Goal: Task Accomplishment & Management: Manage account settings

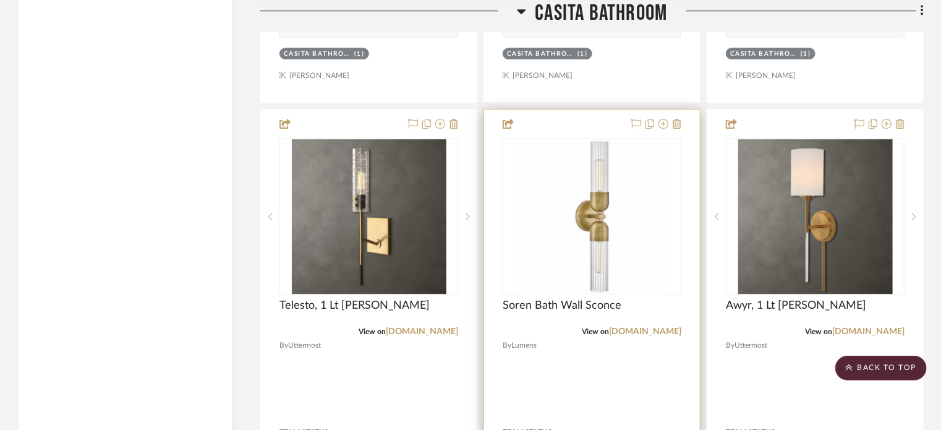
scroll to position [4191, 0]
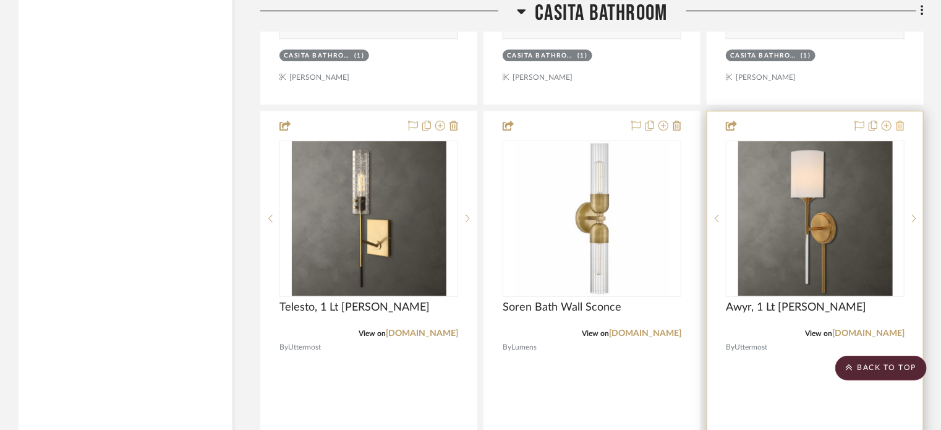
click at [902, 124] on icon at bounding box center [900, 126] width 9 height 10
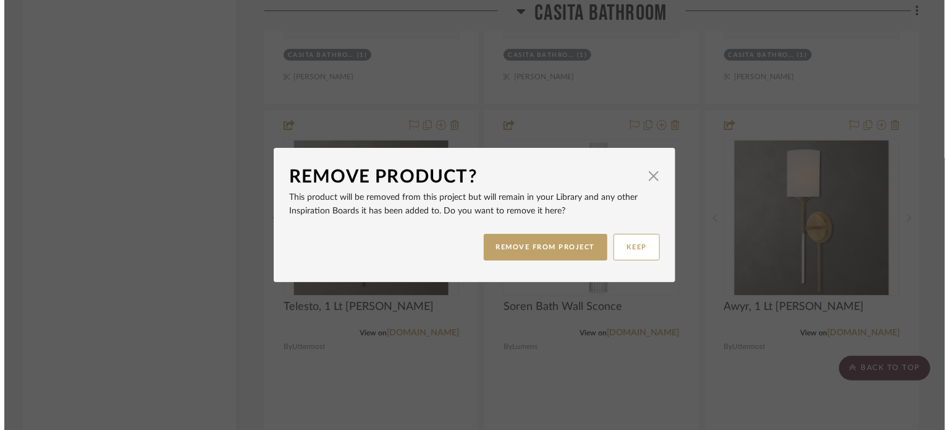
scroll to position [0, 0]
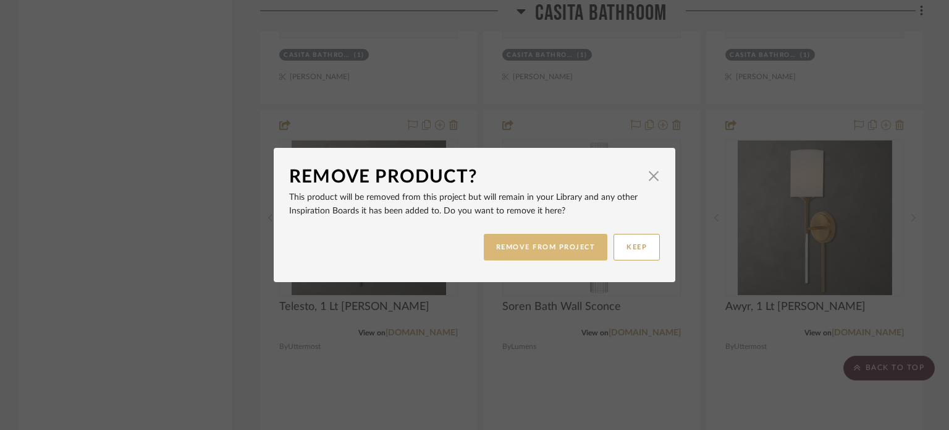
click at [569, 250] on button "REMOVE FROM PROJECT" at bounding box center [546, 247] width 124 height 27
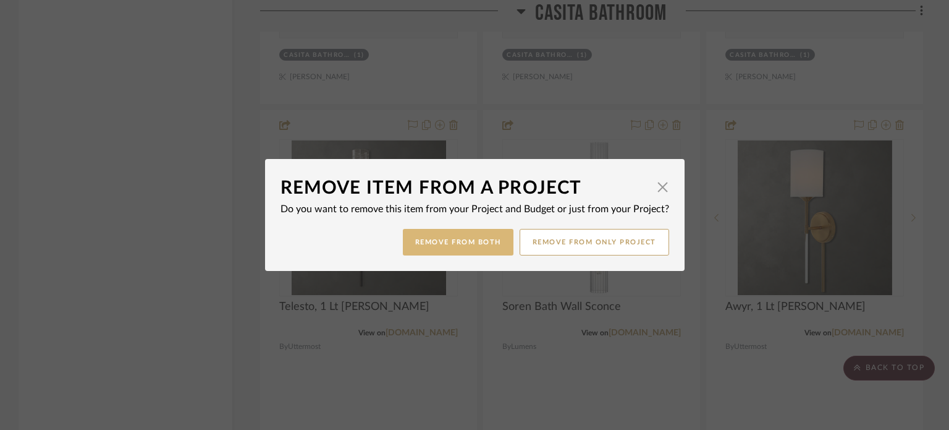
click at [487, 246] on button "Remove from Both" at bounding box center [458, 242] width 111 height 27
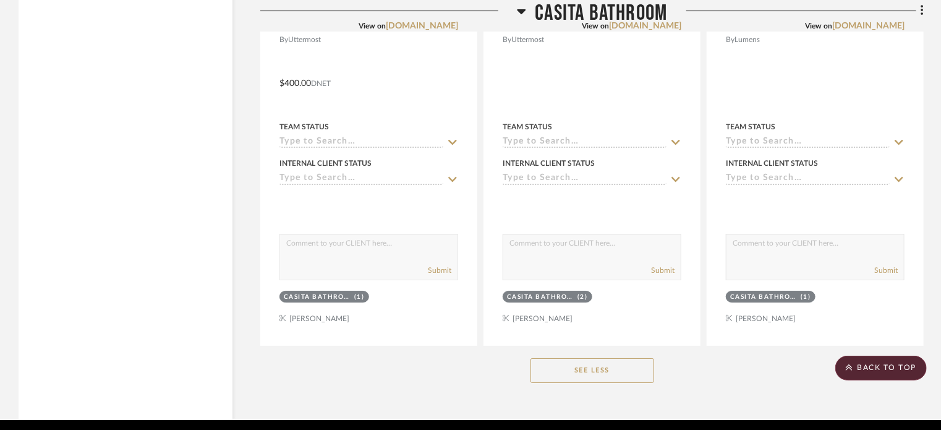
scroll to position [4547, 0]
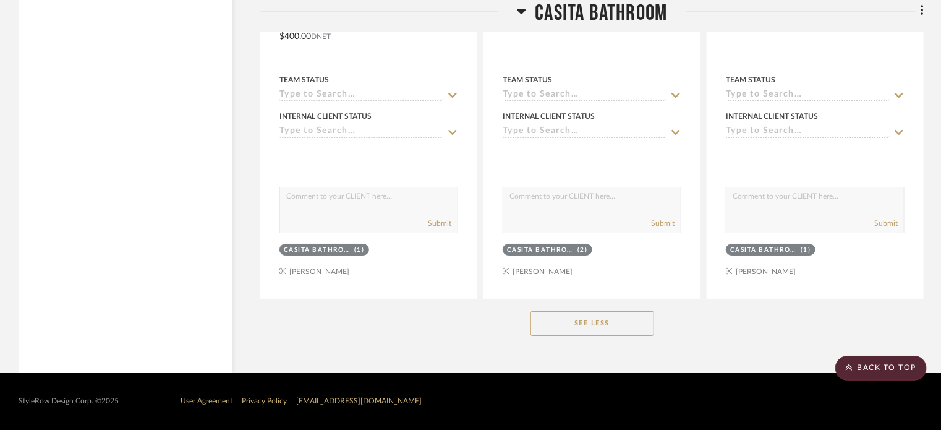
click at [863, 388] on div "StyleRow Design Corp. ©2025 User Agreement Privacy Policy support@stylerow.com" at bounding box center [470, 401] width 941 height 57
click at [875, 363] on scroll-to-top-button "BACK TO TOP" at bounding box center [880, 367] width 91 height 25
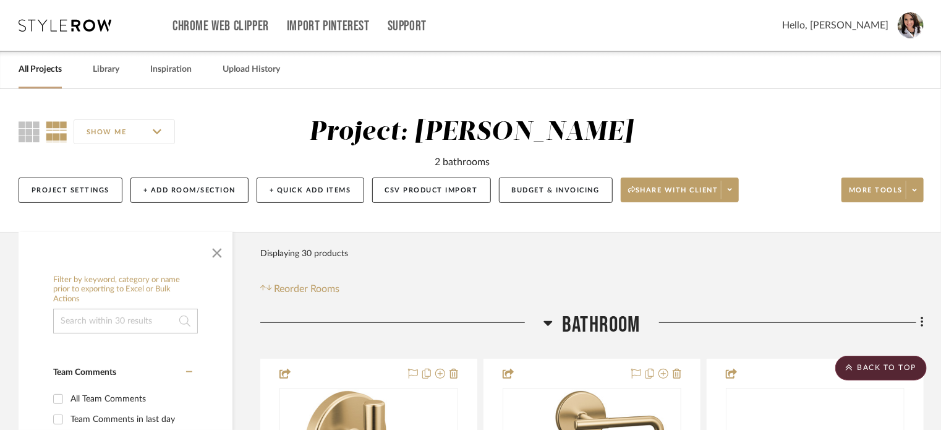
scroll to position [0, 0]
click at [875, 195] on span "More tools" at bounding box center [876, 194] width 54 height 19
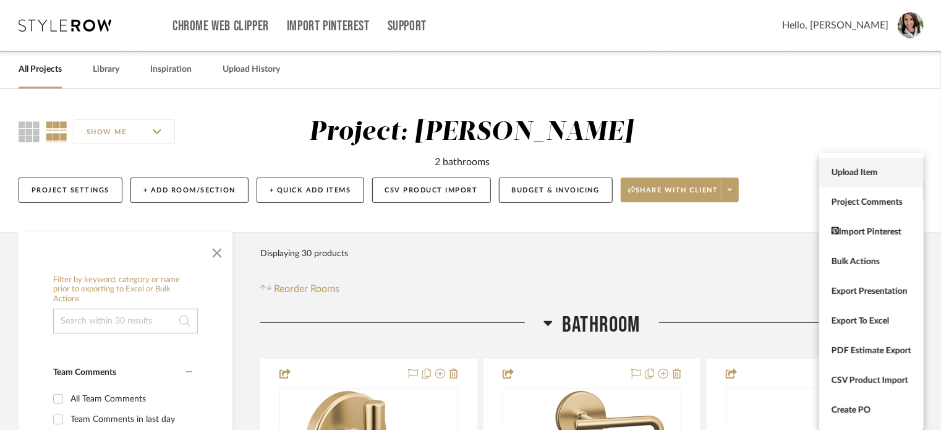
click at [866, 175] on span "Upload Item" at bounding box center [871, 172] width 80 height 11
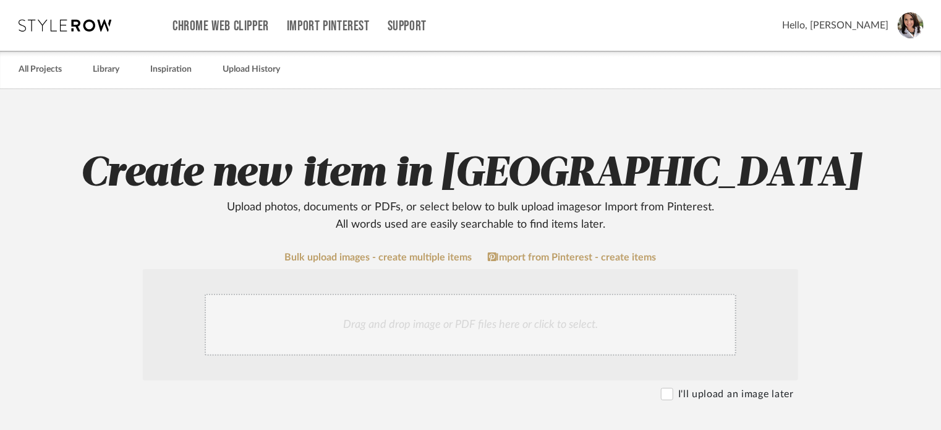
click at [410, 328] on div "Drag and drop image or PDF files here or click to select." at bounding box center [471, 325] width 532 height 62
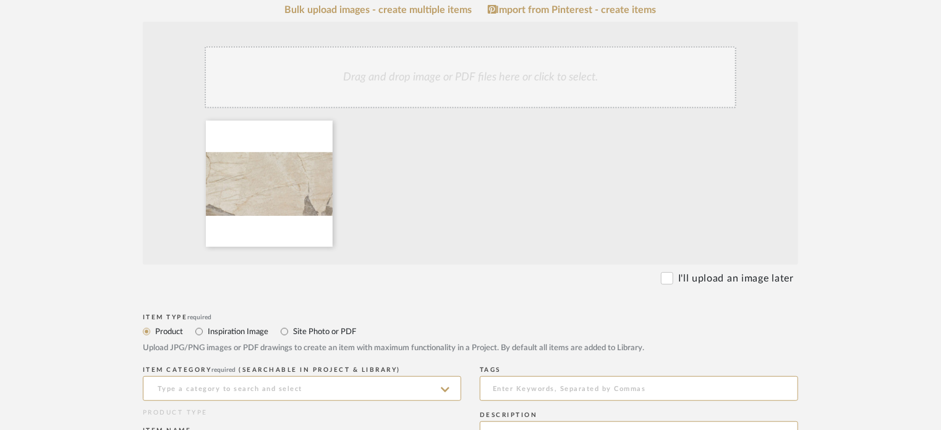
scroll to position [309, 0]
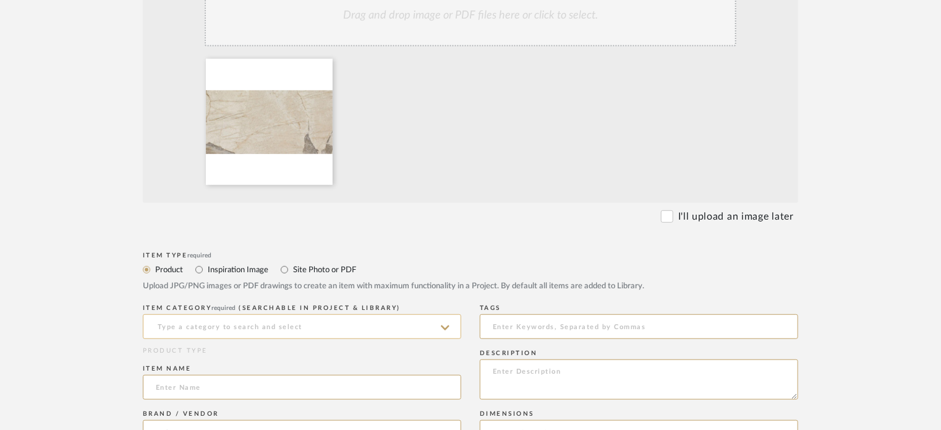
click at [230, 323] on input at bounding box center [302, 326] width 318 height 25
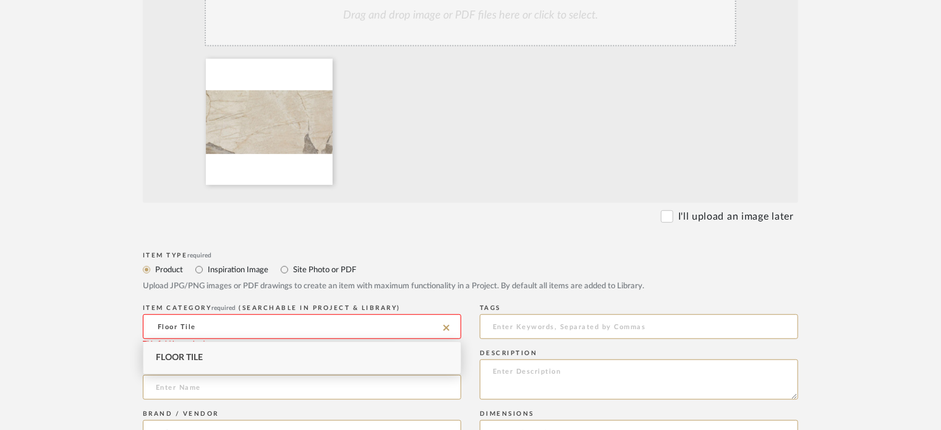
type input "Floor Tile"
click at [198, 346] on div "Floor Tile" at bounding box center [301, 358] width 317 height 32
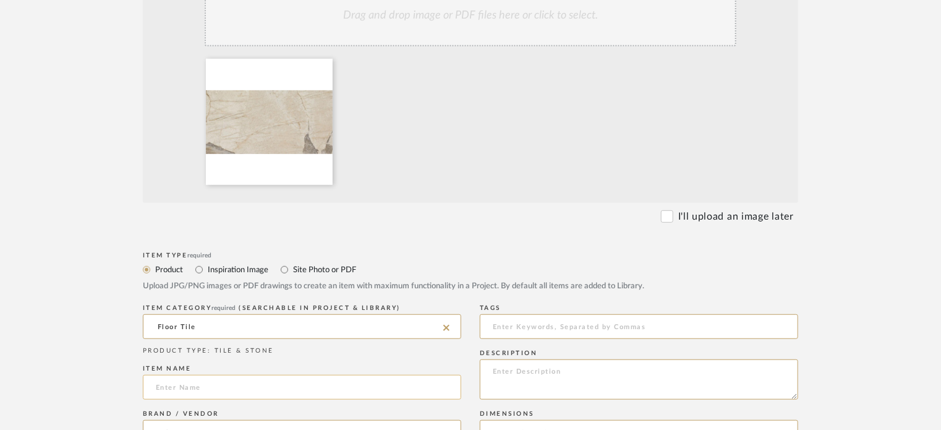
click at [239, 387] on input at bounding box center [302, 387] width 318 height 25
click at [216, 388] on input at bounding box center [302, 387] width 318 height 25
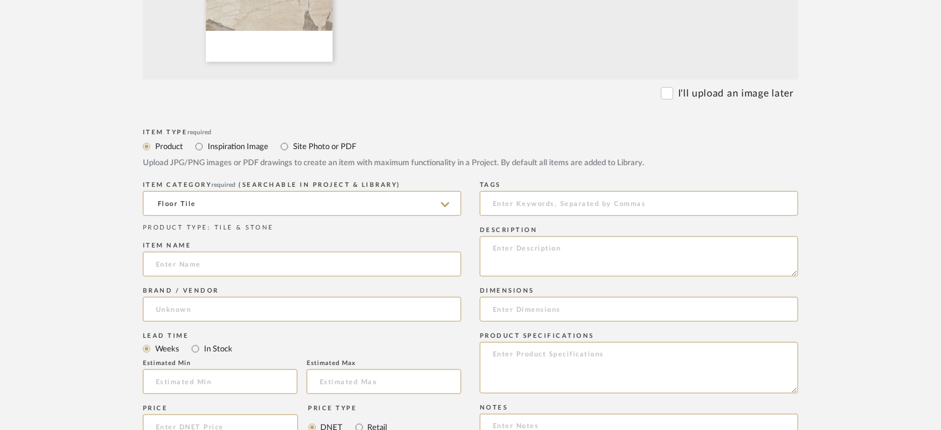
scroll to position [433, 0]
click at [180, 303] on input at bounding box center [302, 308] width 318 height 25
type input "Dal Tile"
click at [183, 264] on input at bounding box center [302, 263] width 318 height 25
click at [187, 307] on input at bounding box center [302, 308] width 318 height 25
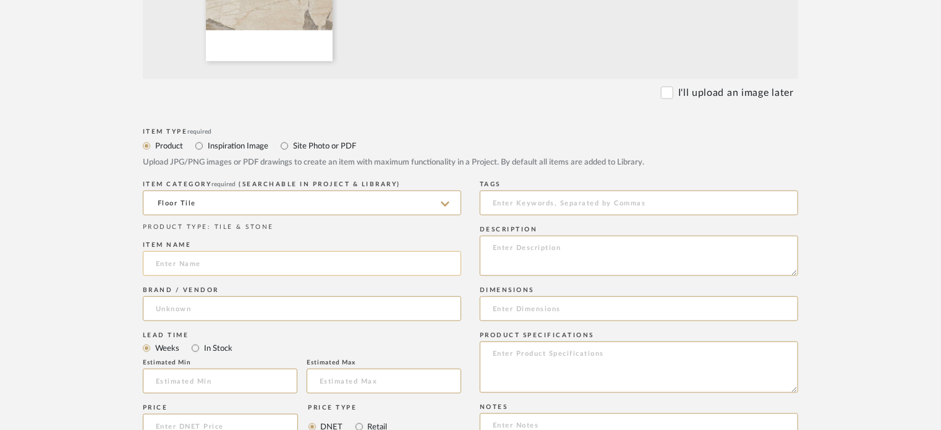
click at [196, 267] on input at bounding box center [302, 263] width 318 height 25
type input "Marazzi, Savoir, Pierre"
click at [216, 305] on input at bounding box center [302, 308] width 318 height 25
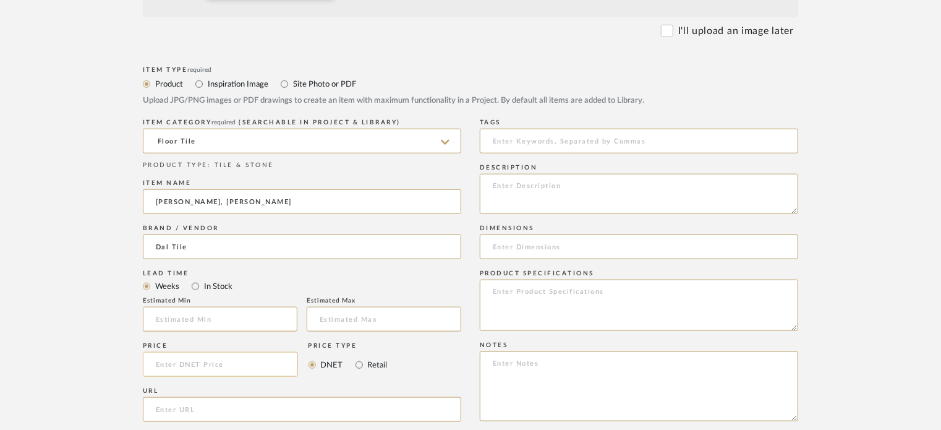
type input "Dal Tile"
click at [206, 363] on input at bounding box center [220, 364] width 155 height 25
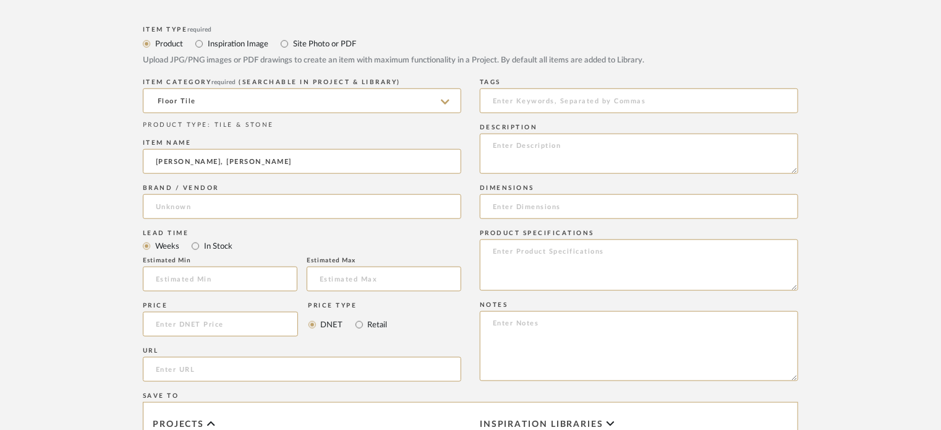
scroll to position [556, 0]
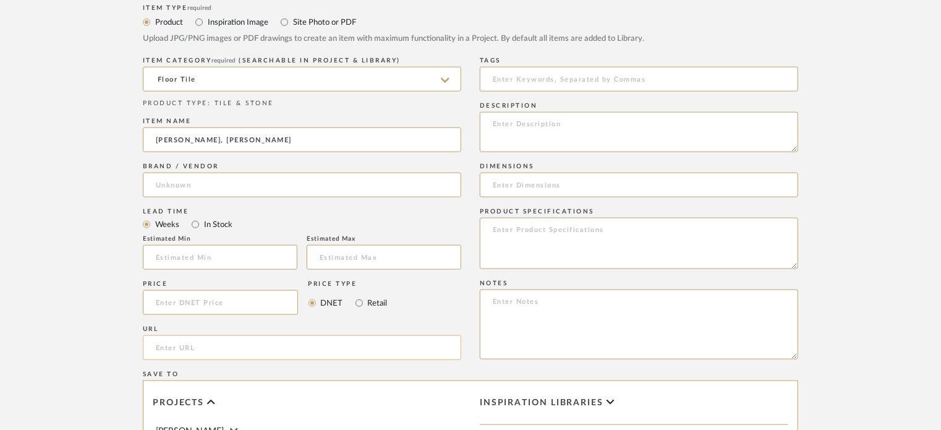
paste input "https://www.marazziusa.com/products/marble-look/savoir/pierre"
type input "https://www.marazziusa.com/products/marble-look/savoir/pierre"
click at [501, 182] on input at bounding box center [639, 184] width 318 height 25
type input "12 x 24"
click at [520, 303] on textarea at bounding box center [639, 324] width 318 height 70
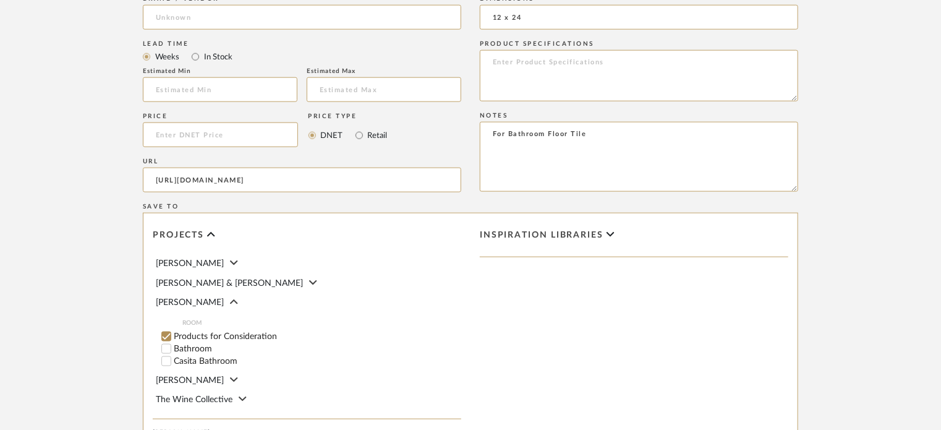
scroll to position [742, 0]
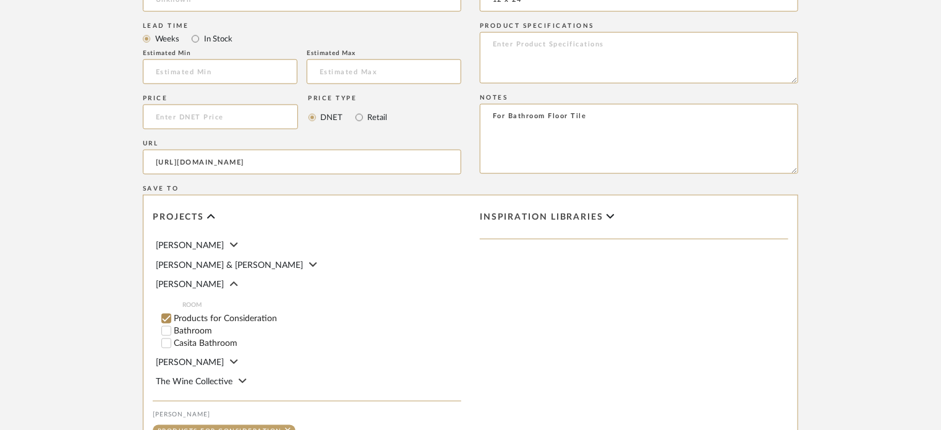
type textarea "For Bathroom Floor Tile"
click at [164, 343] on input "Casita Bathroom" at bounding box center [166, 343] width 12 height 12
checkbox input "false"
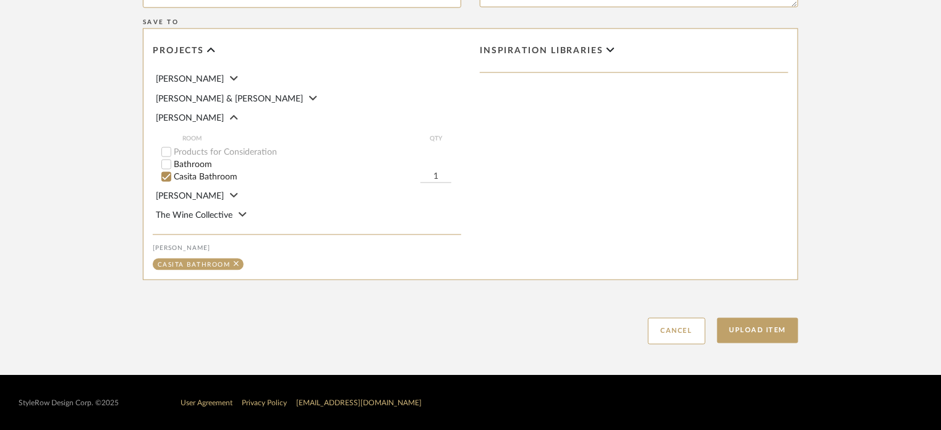
scroll to position [910, 0]
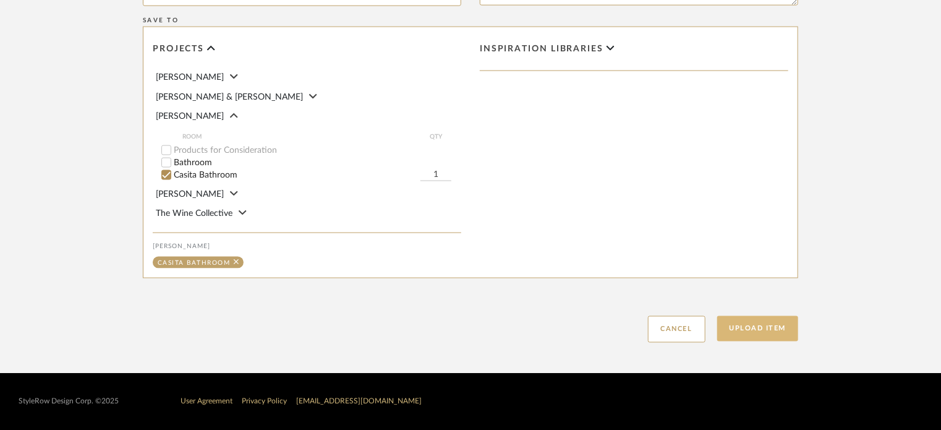
click at [774, 328] on button "Upload Item" at bounding box center [758, 328] width 82 height 25
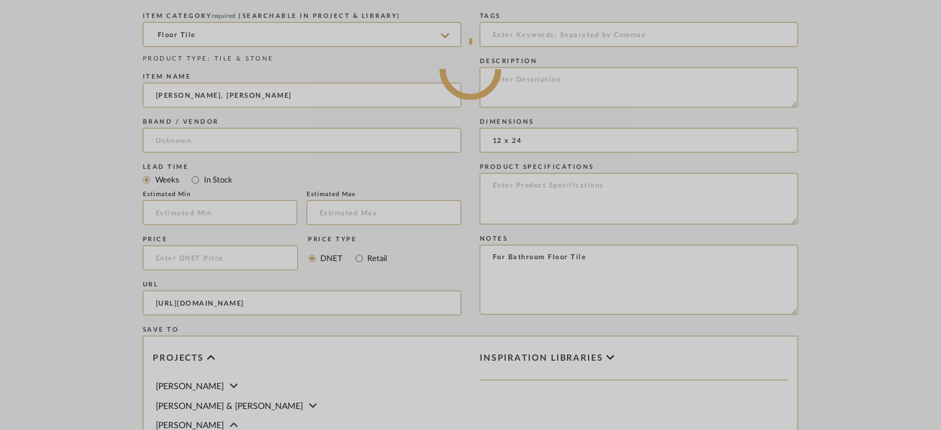
scroll to position [415, 0]
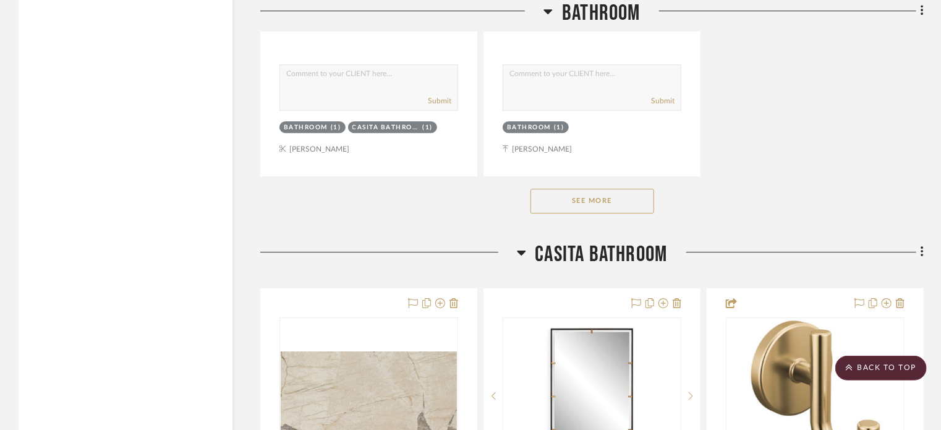
scroll to position [1854, 0]
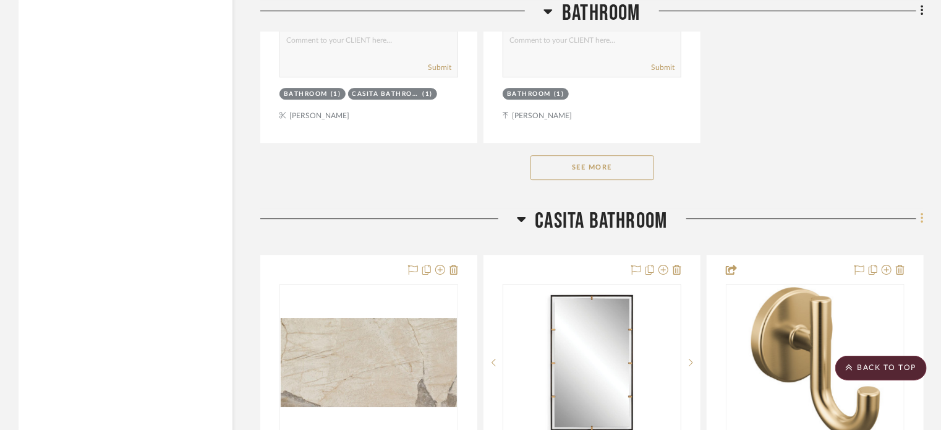
click at [917, 220] on fa-icon at bounding box center [920, 220] width 8 height 20
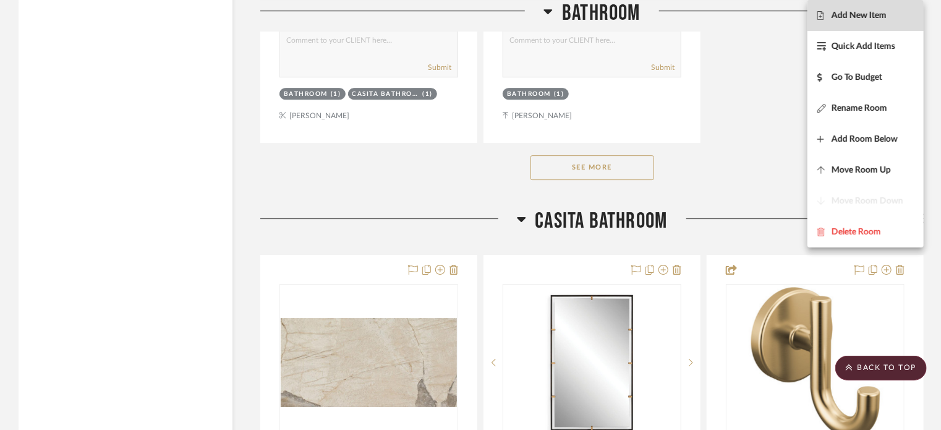
click at [847, 17] on span "Add New Item" at bounding box center [858, 16] width 55 height 11
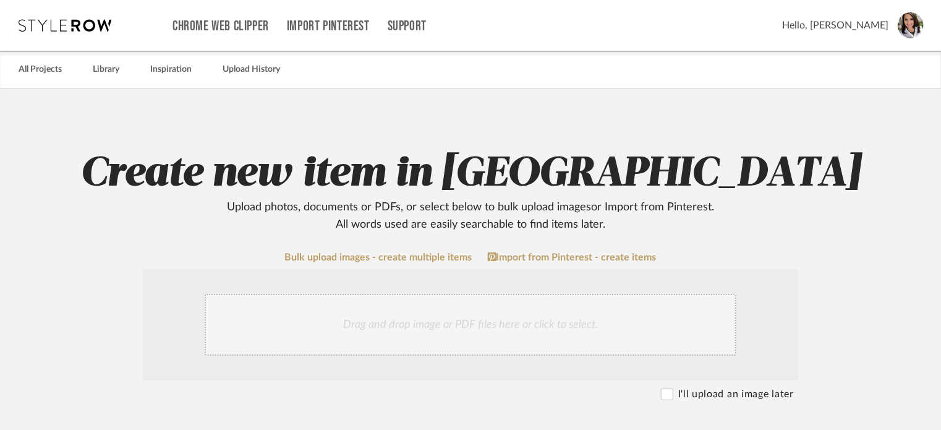
click at [455, 317] on div "Drag and drop image or PDF files here or click to select." at bounding box center [471, 325] width 532 height 62
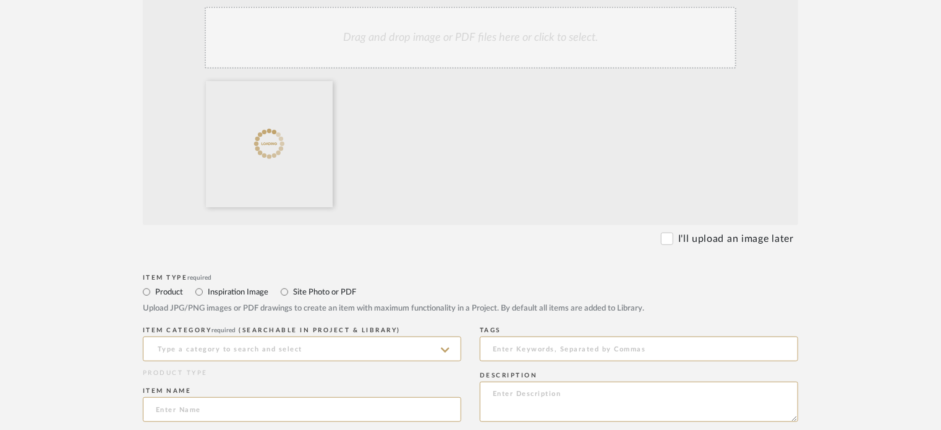
scroll to position [371, 0]
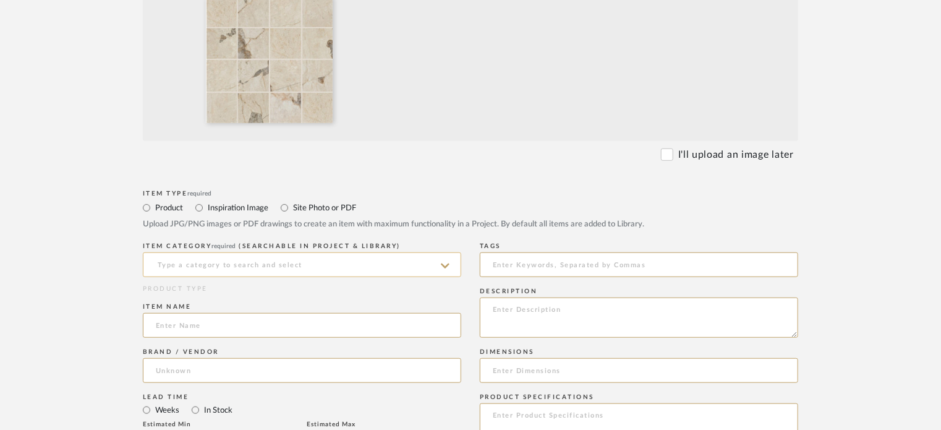
click at [187, 265] on input at bounding box center [302, 264] width 318 height 25
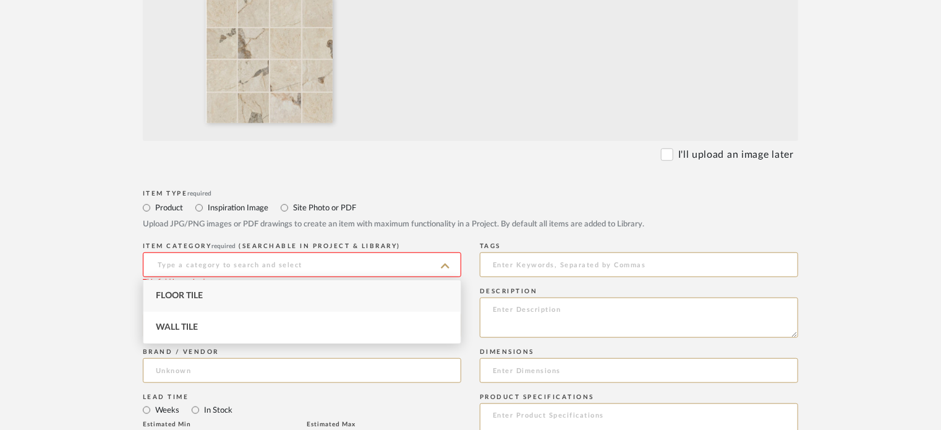
click at [185, 291] on span "Floor Tile" at bounding box center [179, 295] width 47 height 9
type input "Floor Tile"
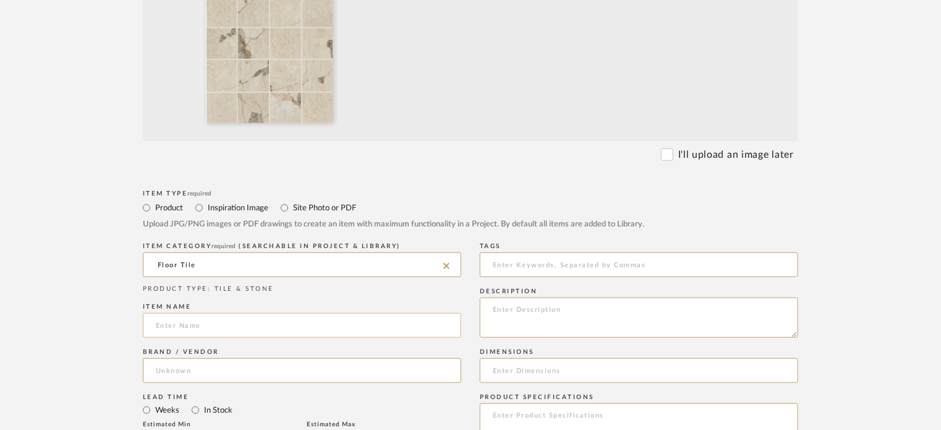
click at [190, 329] on input at bounding box center [302, 325] width 318 height 25
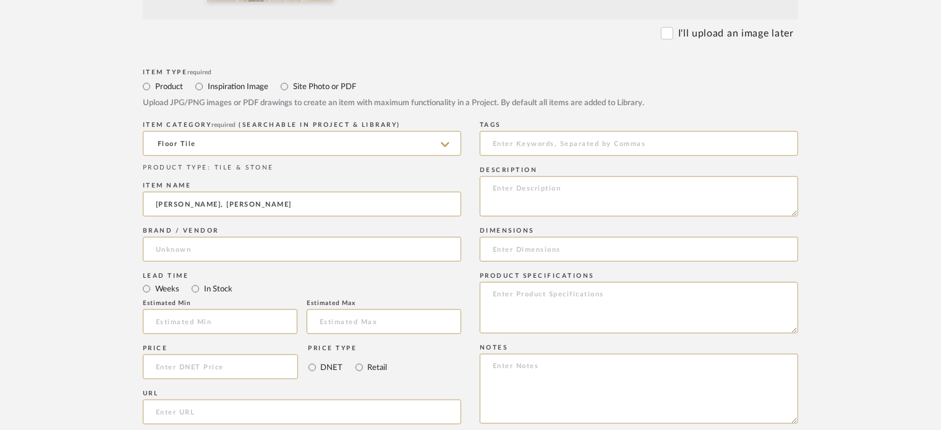
scroll to position [494, 0]
type input "Marazzi, Savoir, Pierre"
click at [179, 248] on input at bounding box center [302, 246] width 318 height 25
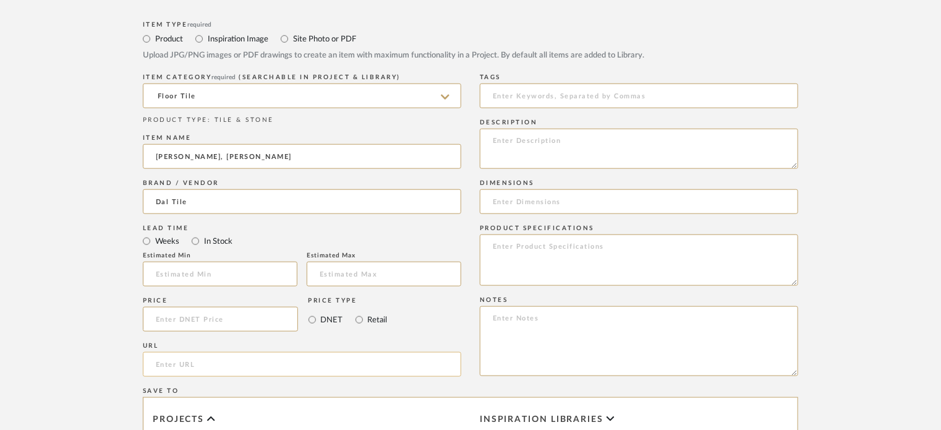
scroll to position [556, 0]
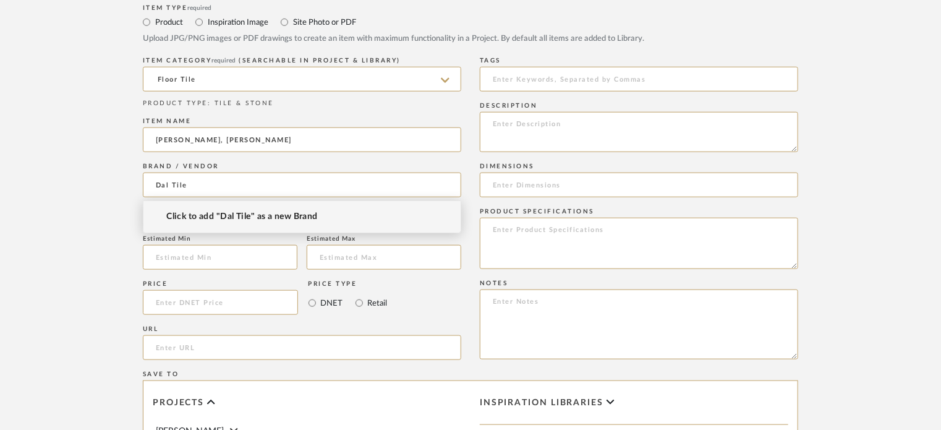
type input "Dal Tile"
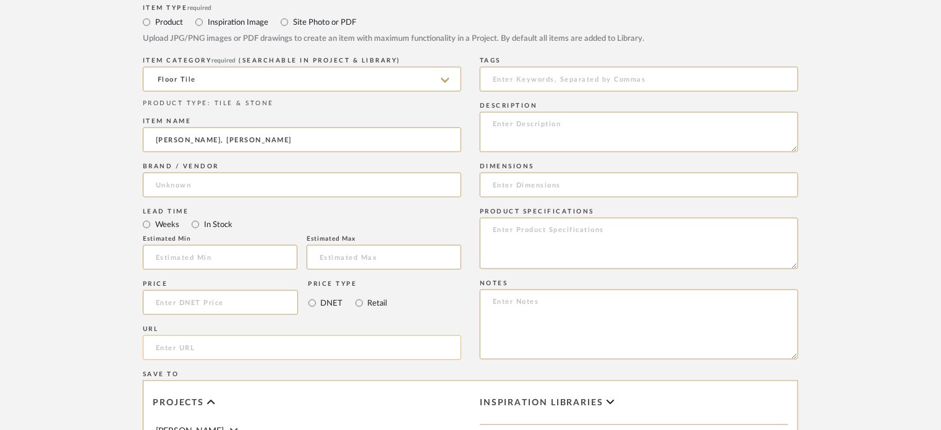
paste input "https://www.marazziusa.com/products/marble-look/savoir/pierre"
type input "https://www.marazziusa.com/products/marble-look/savoir/pierre"
click at [182, 180] on input at bounding box center [302, 184] width 318 height 25
type input "Dal Tile"
click at [182, 190] on input at bounding box center [302, 184] width 318 height 25
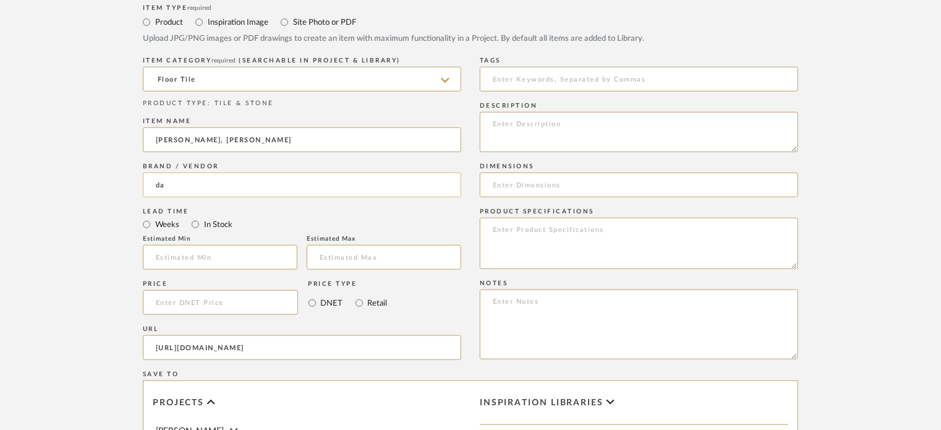
type input "d"
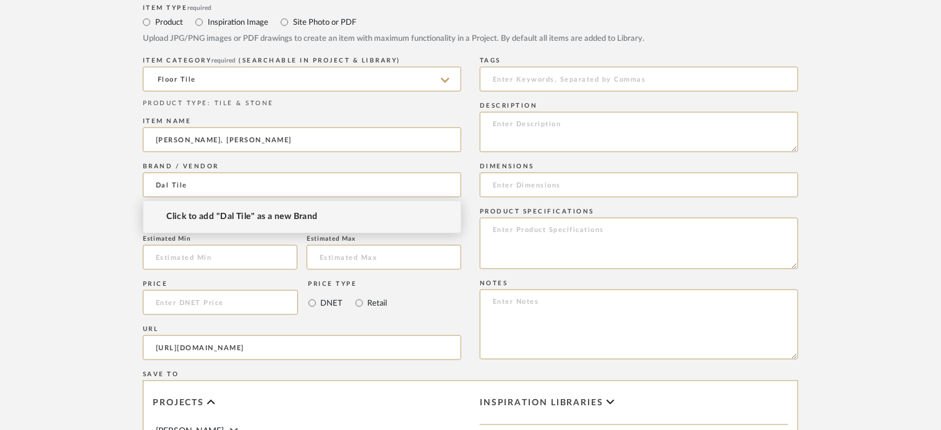
type input "Dal Tile"
click at [262, 217] on span "Click to add "Dal Tile" as a new Brand" at bounding box center [241, 216] width 151 height 11
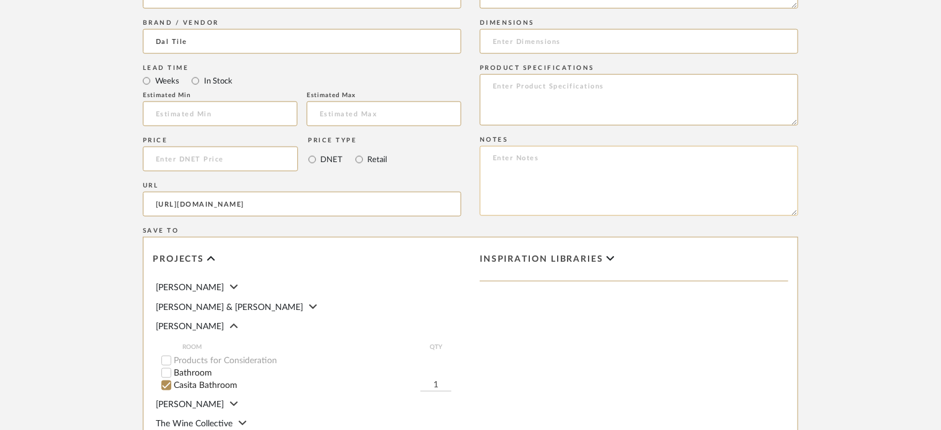
scroll to position [618, 0]
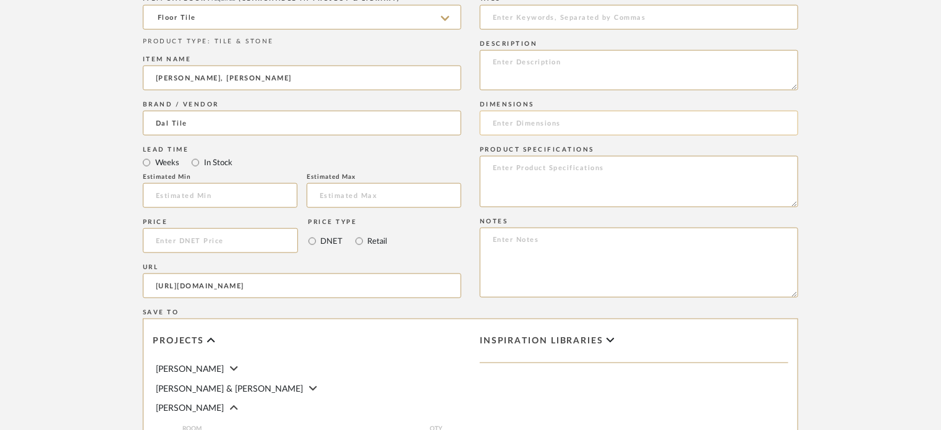
click at [524, 117] on input at bounding box center [639, 123] width 318 height 25
type input "3 x 3"
click at [506, 238] on textarea at bounding box center [639, 262] width 318 height 70
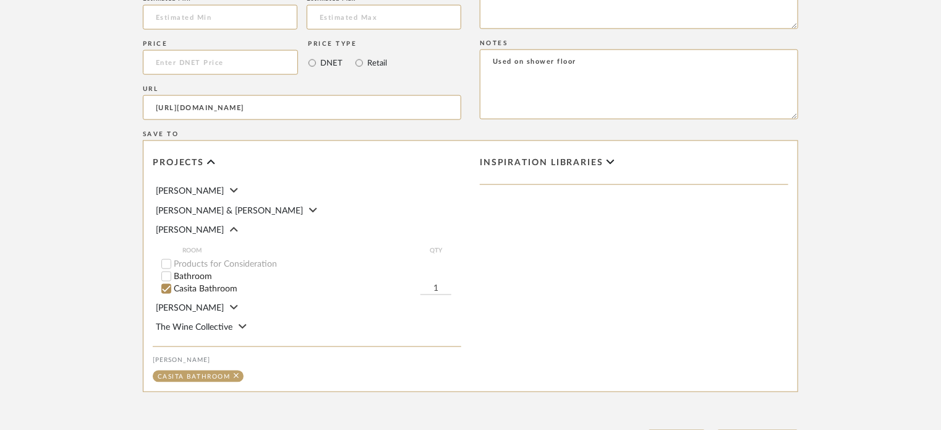
scroll to position [865, 0]
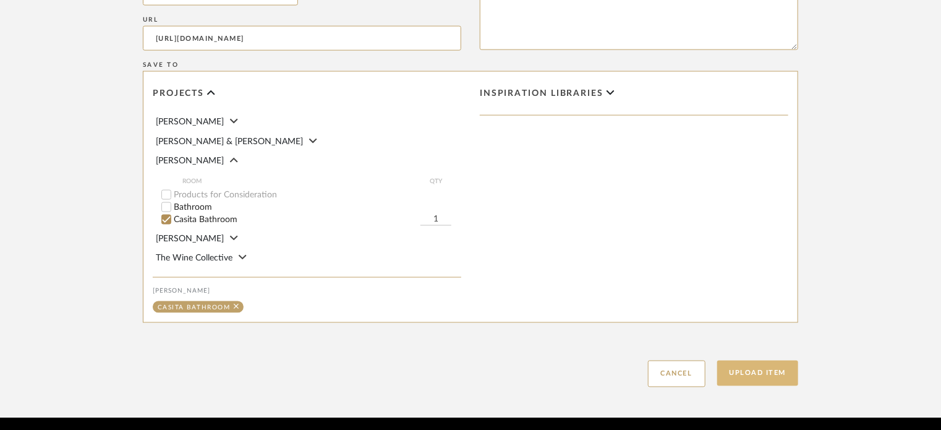
type textarea "Used on shower floor"
click at [743, 375] on button "Upload Item" at bounding box center [758, 372] width 82 height 25
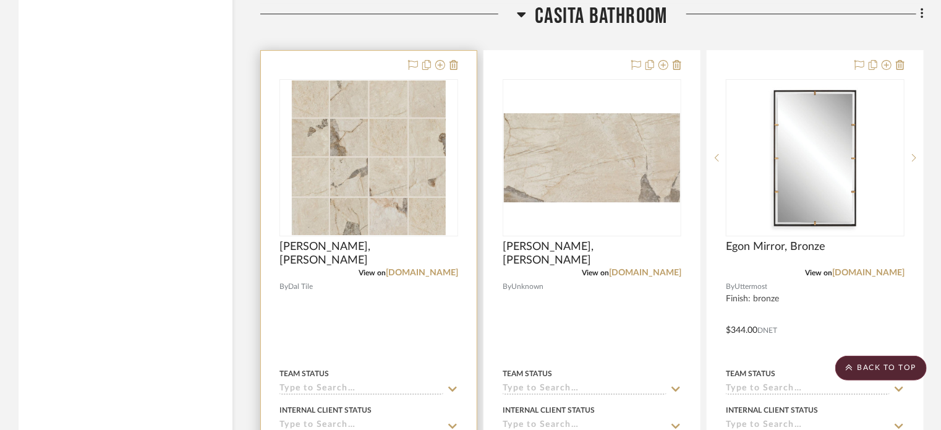
scroll to position [2061, 0]
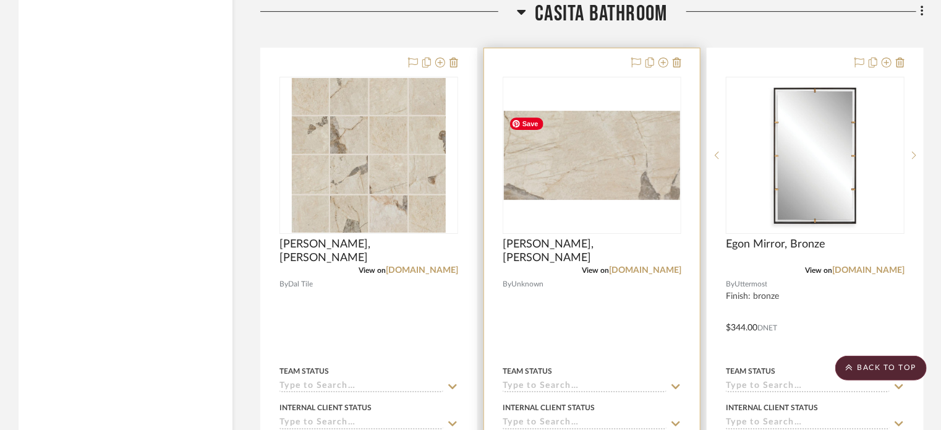
click at [555, 154] on img "0" at bounding box center [592, 155] width 176 height 88
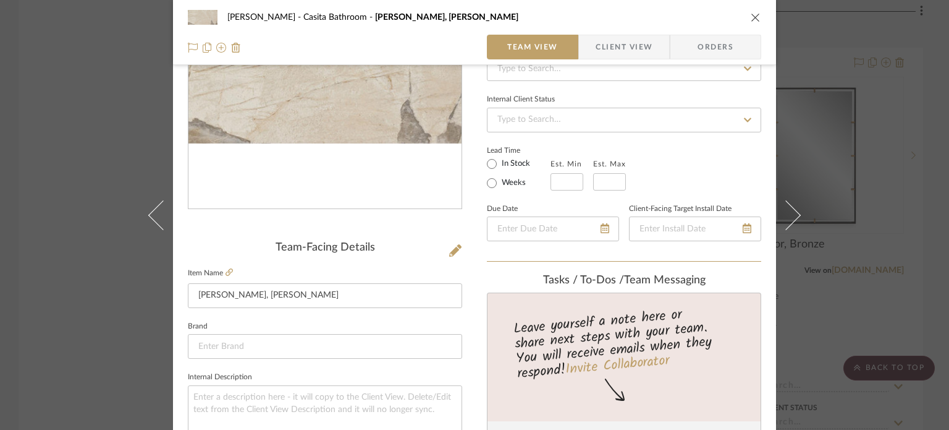
scroll to position [247, 0]
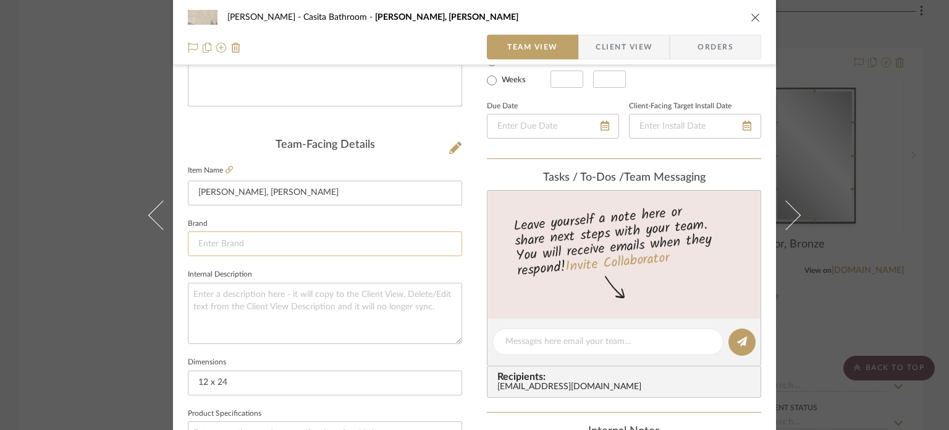
click at [213, 245] on input at bounding box center [325, 243] width 274 height 25
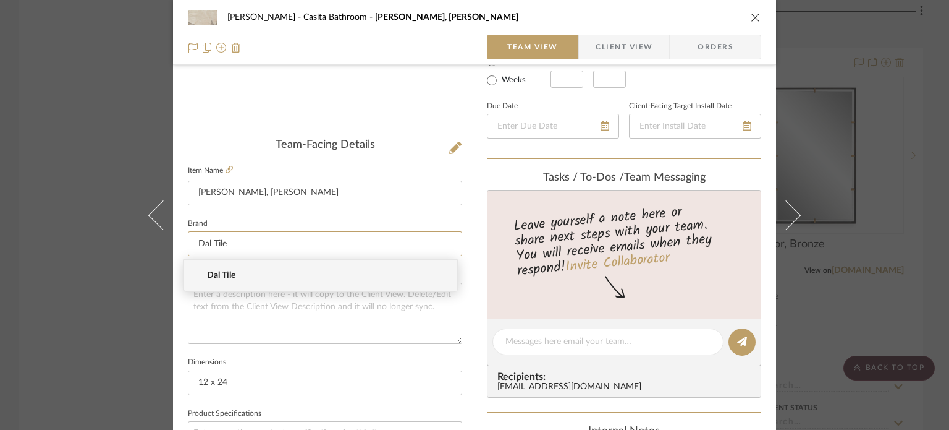
type input "Dal Tile"
click at [229, 274] on span "Dal Tile" at bounding box center [325, 275] width 237 height 11
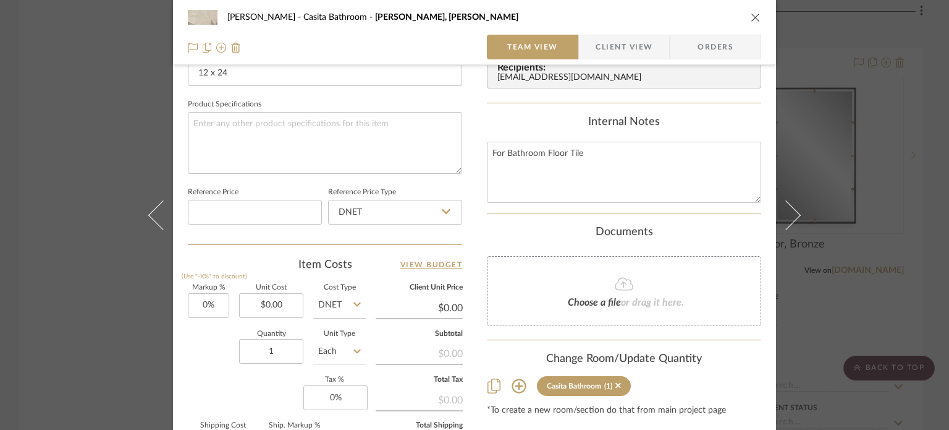
scroll to position [185, 0]
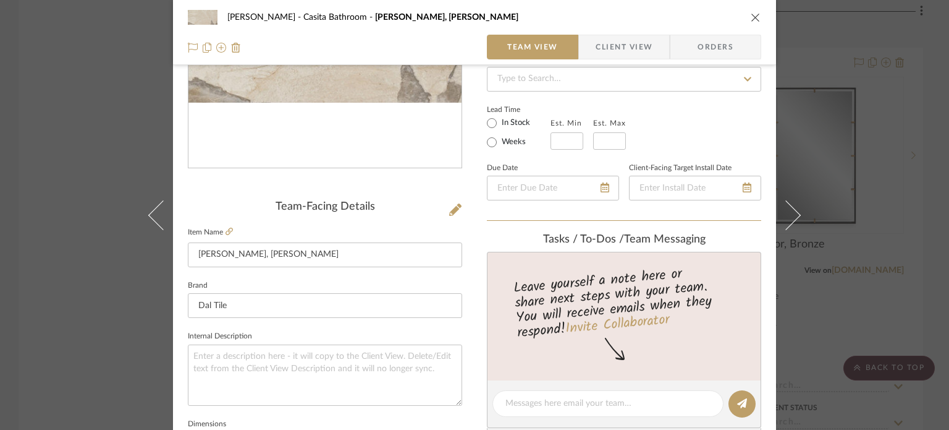
click at [897, 329] on div "Pierce Casita Bathroom Marazzi, Savoir, Pierre Team View Client View Orders Tea…" at bounding box center [474, 215] width 949 height 430
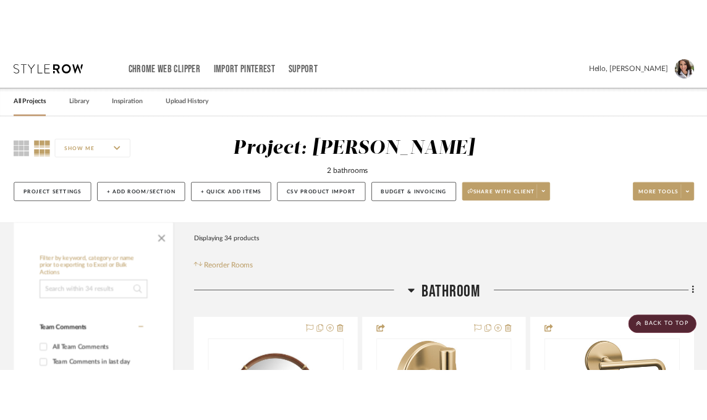
scroll to position [2061, 0]
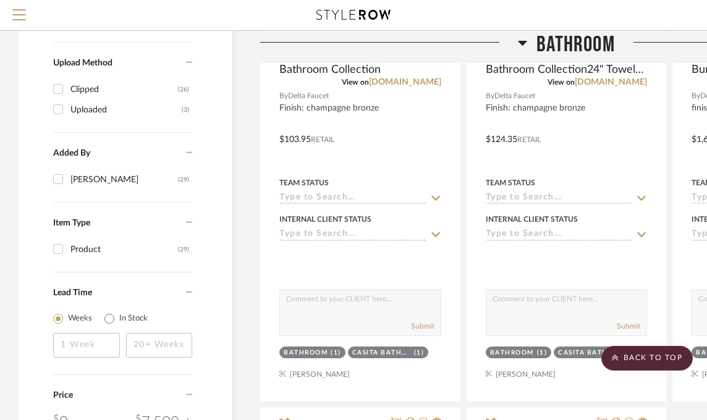
scroll to position [680, 0]
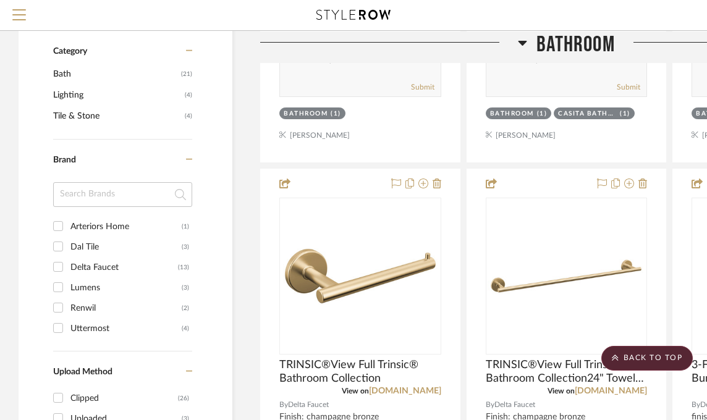
click at [524, 42] on icon at bounding box center [523, 42] width 9 height 5
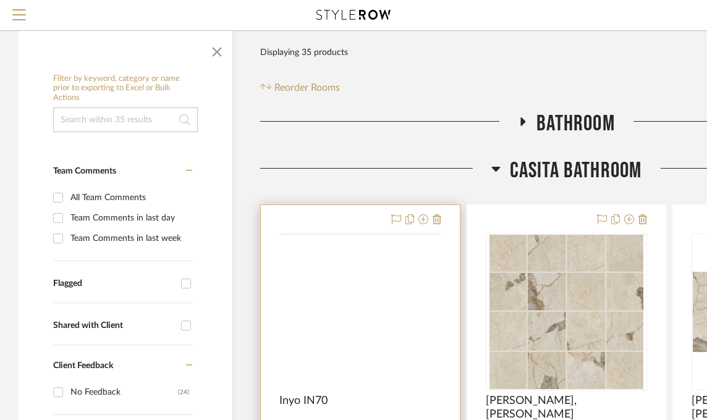
scroll to position [247, 0]
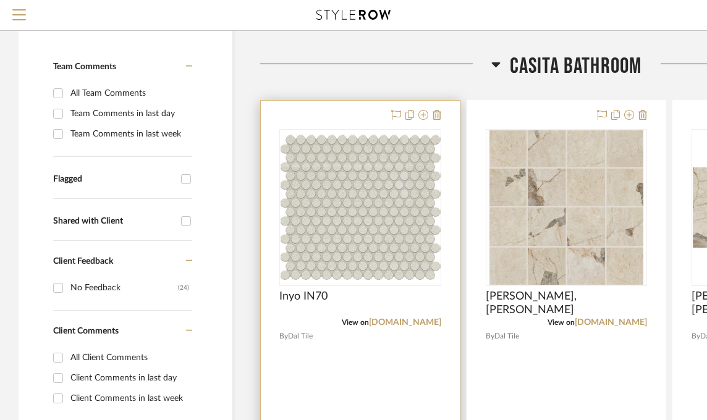
click at [395, 245] on div at bounding box center [360, 207] width 162 height 157
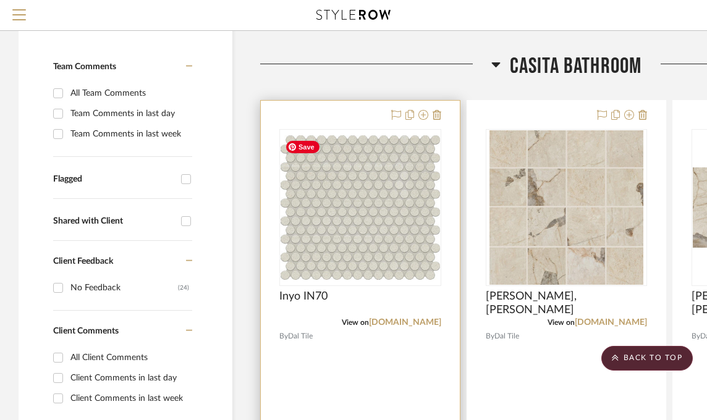
click at [395, 247] on img "0" at bounding box center [360, 207] width 159 height 145
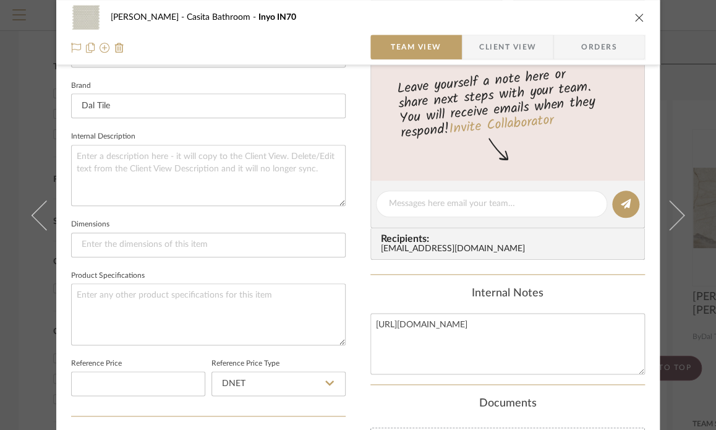
scroll to position [494, 0]
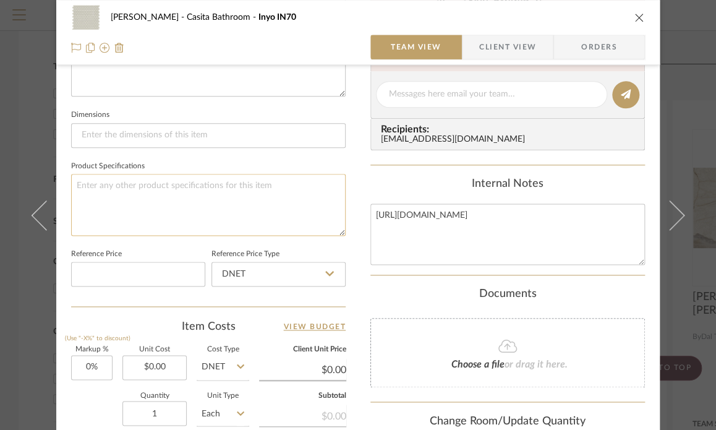
click at [136, 207] on textarea at bounding box center [208, 204] width 274 height 61
type textarea "Color: Crema"
click at [352, 265] on div "Pierce Casita Bathroom Inyo IN70 Team View Client View Orders Team-Facing Detai…" at bounding box center [357, 86] width 603 height 1142
click at [635, 15] on icon "close" at bounding box center [639, 17] width 10 height 10
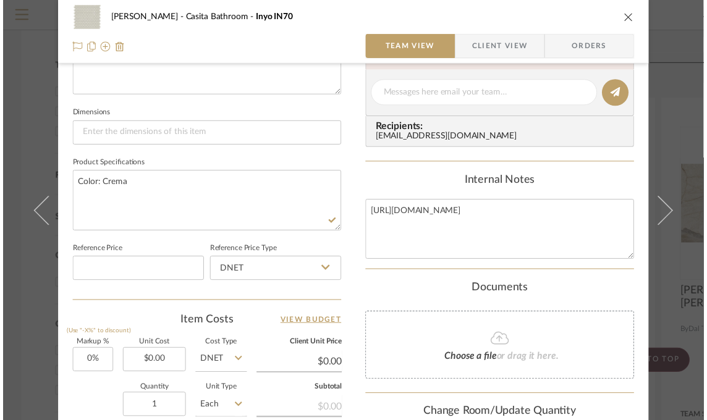
scroll to position [247, 0]
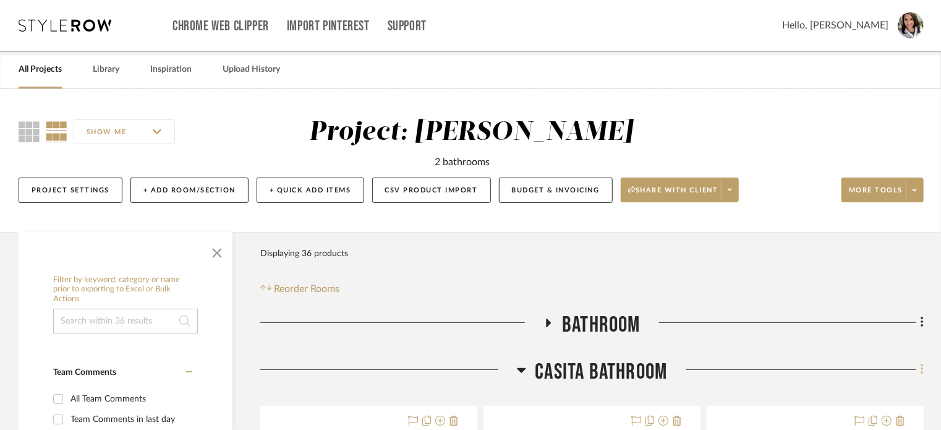
click at [715, 373] on fa-icon at bounding box center [920, 370] width 8 height 20
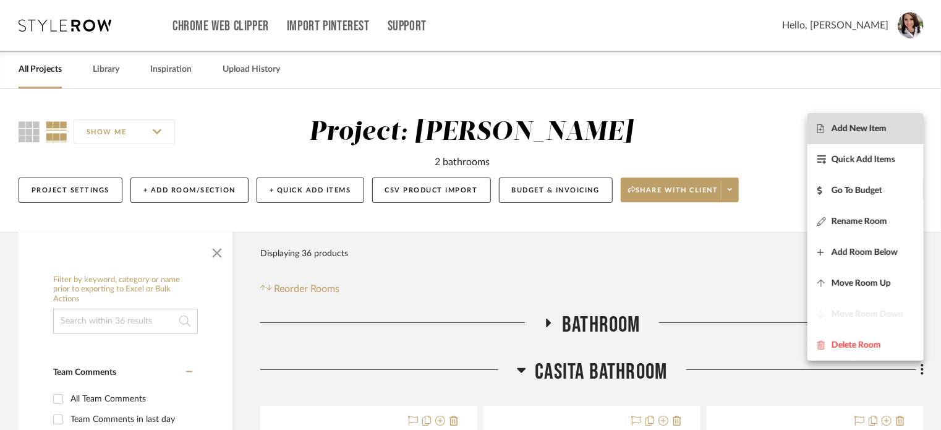
click at [715, 130] on span "Add New Item" at bounding box center [858, 128] width 55 height 11
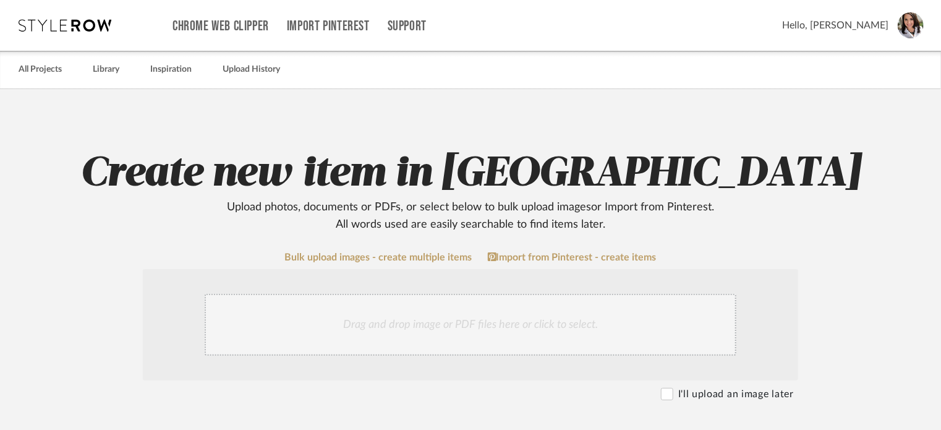
click at [442, 311] on div "Drag and drop image or PDF files here or click to select." at bounding box center [471, 325] width 532 height 62
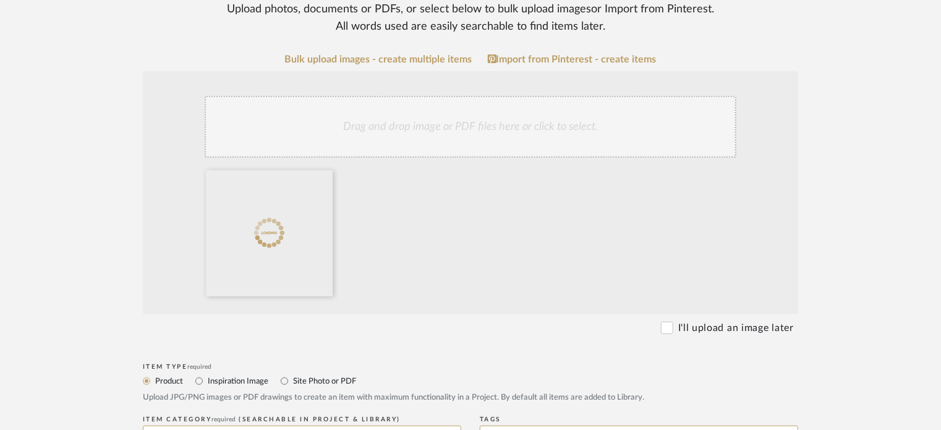
scroll to position [309, 0]
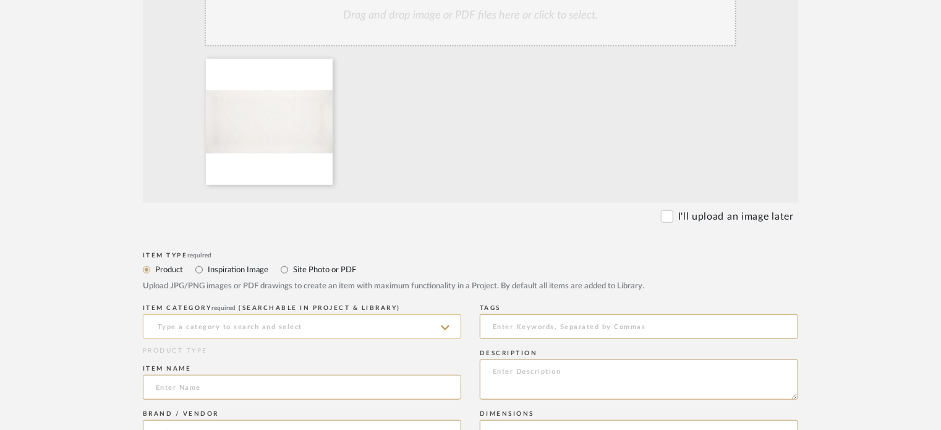
click at [224, 329] on input at bounding box center [302, 326] width 318 height 25
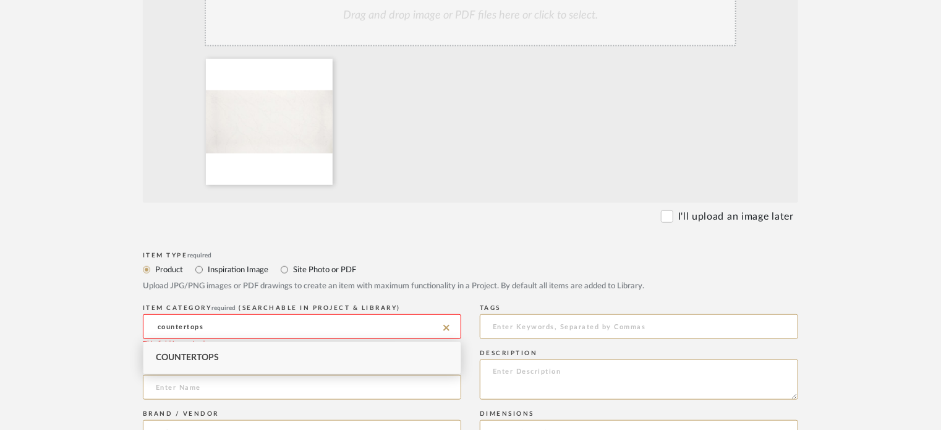
click at [218, 357] on span "Countertops" at bounding box center [187, 357] width 63 height 9
type input "Countertops"
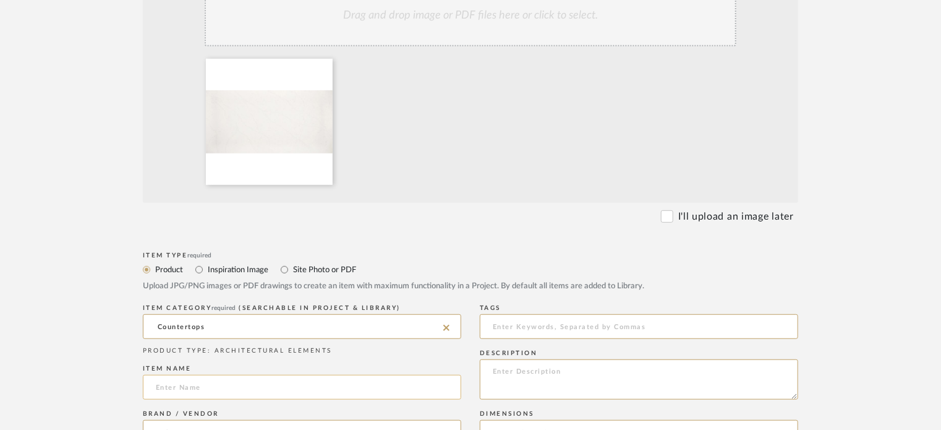
click at [213, 389] on input at bounding box center [302, 387] width 318 height 25
type input "N"
type input "d"
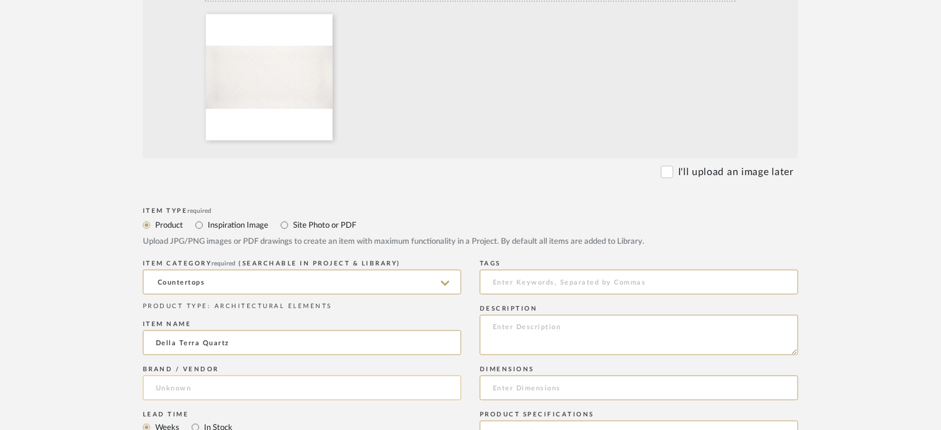
scroll to position [371, 0]
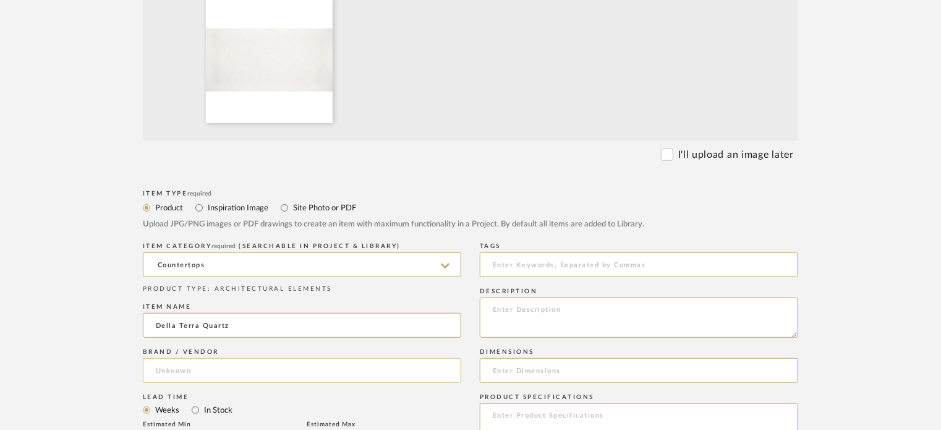
type input "Della Terra Quartz"
click at [200, 371] on input at bounding box center [302, 370] width 318 height 25
type input "Arizona Tile"
click at [188, 399] on span "Arizona Tile" at bounding box center [199, 402] width 66 height 11
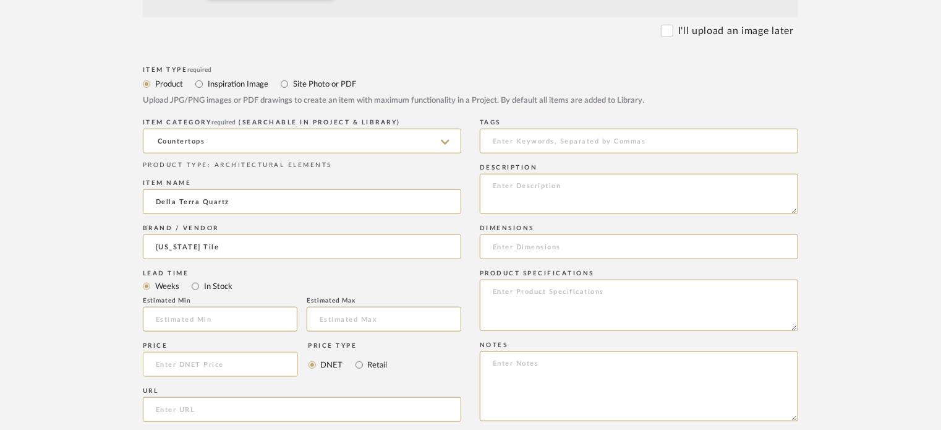
scroll to position [556, 0]
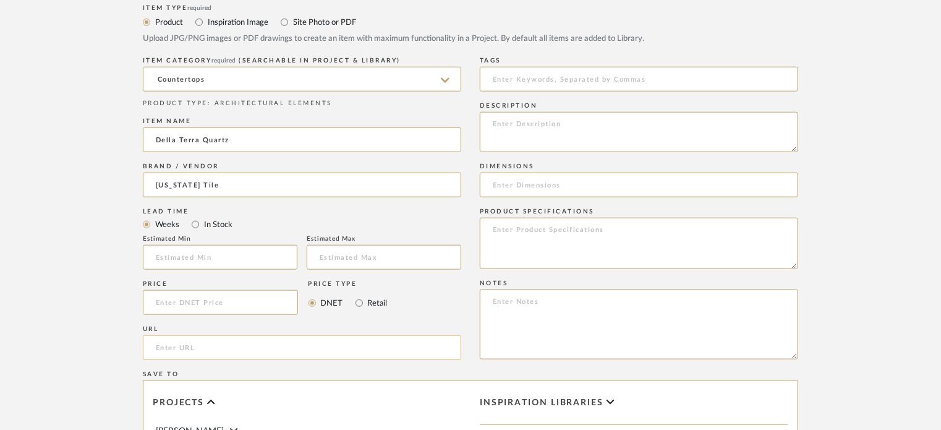
paste input "https://www.arizonatile.com/products/slab/della-terra-quartz/new-venatino-beige"
type input "https://www.arizonatile.com/products/slab/della-terra-quartz/new-venatino-beige"
click at [520, 185] on input at bounding box center [639, 184] width 318 height 25
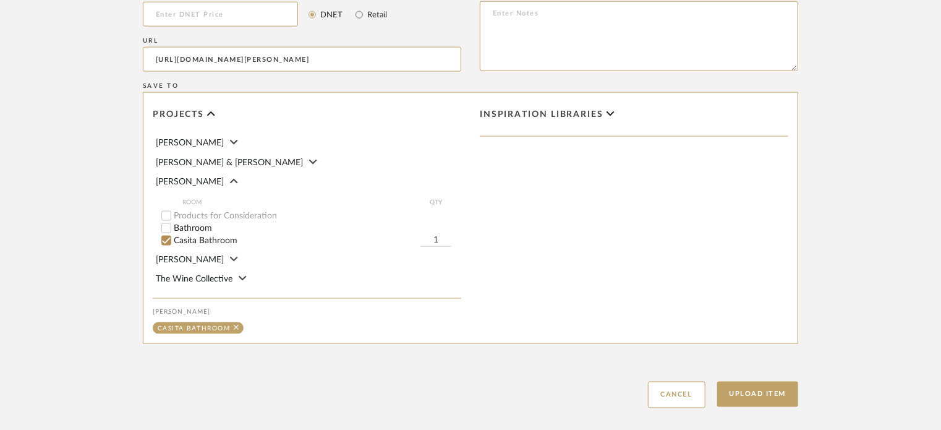
scroll to position [910, 0]
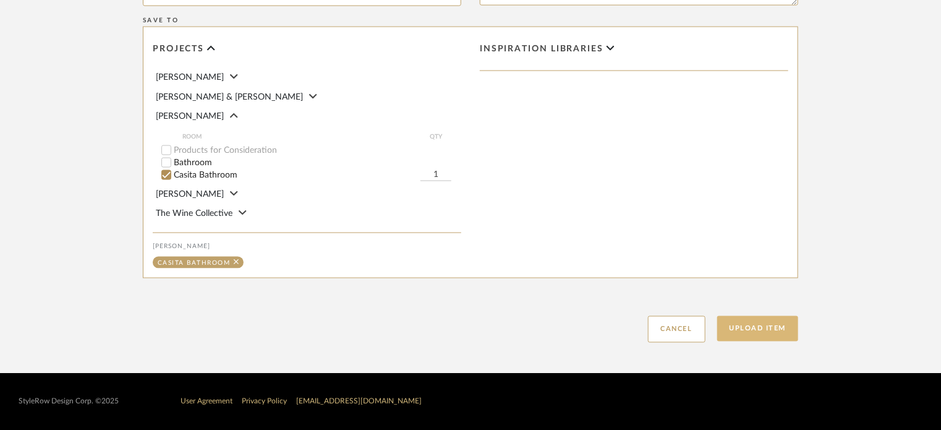
type input "Slab"
click at [715, 329] on button "Upload Item" at bounding box center [758, 328] width 82 height 25
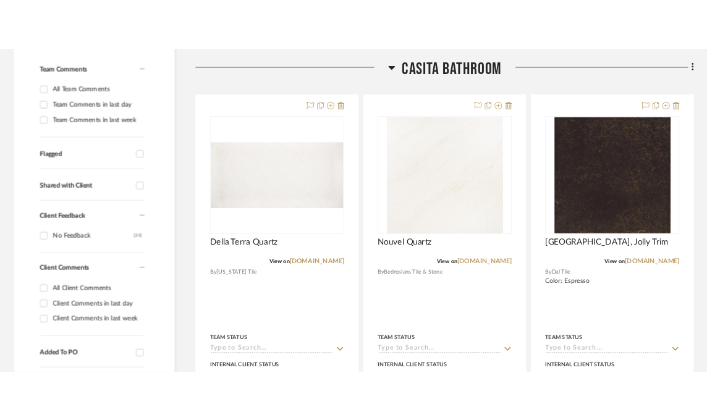
scroll to position [358, 0]
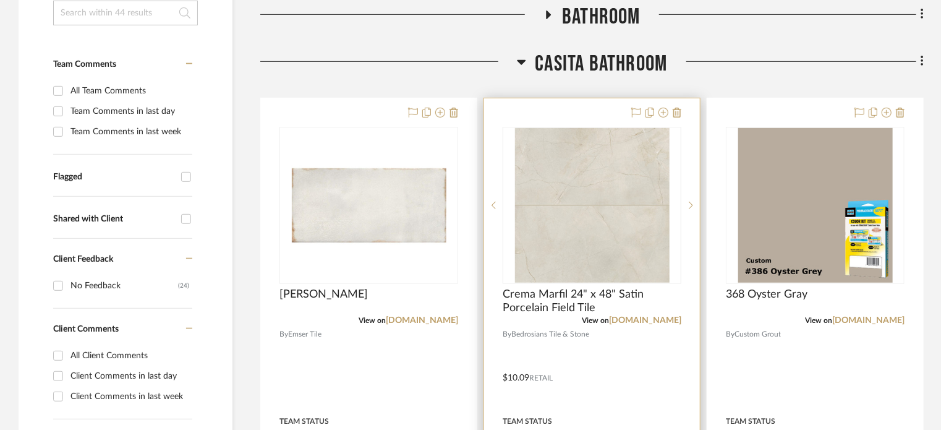
scroll to position [309, 0]
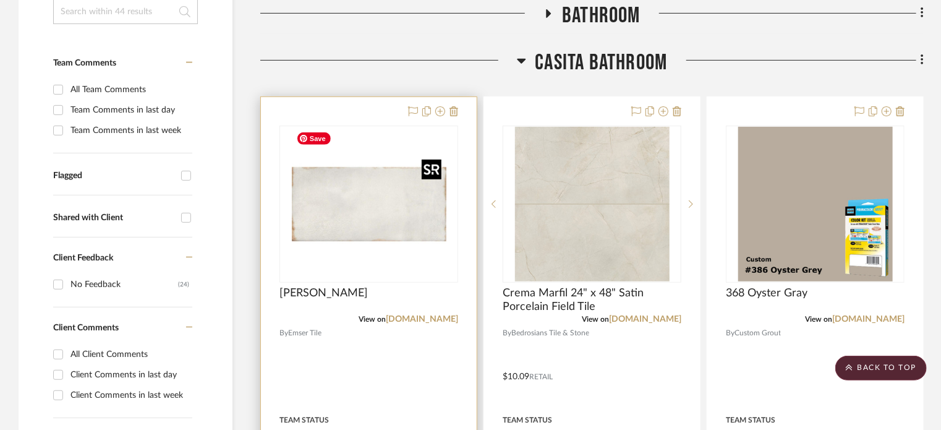
click at [355, 158] on img "0" at bounding box center [369, 204] width 155 height 155
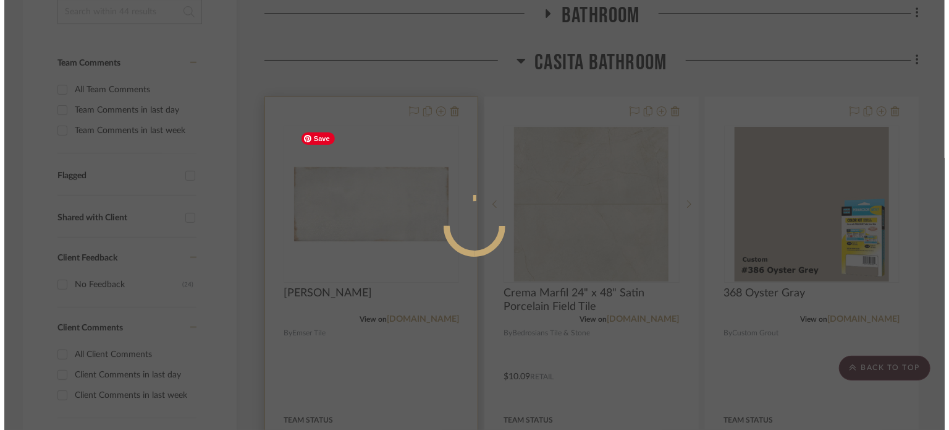
scroll to position [0, 0]
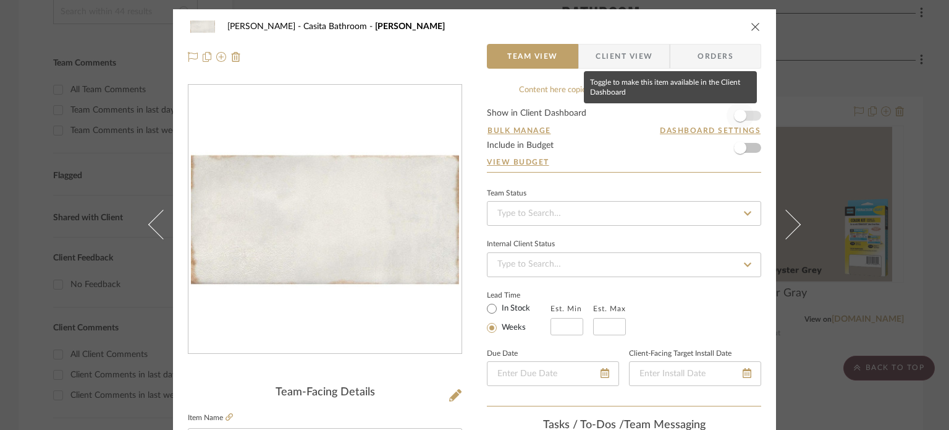
click at [715, 116] on span "button" at bounding box center [740, 115] width 12 height 12
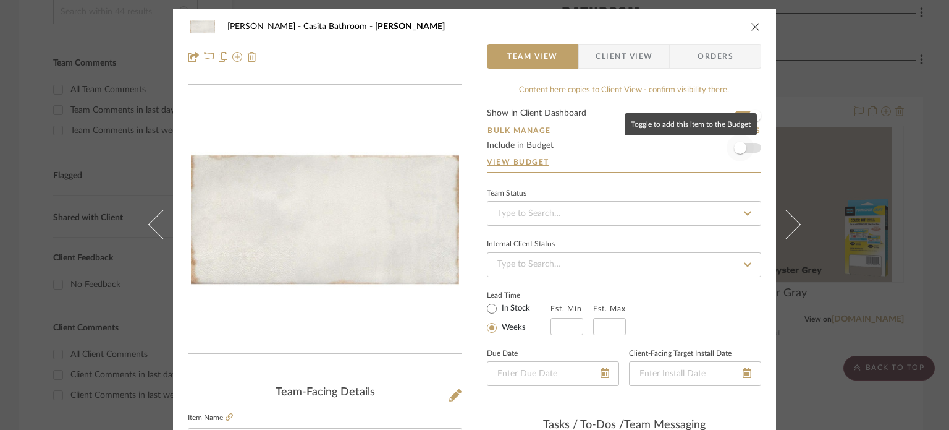
click at [715, 147] on span "button" at bounding box center [740, 148] width 12 height 12
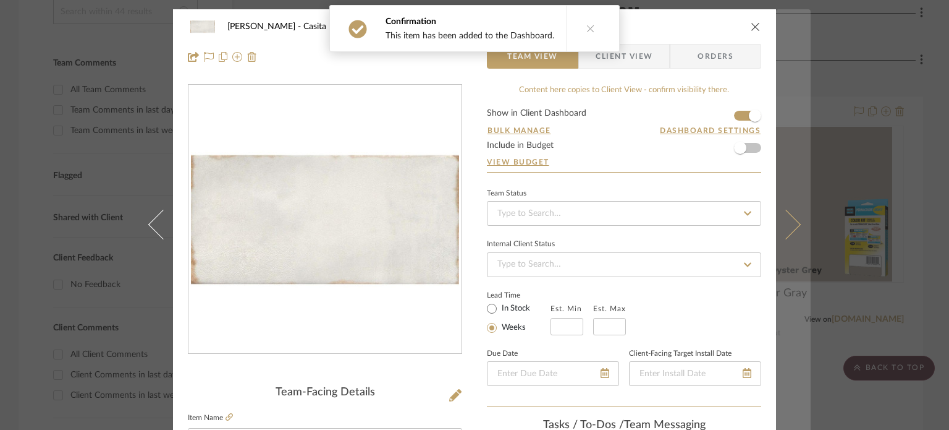
click at [715, 226] on icon at bounding box center [786, 224] width 30 height 30
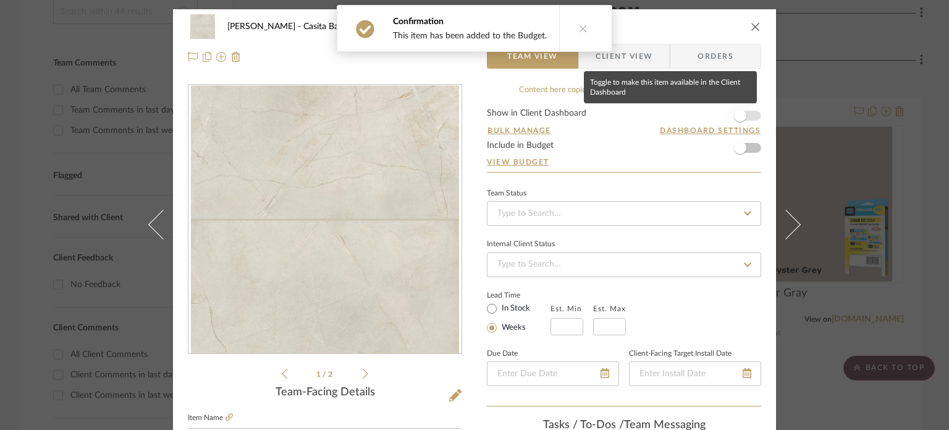
click at [715, 116] on span "button" at bounding box center [740, 115] width 12 height 12
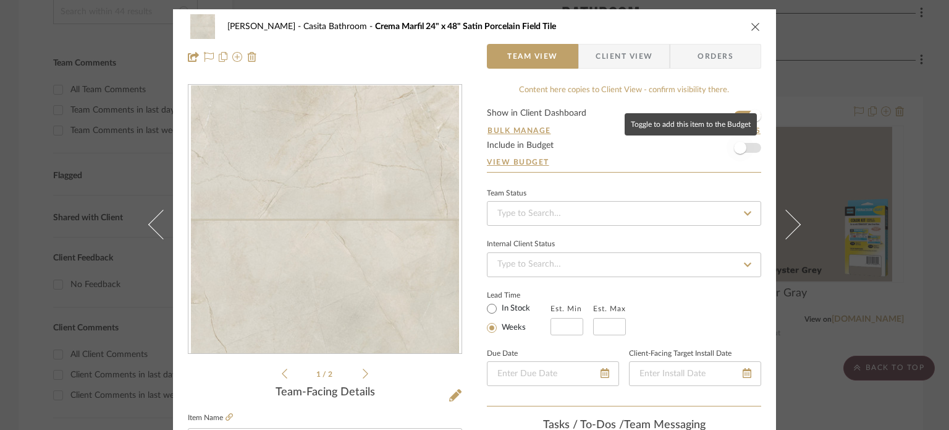
click at [715, 153] on span "button" at bounding box center [740, 148] width 12 height 12
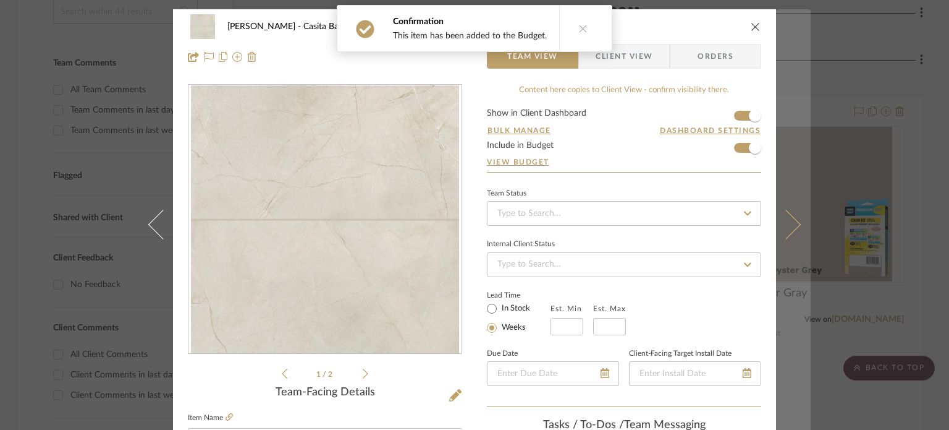
click at [715, 214] on icon at bounding box center [786, 224] width 30 height 30
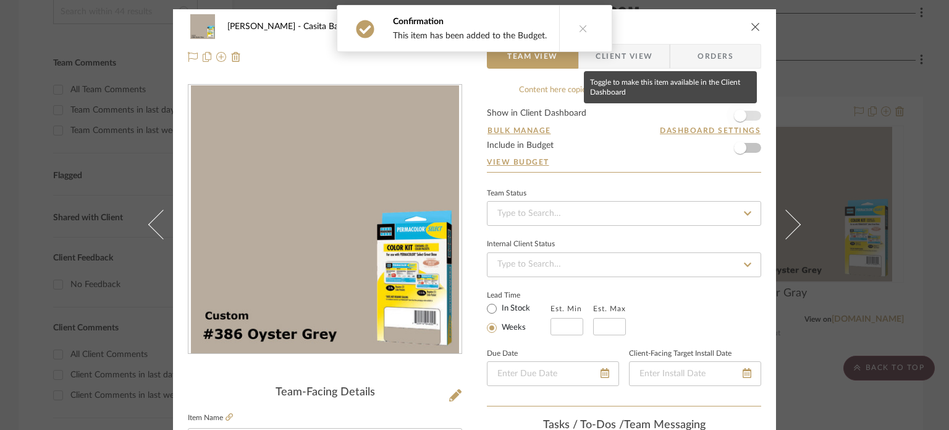
click at [715, 108] on span "button" at bounding box center [740, 115] width 27 height 27
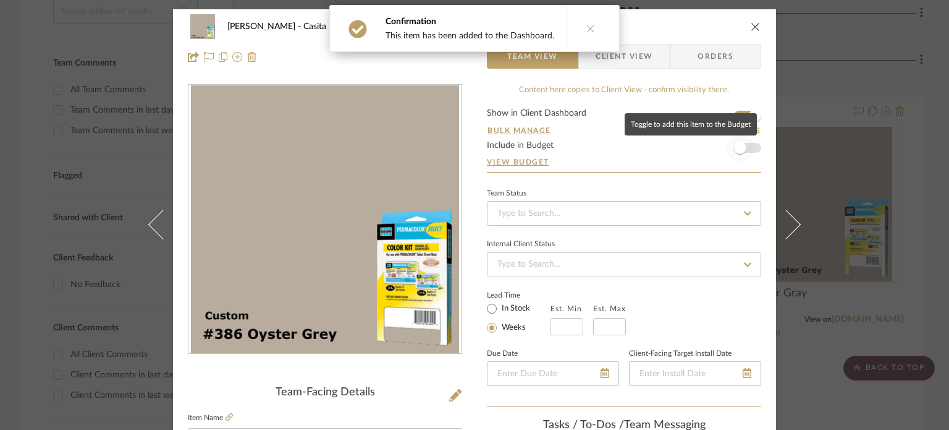
click at [715, 145] on span "button" at bounding box center [740, 148] width 12 height 12
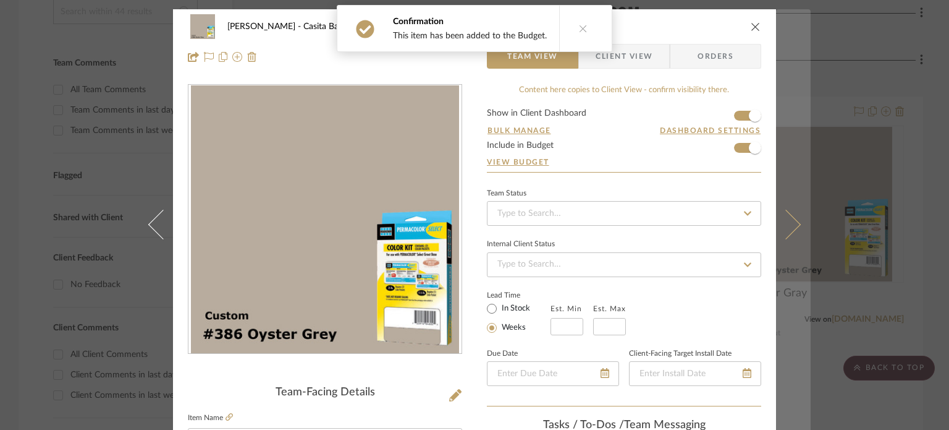
click at [715, 223] on icon at bounding box center [786, 224] width 30 height 30
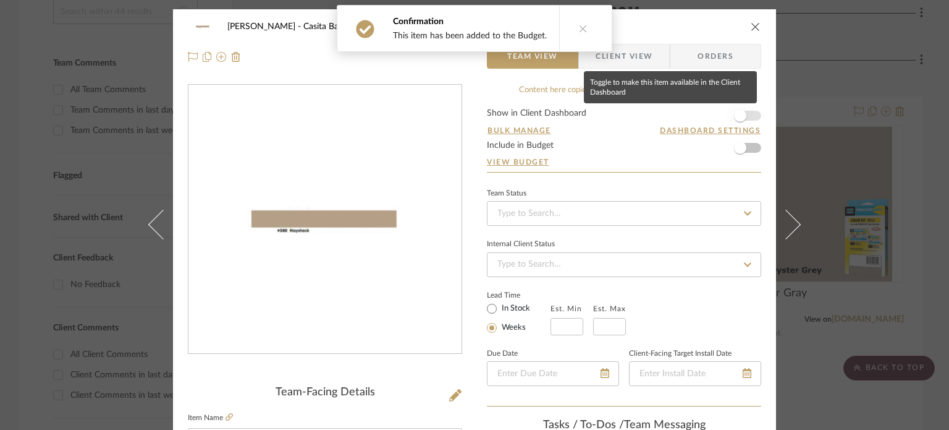
click at [715, 114] on span "button" at bounding box center [740, 115] width 12 height 12
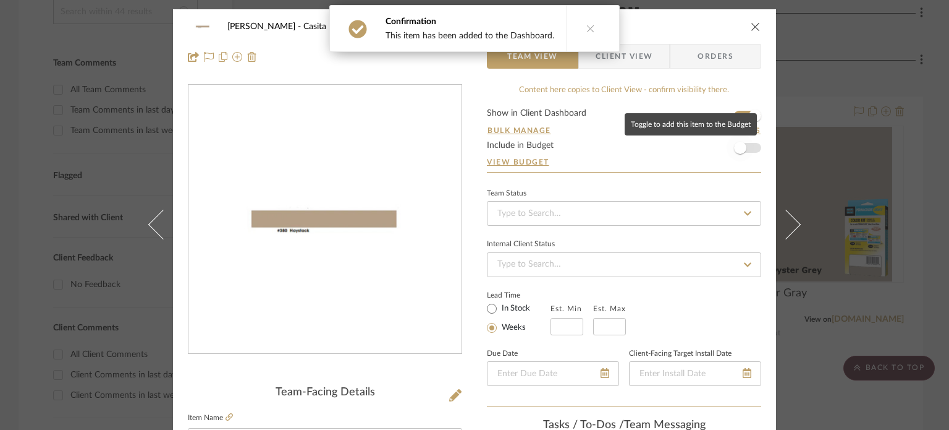
drag, startPoint x: 737, startPoint y: 149, endPoint x: 765, endPoint y: 196, distance: 54.9
click at [715, 150] on span "button" at bounding box center [740, 148] width 12 height 12
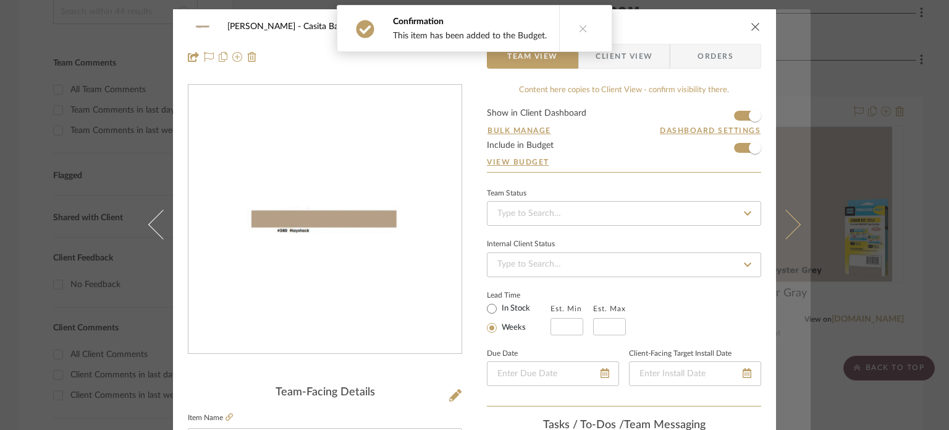
click at [715, 219] on icon at bounding box center [786, 224] width 30 height 30
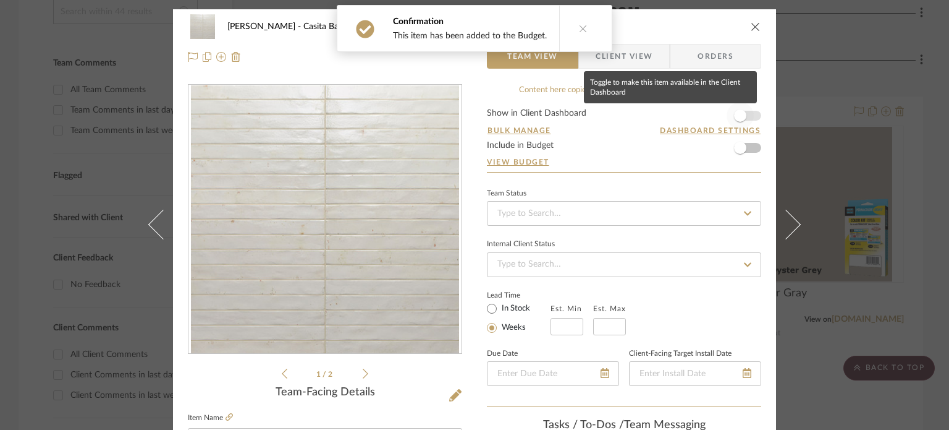
click at [715, 114] on span "button" at bounding box center [740, 115] width 12 height 12
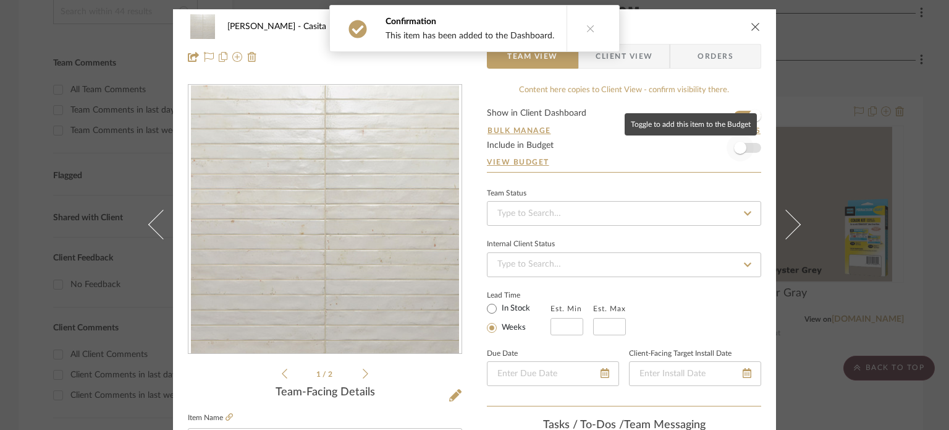
click at [715, 153] on span "button" at bounding box center [740, 148] width 12 height 12
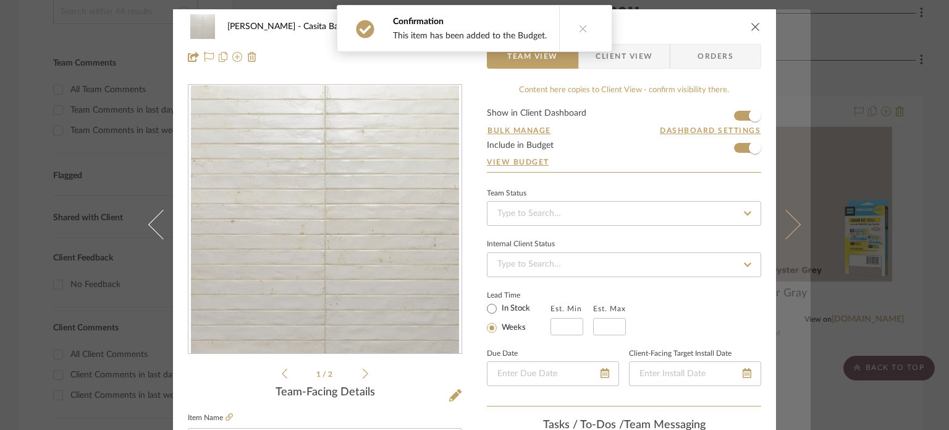
click at [715, 219] on icon at bounding box center [786, 224] width 30 height 30
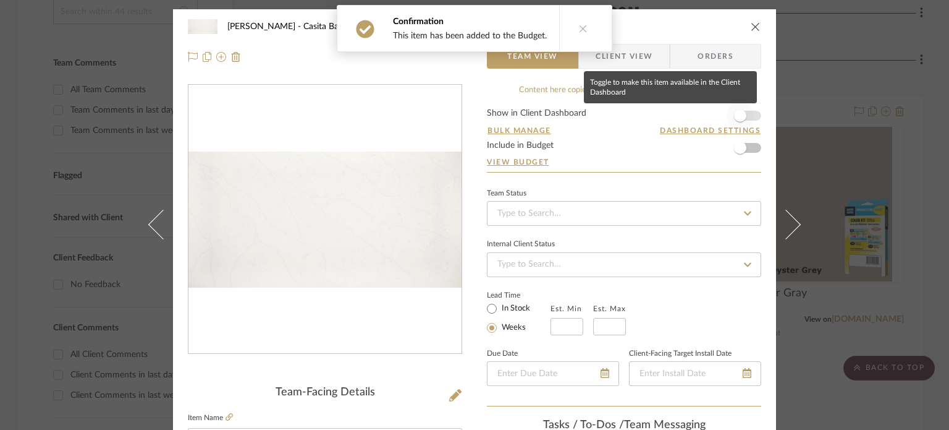
click at [715, 115] on span "button" at bounding box center [740, 115] width 12 height 12
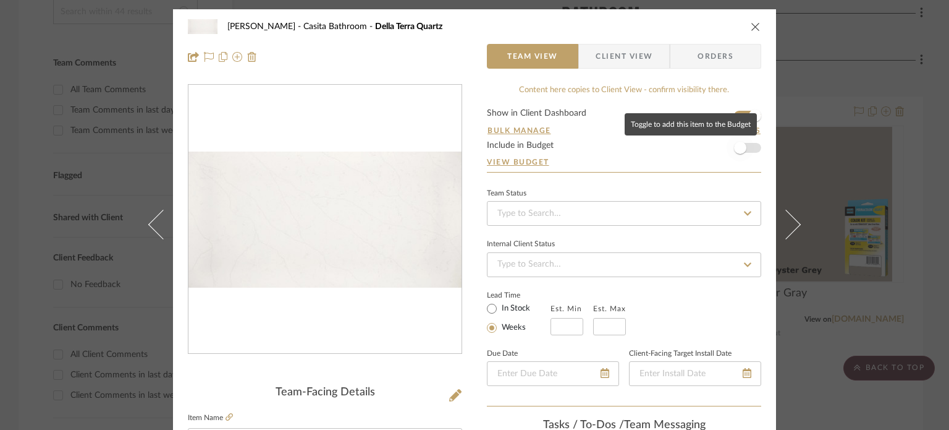
click at [715, 143] on span "button" at bounding box center [740, 148] width 12 height 12
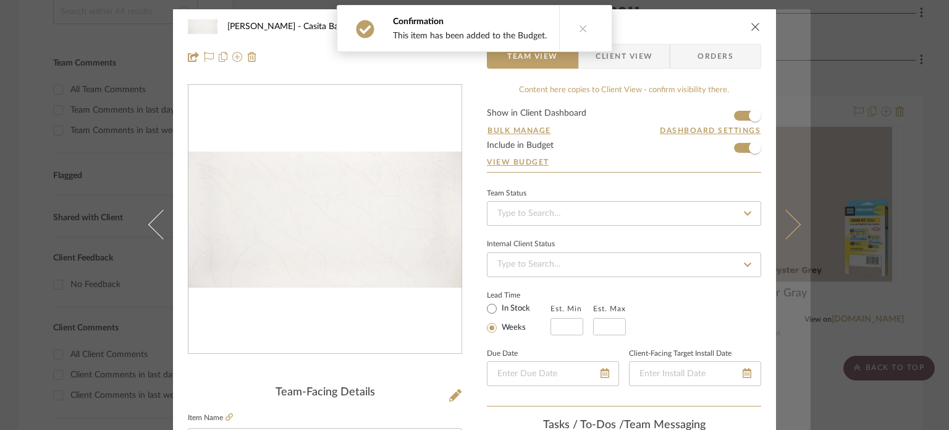
click at [715, 229] on button at bounding box center [793, 224] width 35 height 430
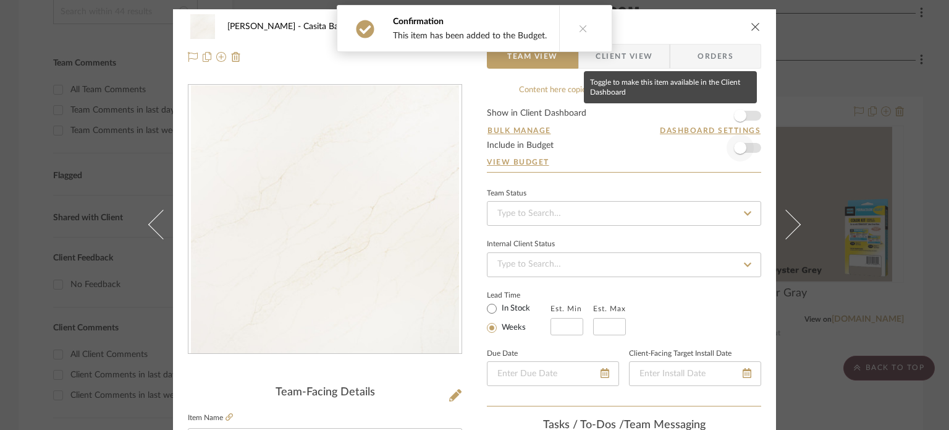
drag, startPoint x: 740, startPoint y: 118, endPoint x: 739, endPoint y: 135, distance: 17.3
click at [715, 118] on span "button" at bounding box center [740, 115] width 12 height 12
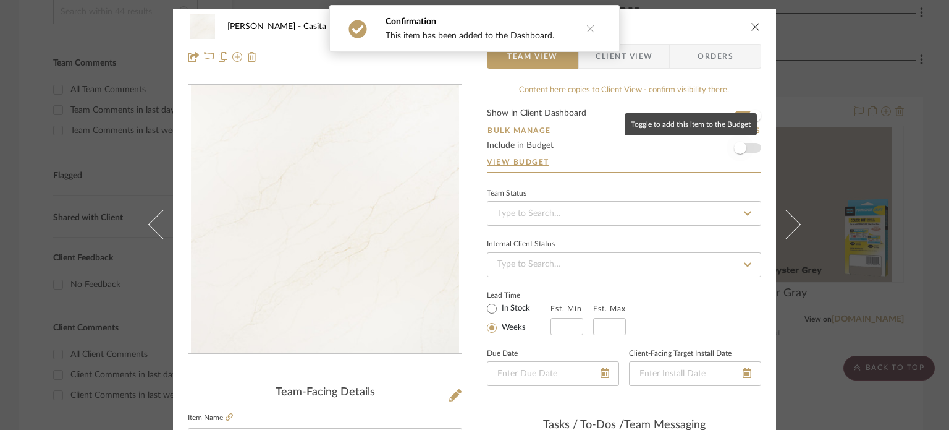
click at [715, 149] on span "button" at bounding box center [740, 148] width 12 height 12
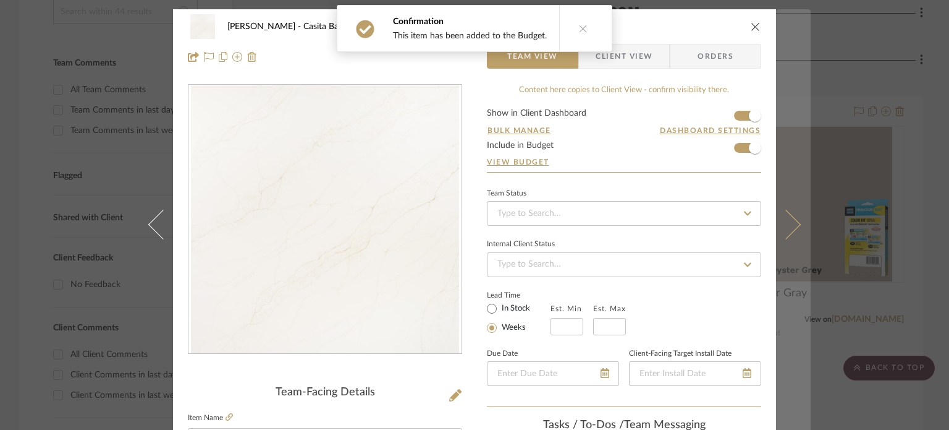
click at [715, 230] on icon at bounding box center [786, 224] width 30 height 30
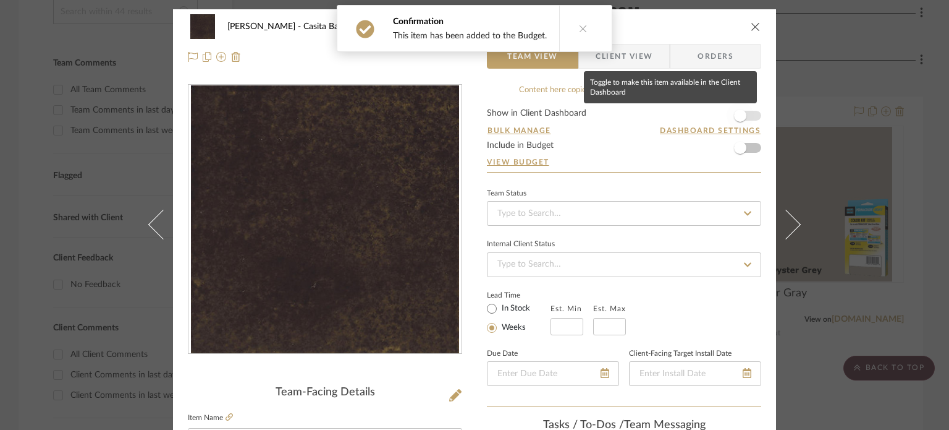
click at [715, 120] on span "button" at bounding box center [740, 115] width 12 height 12
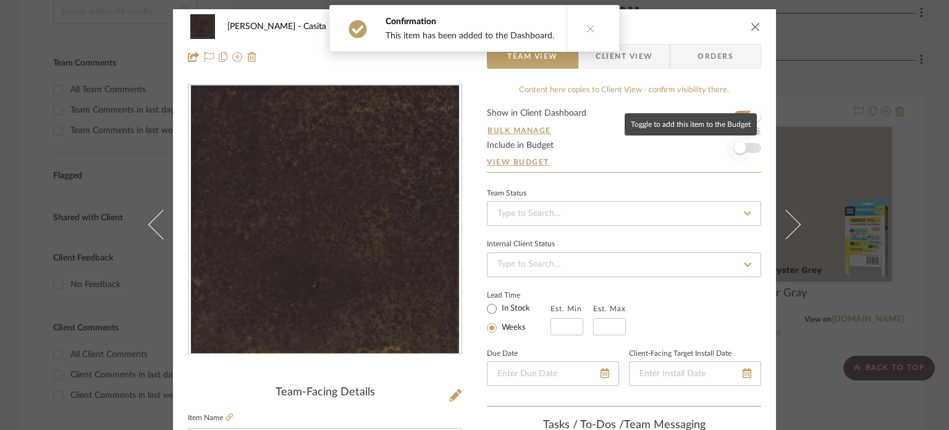
click at [715, 146] on span "button" at bounding box center [740, 148] width 12 height 12
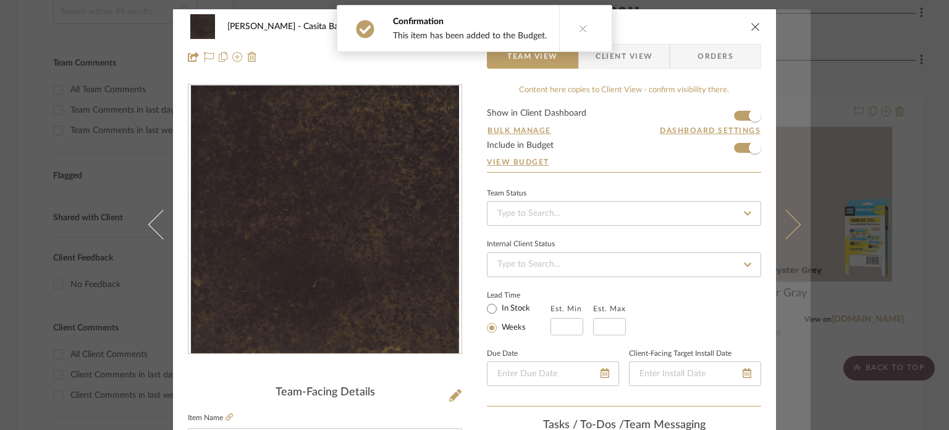
click at [715, 229] on icon at bounding box center [786, 224] width 30 height 30
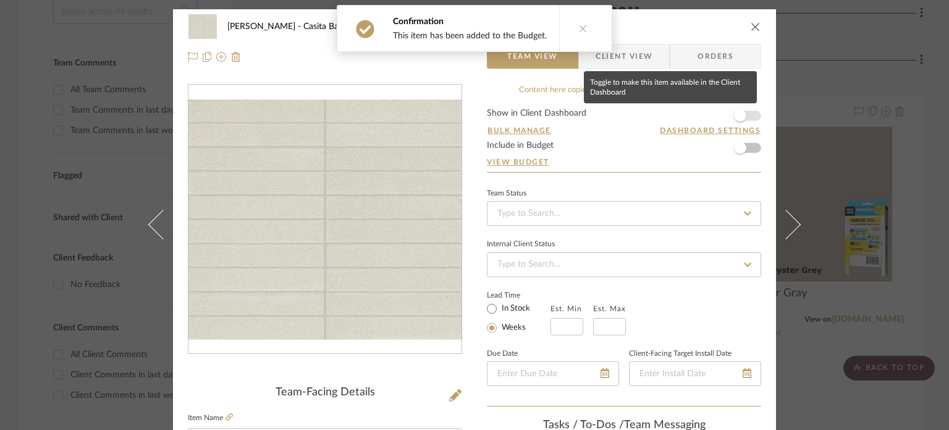
click at [715, 111] on span "button" at bounding box center [740, 115] width 12 height 12
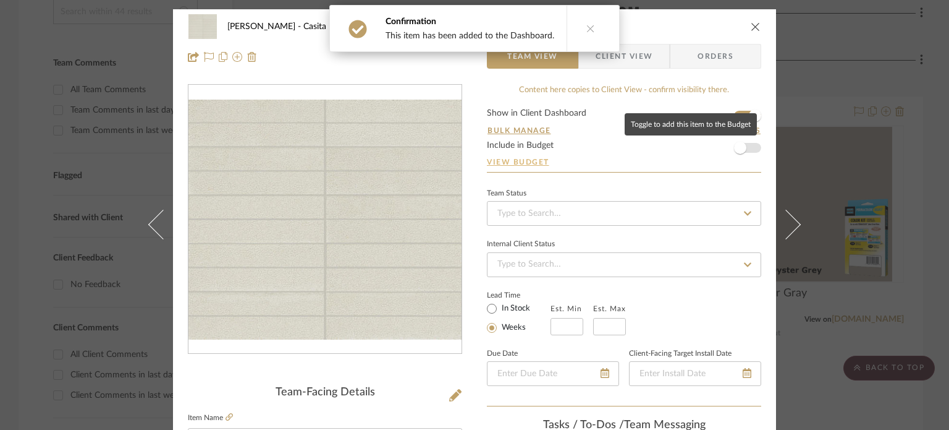
drag, startPoint x: 742, startPoint y: 144, endPoint x: 750, endPoint y: 165, distance: 22.5
click at [715, 144] on span "button" at bounding box center [740, 148] width 12 height 12
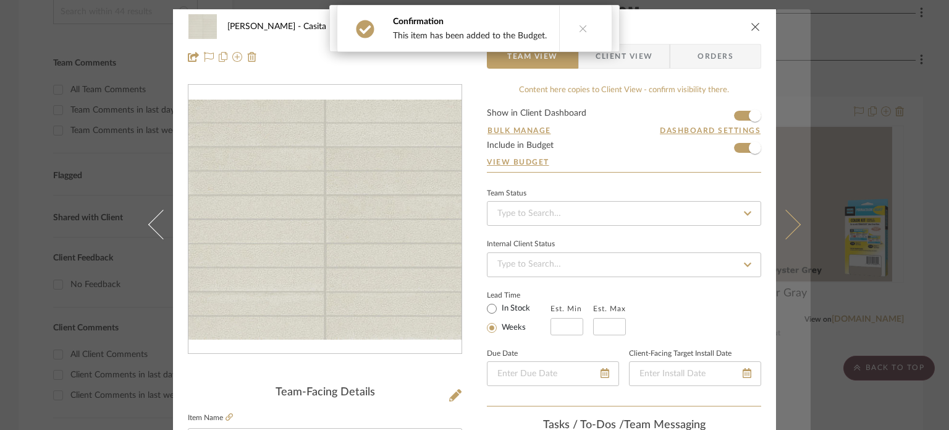
click at [715, 224] on icon at bounding box center [786, 224] width 30 height 30
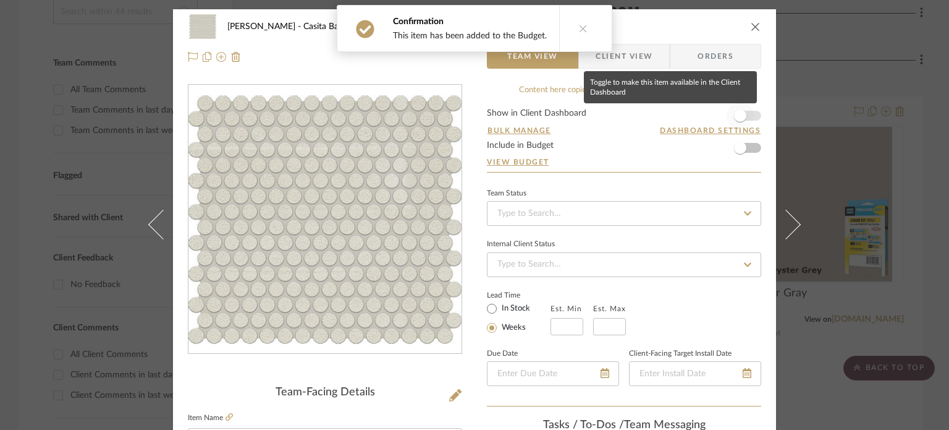
click at [715, 111] on span "button" at bounding box center [740, 115] width 12 height 12
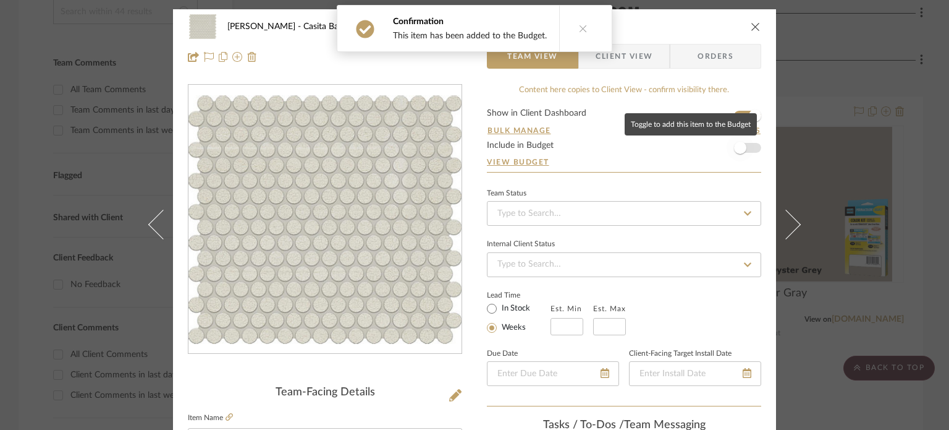
click at [715, 152] on span "button" at bounding box center [740, 148] width 12 height 12
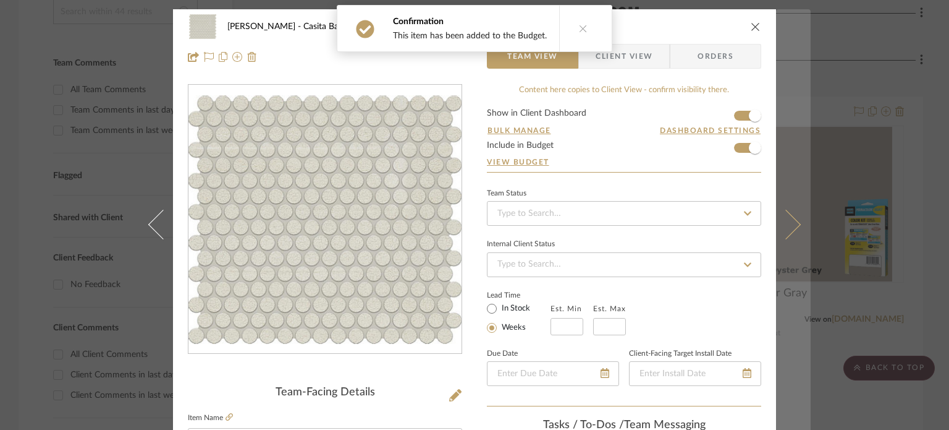
click at [715, 227] on icon at bounding box center [786, 224] width 30 height 30
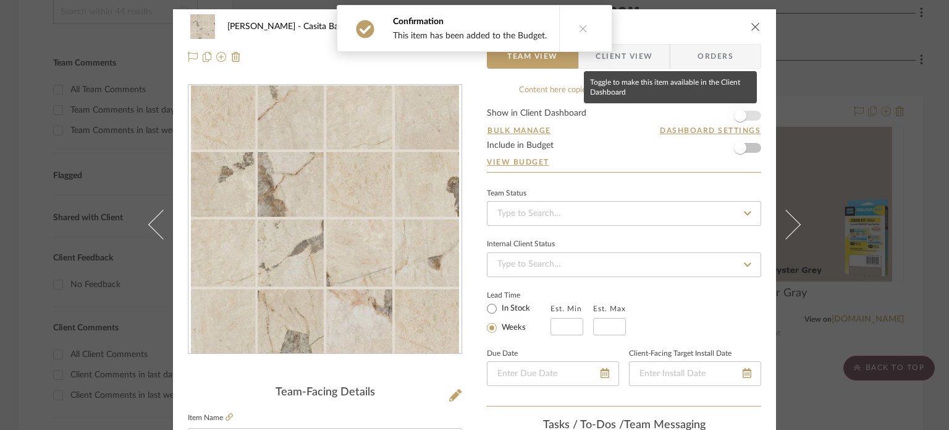
click at [715, 114] on span "button" at bounding box center [740, 115] width 27 height 27
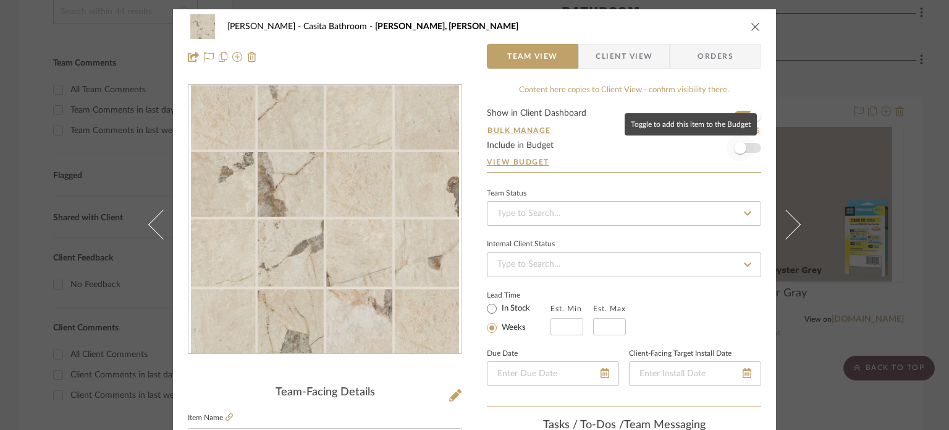
click at [715, 143] on span "button" at bounding box center [740, 147] width 27 height 27
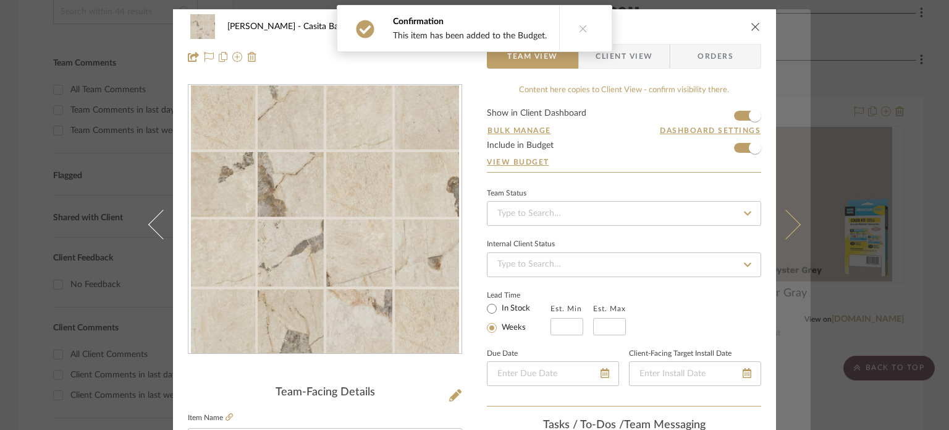
click at [715, 232] on icon at bounding box center [786, 224] width 30 height 30
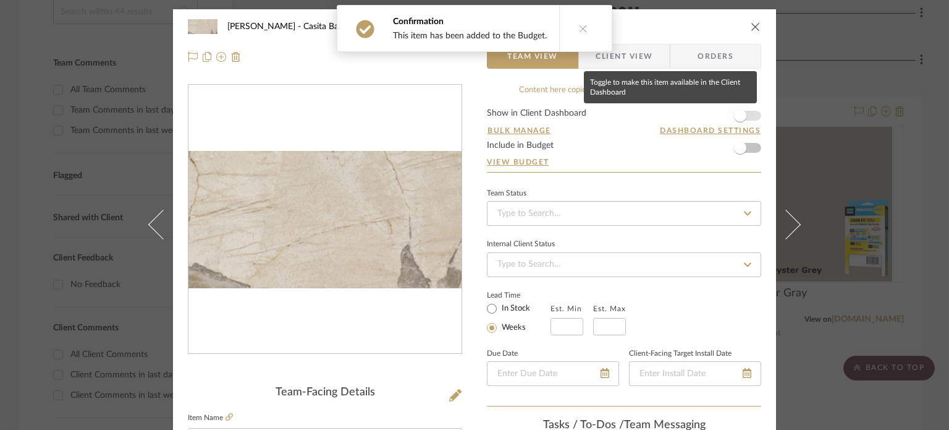
click at [715, 119] on span "button" at bounding box center [740, 115] width 12 height 12
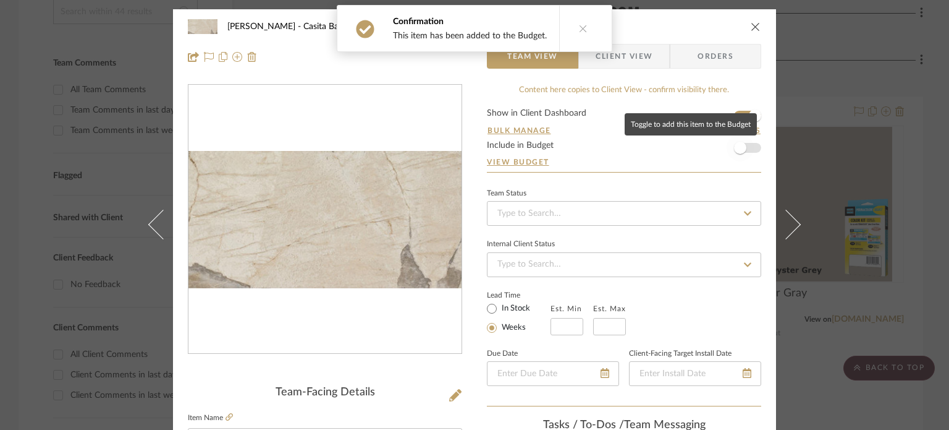
click at [715, 143] on span "button" at bounding box center [740, 148] width 12 height 12
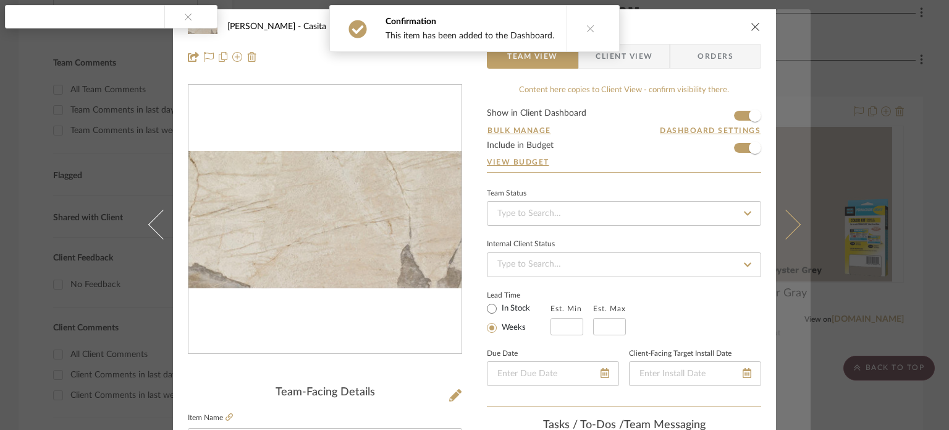
click at [715, 213] on icon at bounding box center [786, 224] width 30 height 30
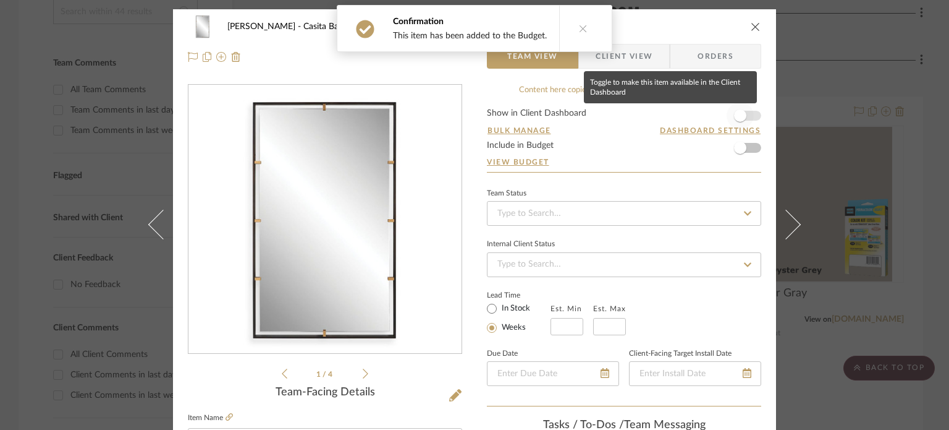
click at [715, 117] on span "button" at bounding box center [740, 115] width 12 height 12
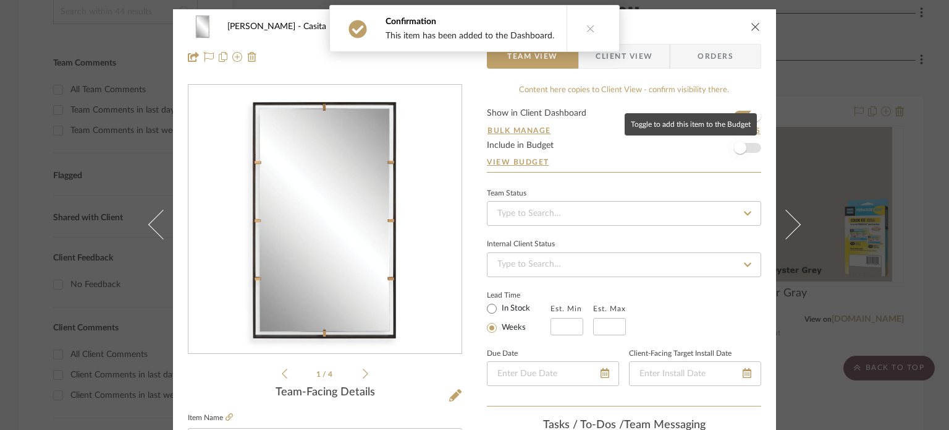
click at [715, 148] on span "button" at bounding box center [740, 148] width 12 height 12
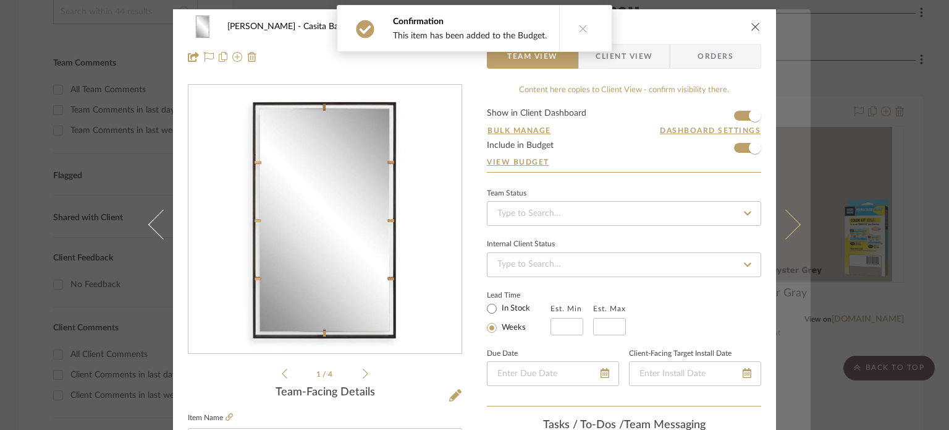
click at [715, 229] on icon at bounding box center [786, 224] width 30 height 30
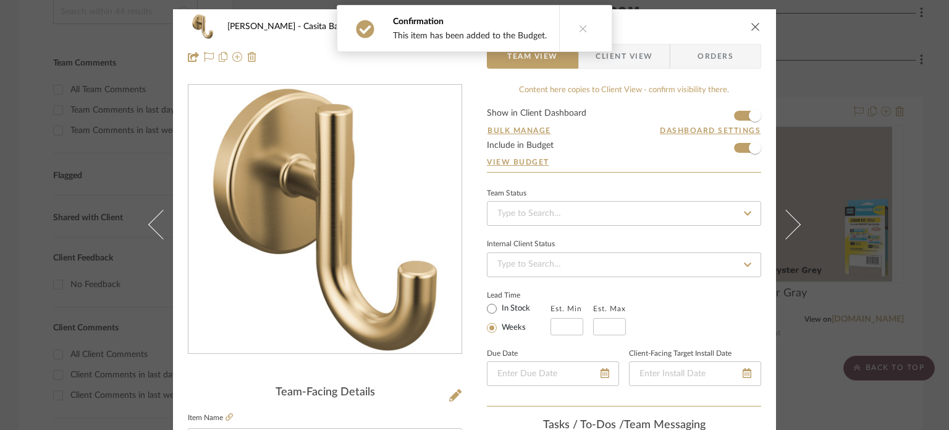
click at [579, 28] on icon at bounding box center [583, 28] width 9 height 9
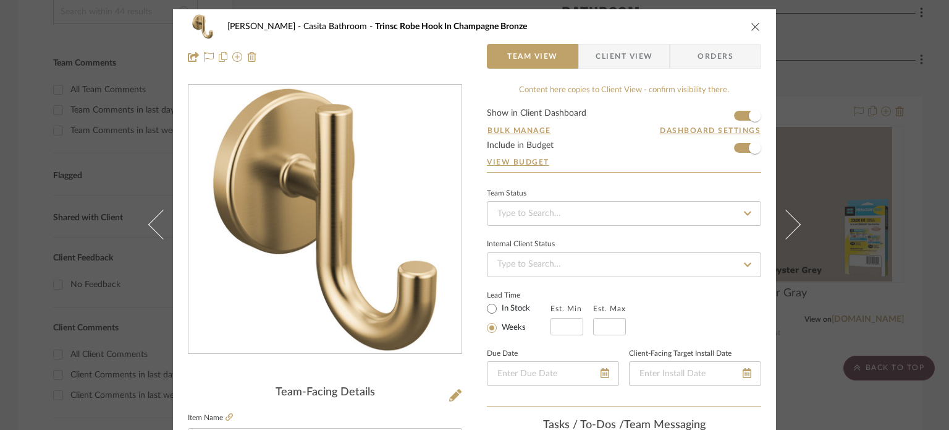
click at [715, 24] on div "Pierce Casita Bathroom Trinsc Robe Hook In Champagne Bronze Team View Client Vi…" at bounding box center [474, 41] width 603 height 65
click at [715, 24] on icon "close" at bounding box center [756, 27] width 10 height 10
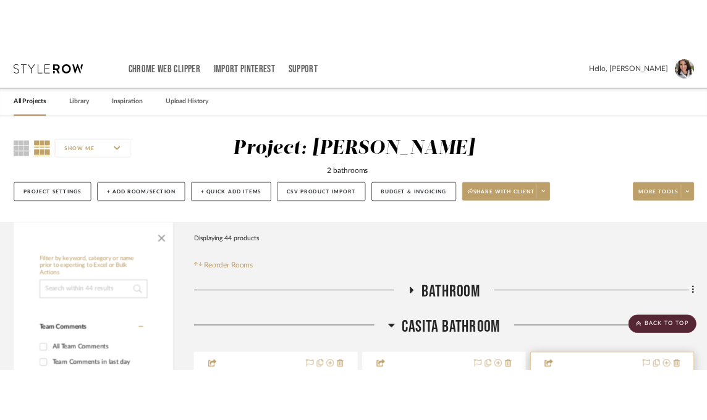
scroll to position [309, 0]
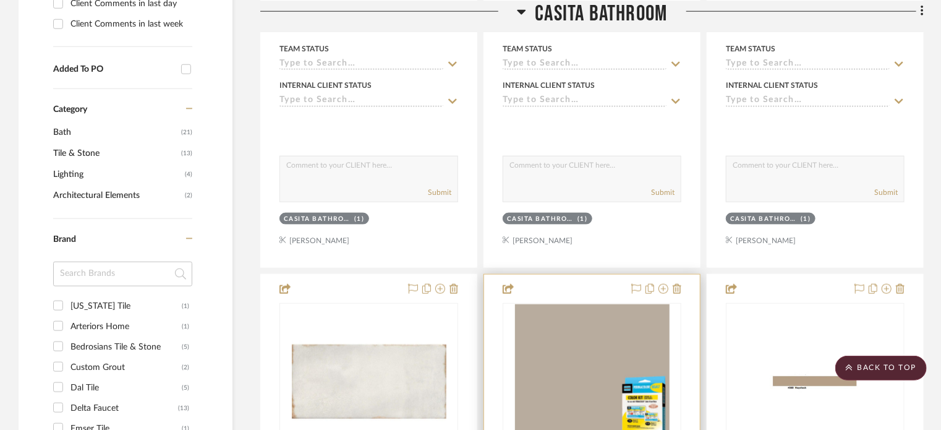
scroll to position [803, 0]
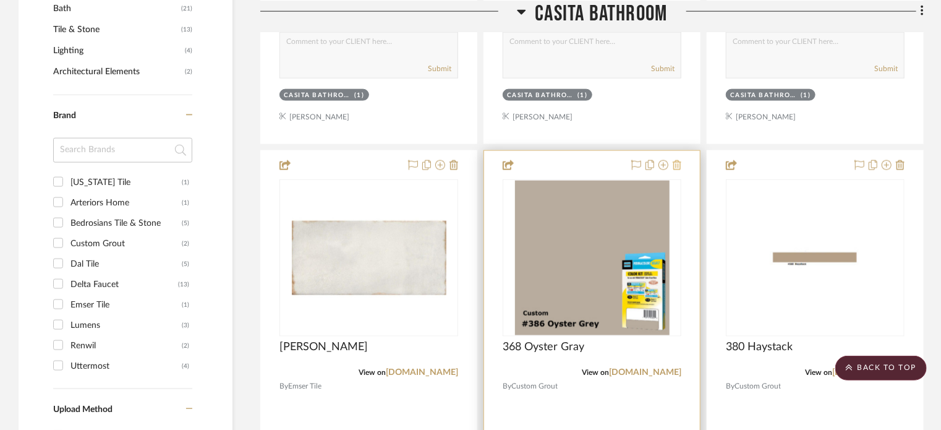
click at [677, 165] on icon at bounding box center [676, 165] width 9 height 10
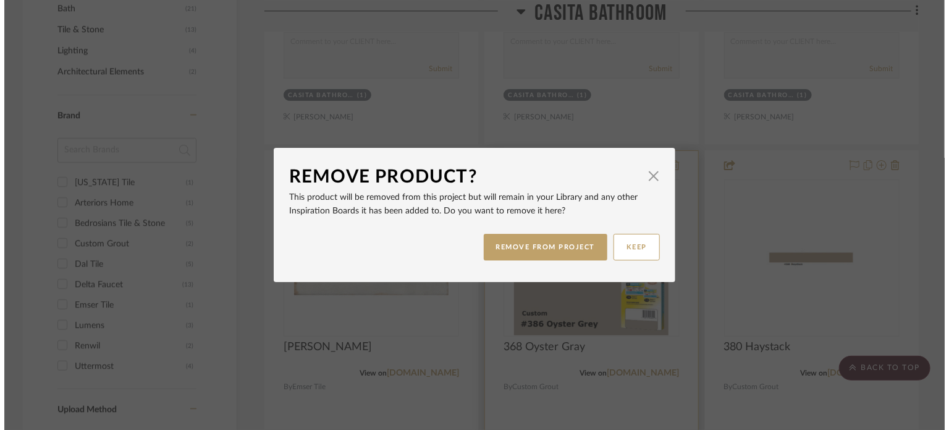
scroll to position [0, 0]
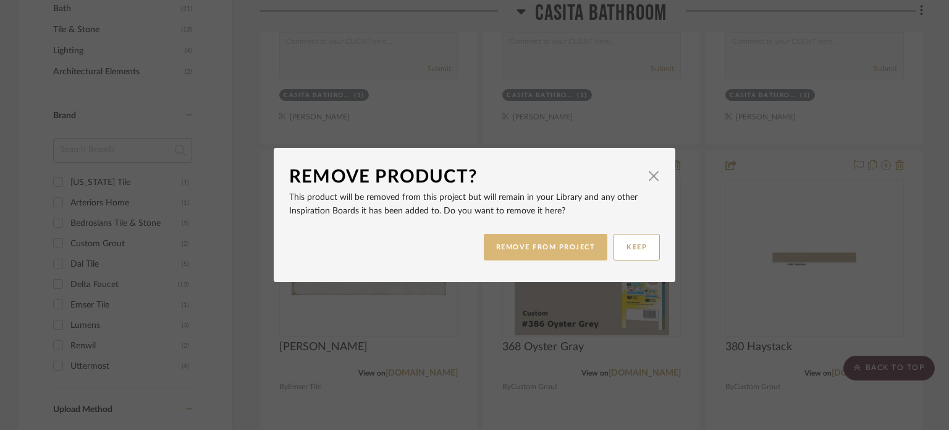
click at [569, 252] on button "REMOVE FROM PROJECT" at bounding box center [546, 247] width 124 height 27
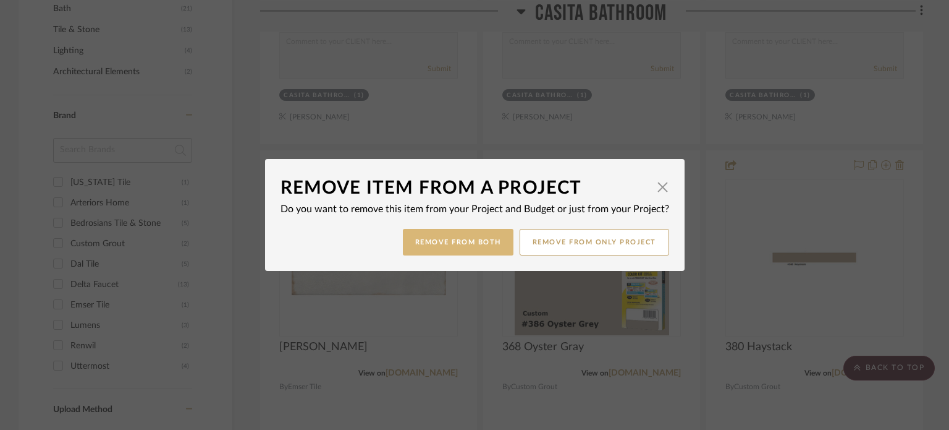
click at [455, 247] on button "Remove from Both" at bounding box center [458, 242] width 111 height 27
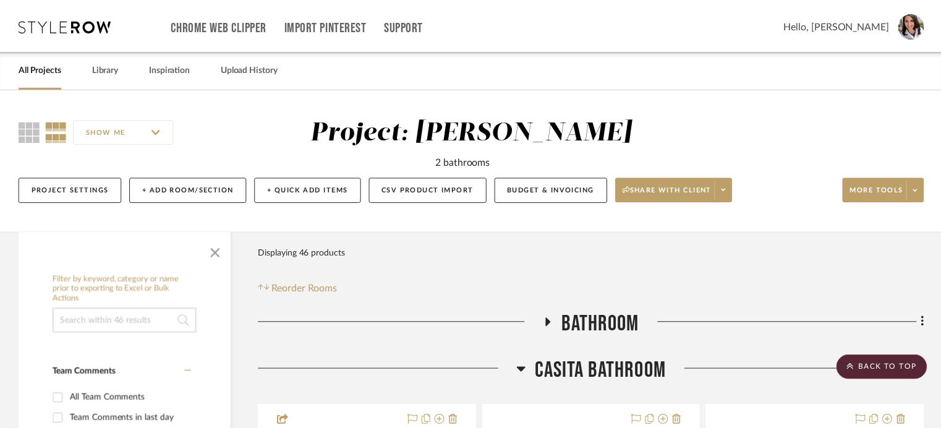
scroll to position [803, 0]
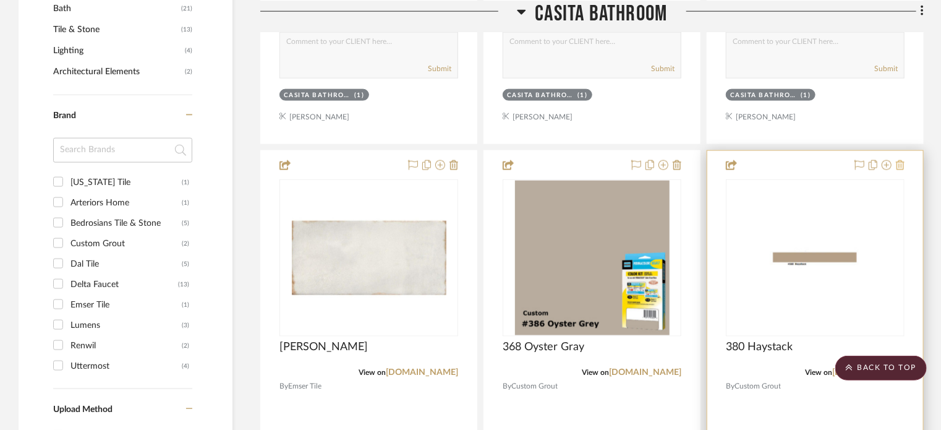
click at [715, 165] on icon at bounding box center [900, 165] width 9 height 10
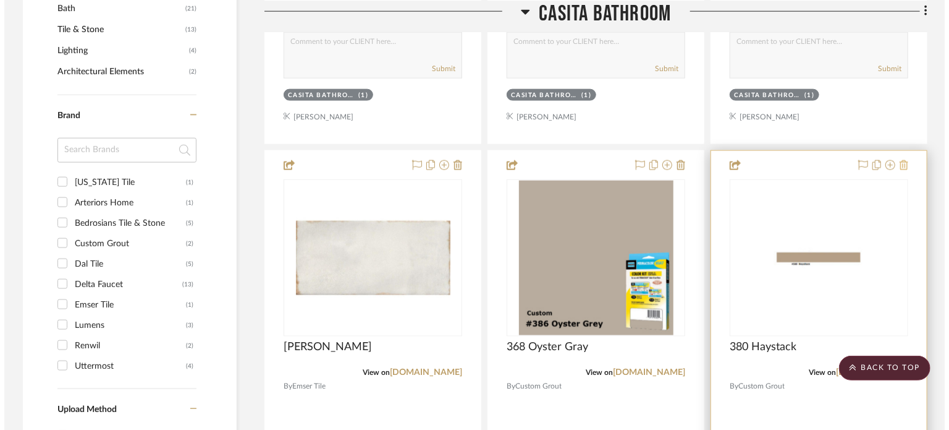
scroll to position [0, 0]
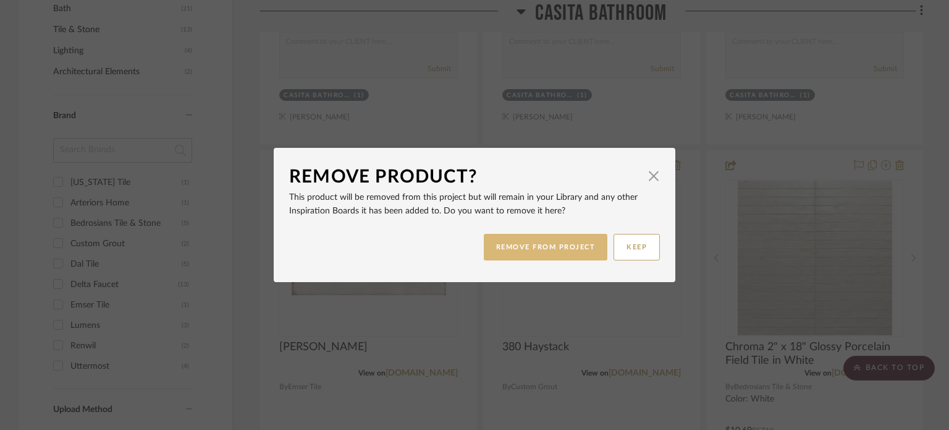
click at [519, 248] on button "REMOVE FROM PROJECT" at bounding box center [546, 247] width 124 height 27
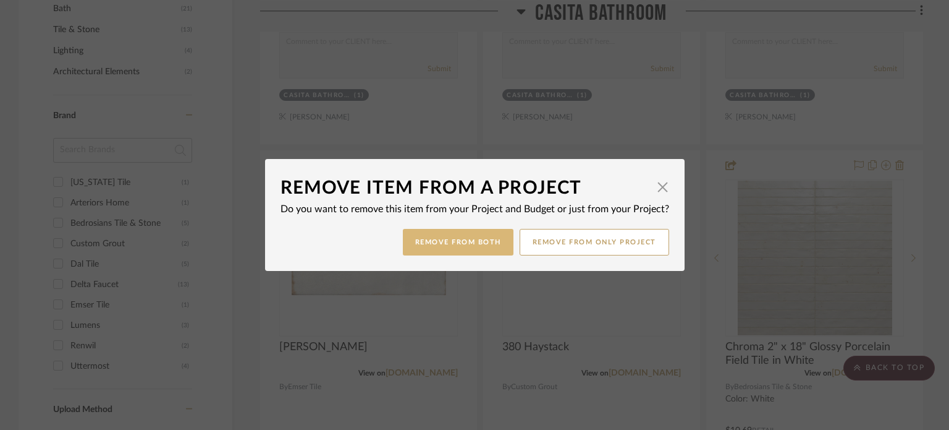
click at [478, 233] on button "Remove from Both" at bounding box center [458, 242] width 111 height 27
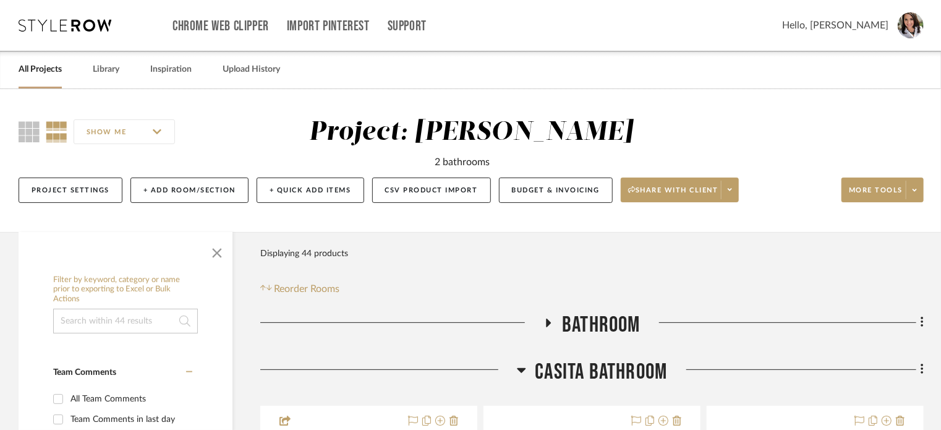
click at [514, 371] on div at bounding box center [388, 374] width 256 height 32
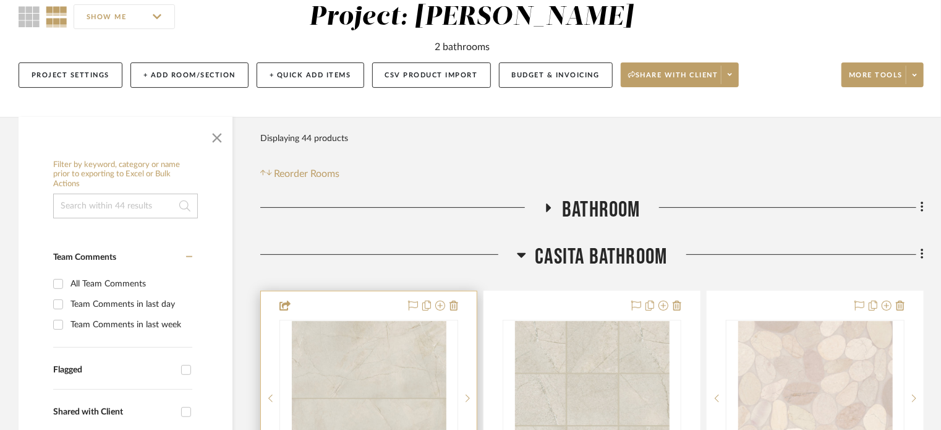
scroll to position [185, 0]
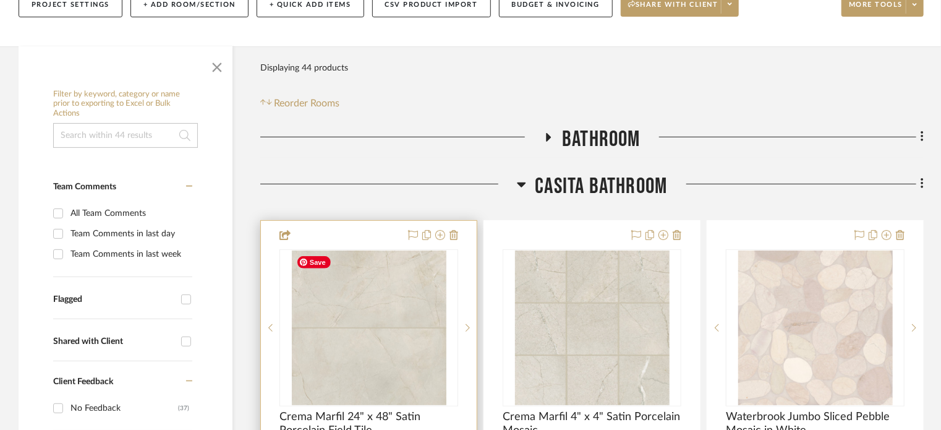
click at [362, 320] on img "0" at bounding box center [369, 327] width 155 height 155
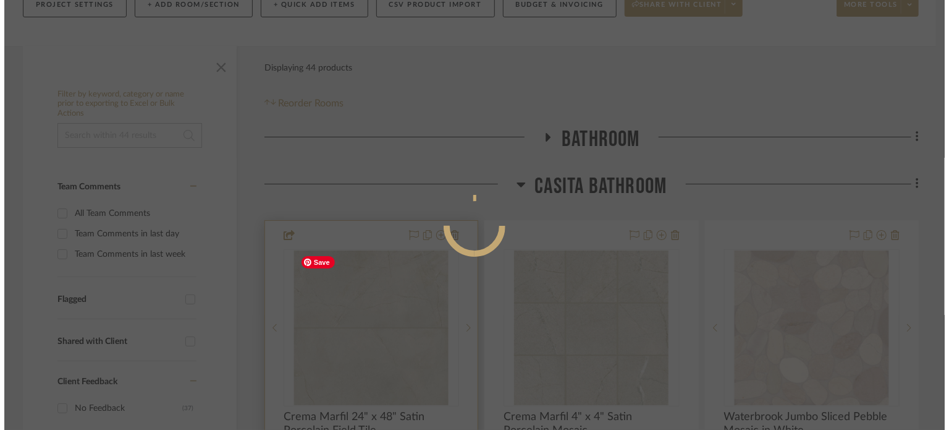
scroll to position [0, 0]
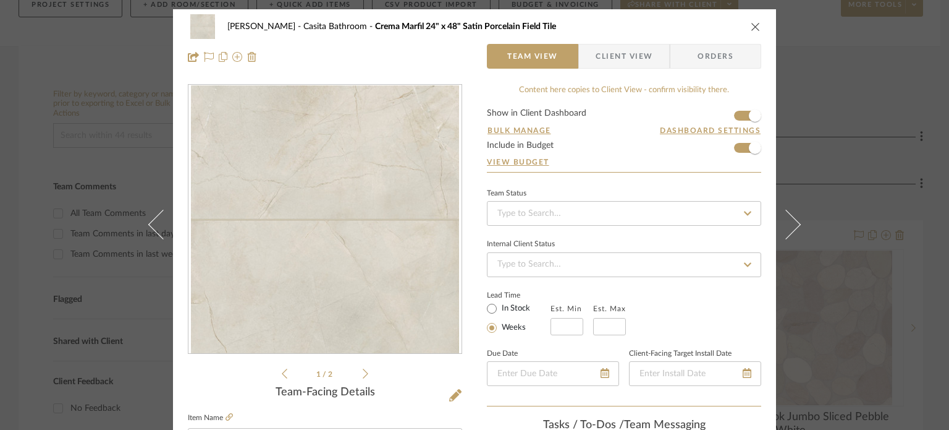
drag, startPoint x: 757, startPoint y: 28, endPoint x: 745, endPoint y: 40, distance: 17.1
click at [715, 27] on icon "close" at bounding box center [756, 27] width 10 height 10
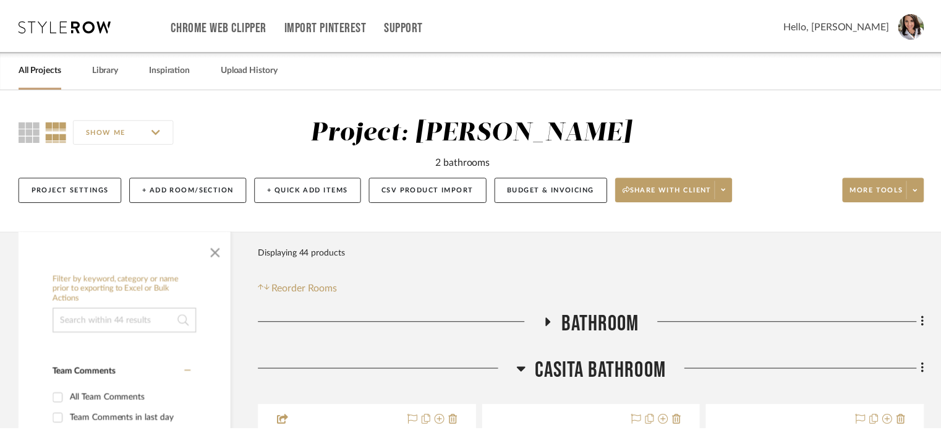
scroll to position [185, 0]
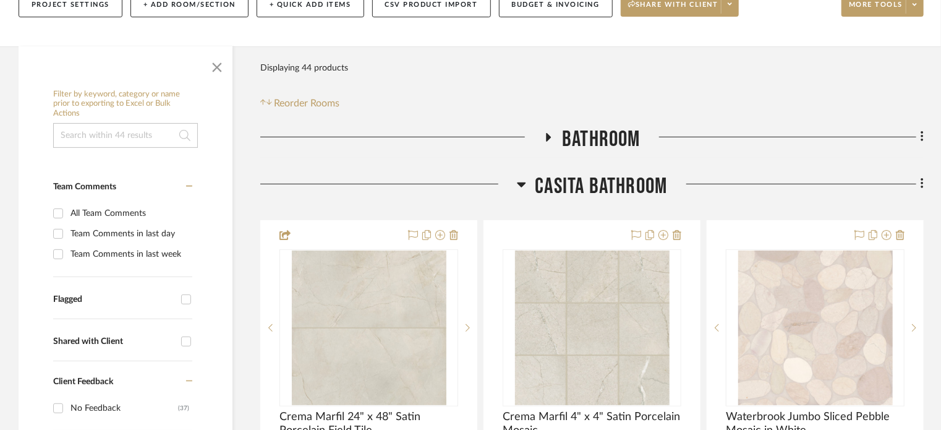
click at [518, 184] on icon at bounding box center [521, 184] width 9 height 5
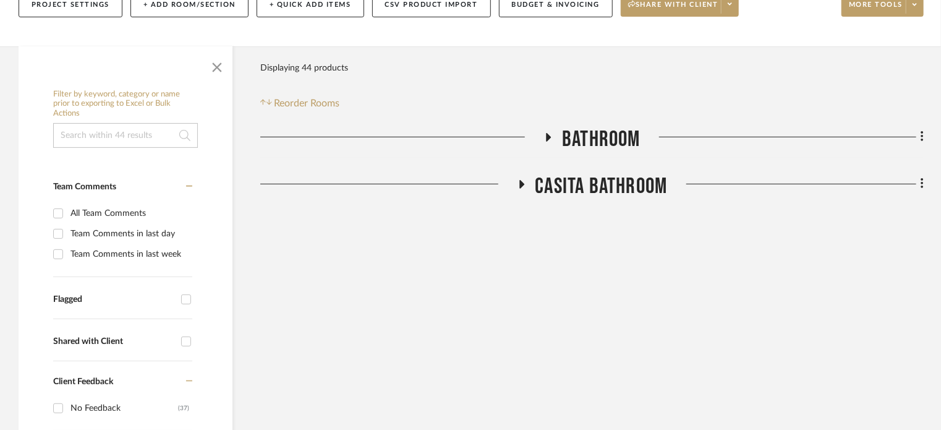
click at [547, 134] on icon at bounding box center [548, 137] width 5 height 9
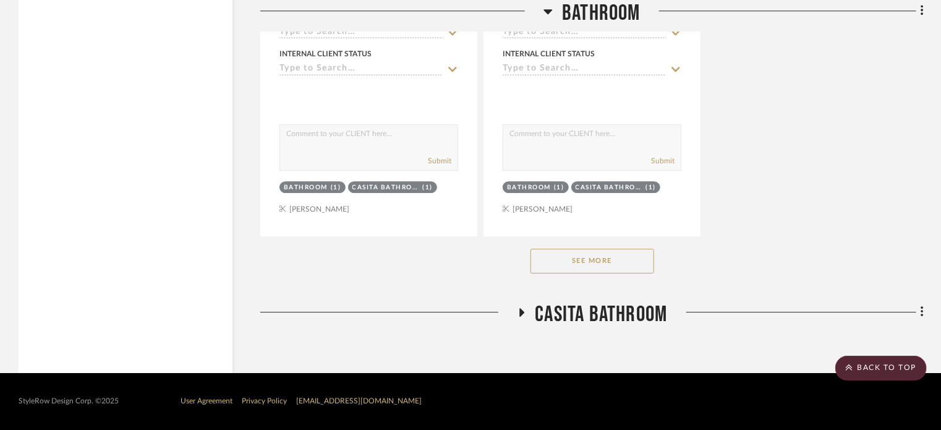
scroll to position [1711, 0]
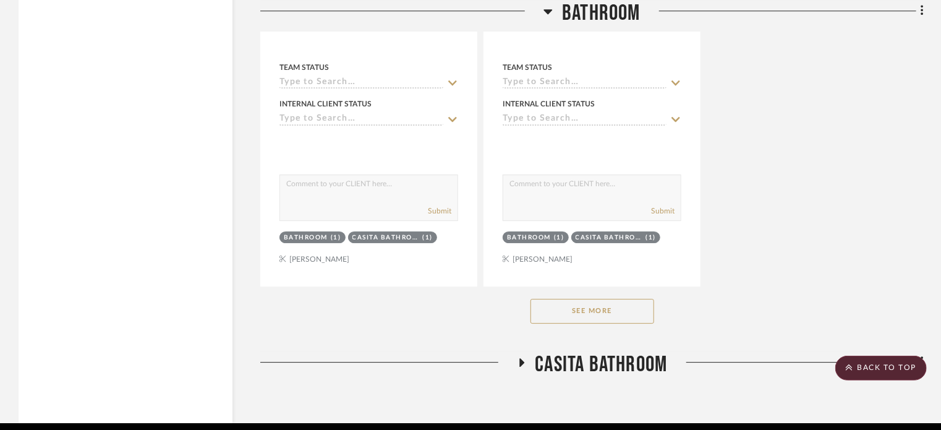
click at [515, 363] on icon at bounding box center [521, 361] width 15 height 9
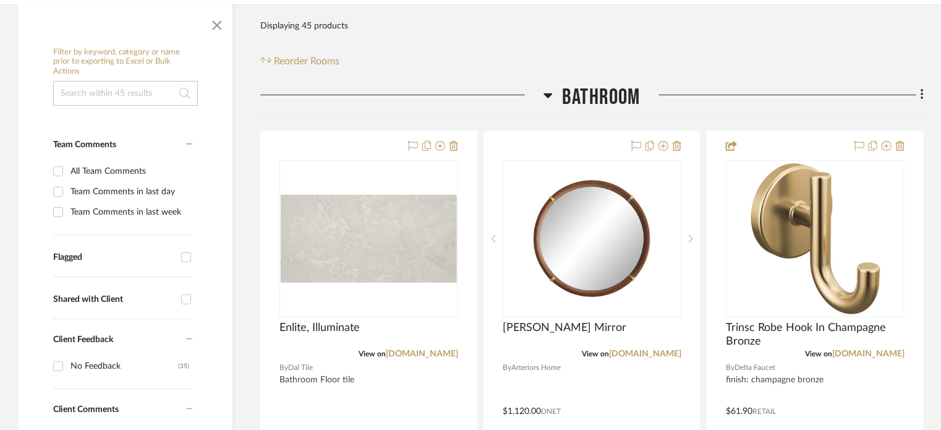
scroll to position [0, 0]
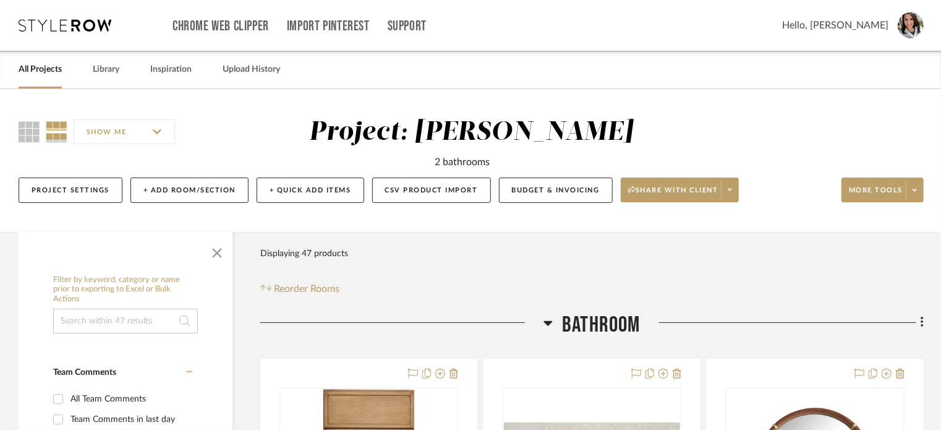
scroll to position [309, 0]
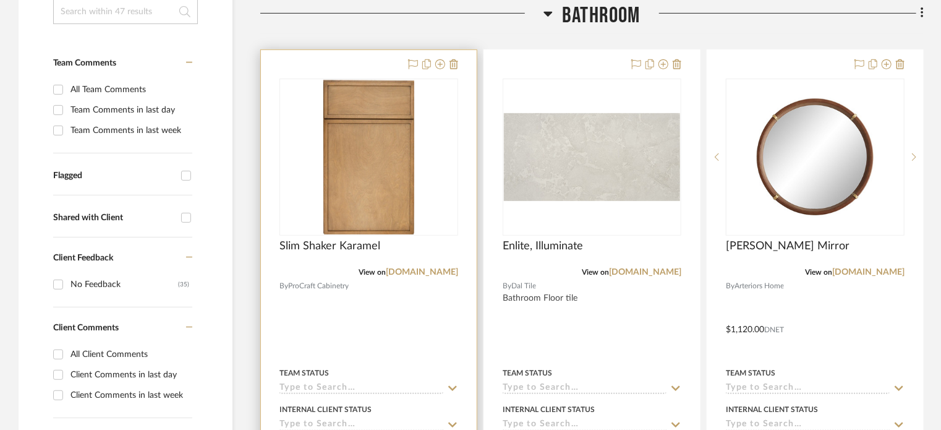
click at [0, 0] on div at bounding box center [0, 0] width 0 height 0
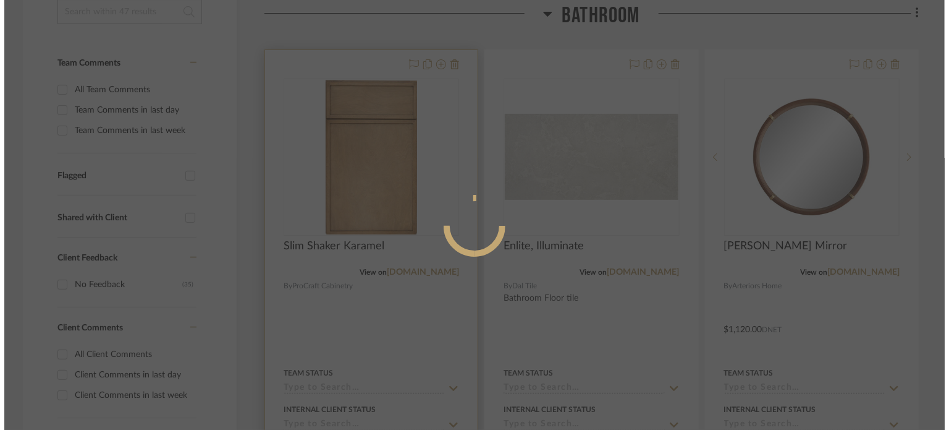
scroll to position [0, 0]
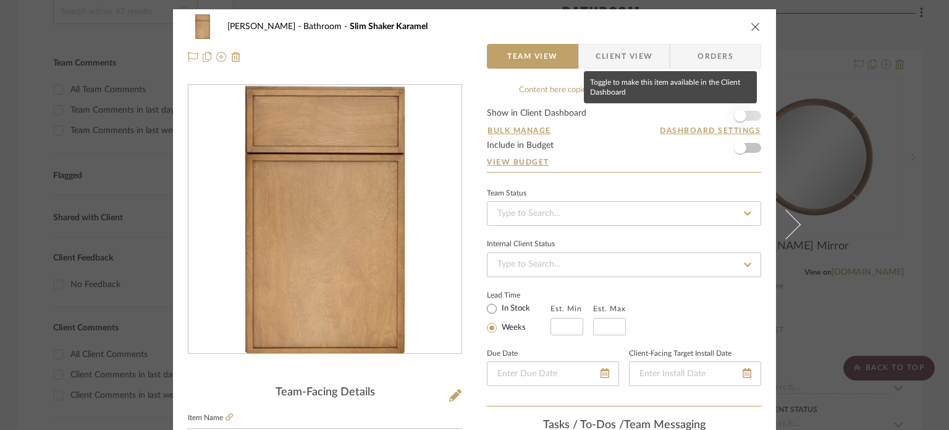
click at [740, 110] on span "button" at bounding box center [740, 115] width 27 height 27
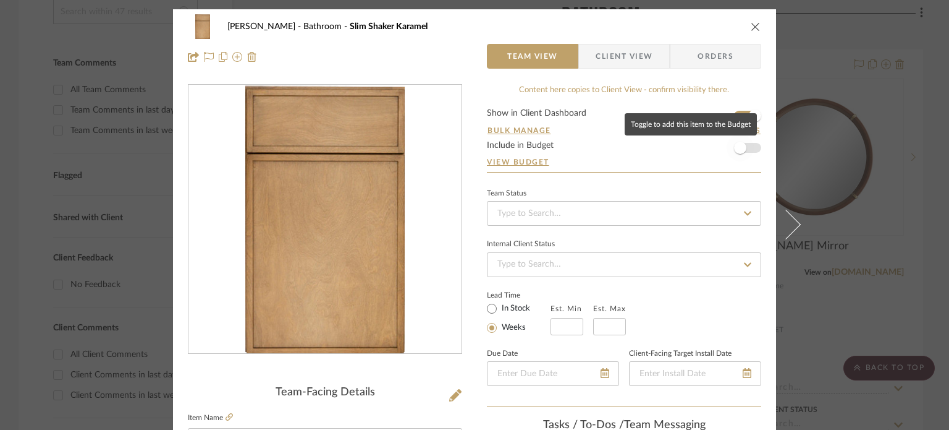
click at [737, 153] on span "button" at bounding box center [740, 148] width 12 height 12
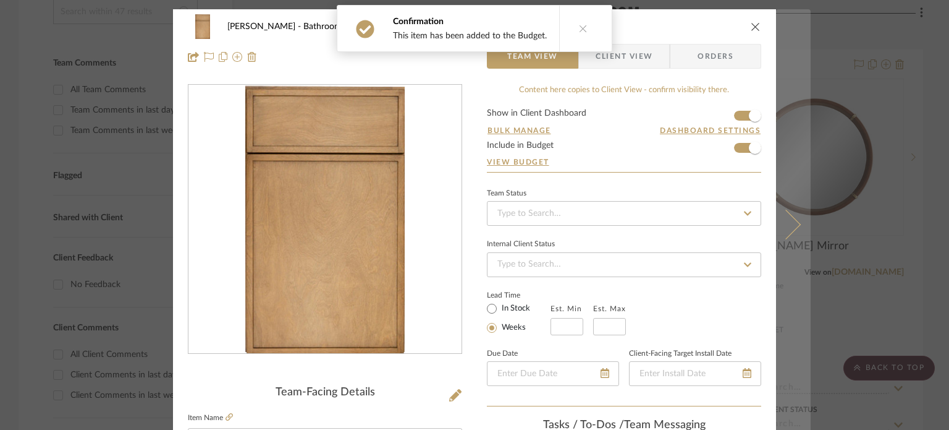
click at [784, 225] on icon at bounding box center [786, 224] width 30 height 30
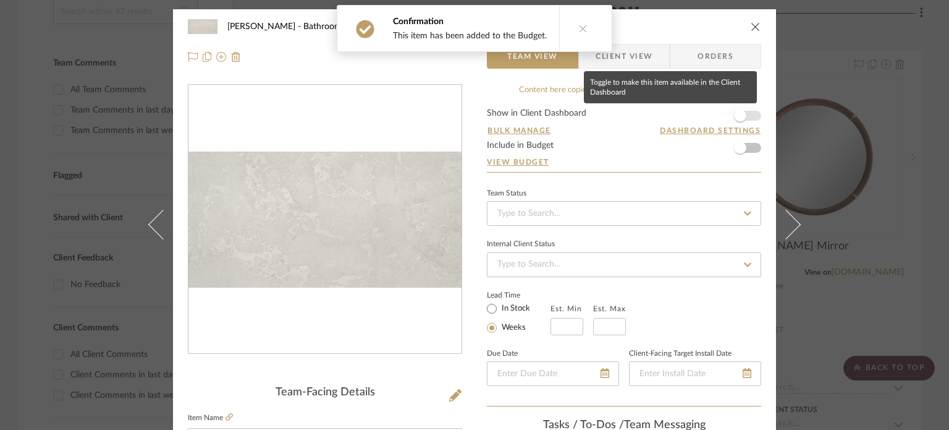
click at [742, 116] on span "button" at bounding box center [740, 115] width 12 height 12
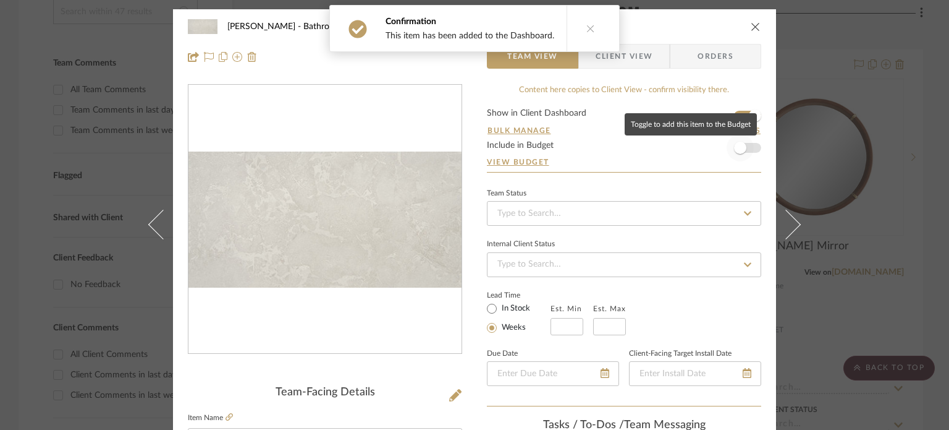
click at [739, 148] on span "button" at bounding box center [740, 148] width 12 height 12
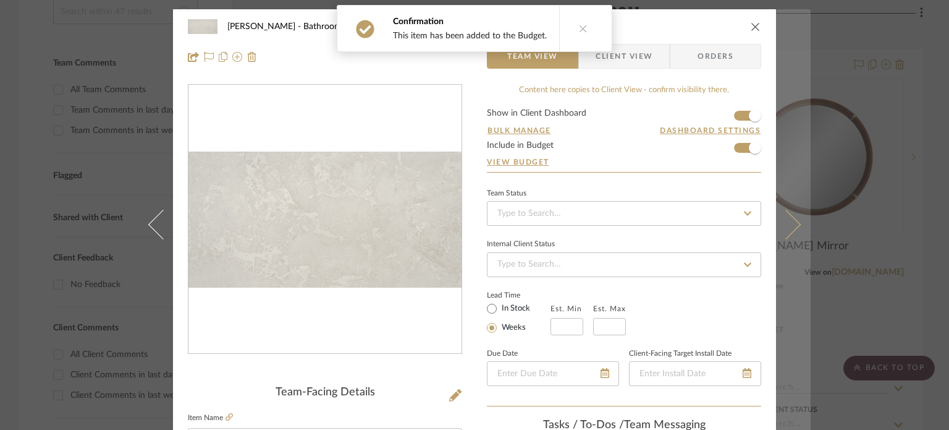
click at [791, 229] on icon at bounding box center [786, 224] width 30 height 30
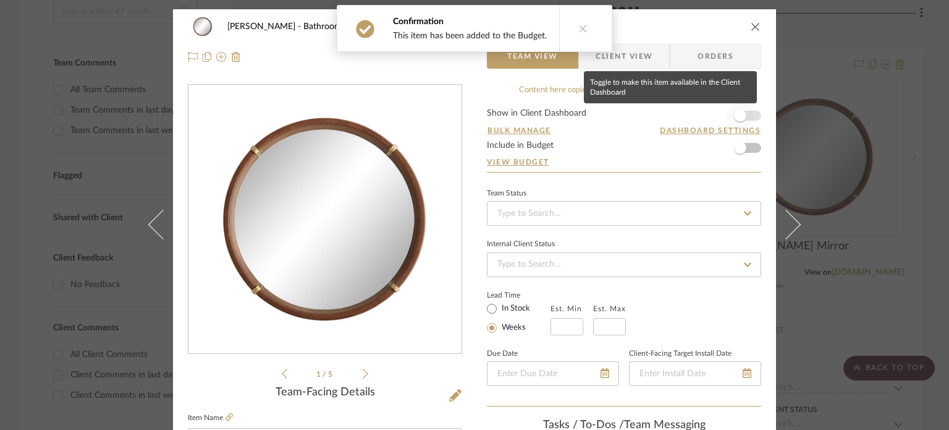
click at [740, 113] on span "button" at bounding box center [740, 115] width 12 height 12
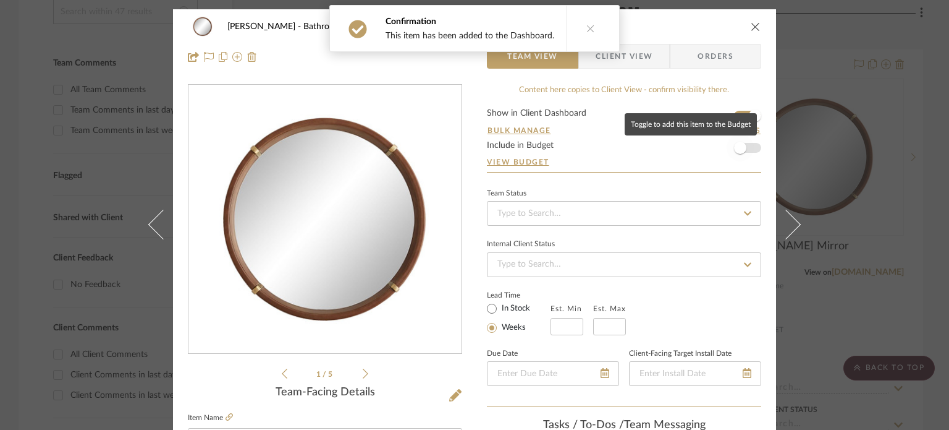
click at [738, 148] on span "button" at bounding box center [740, 148] width 12 height 12
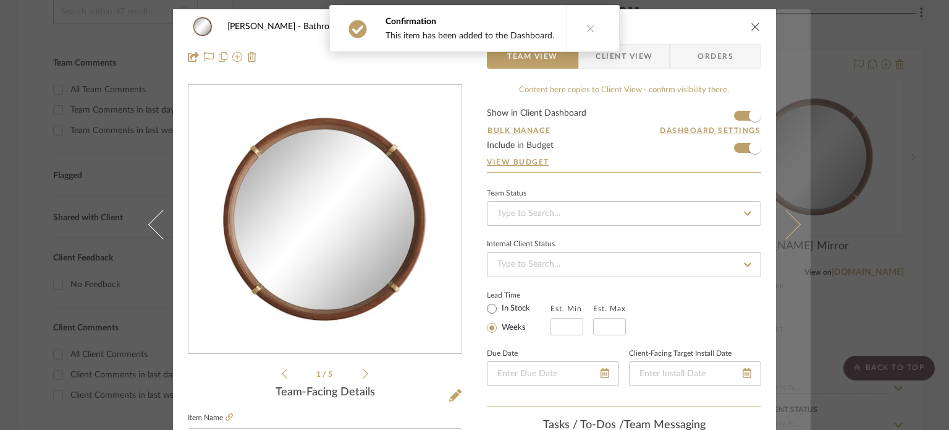
click at [791, 226] on icon at bounding box center [786, 224] width 30 height 30
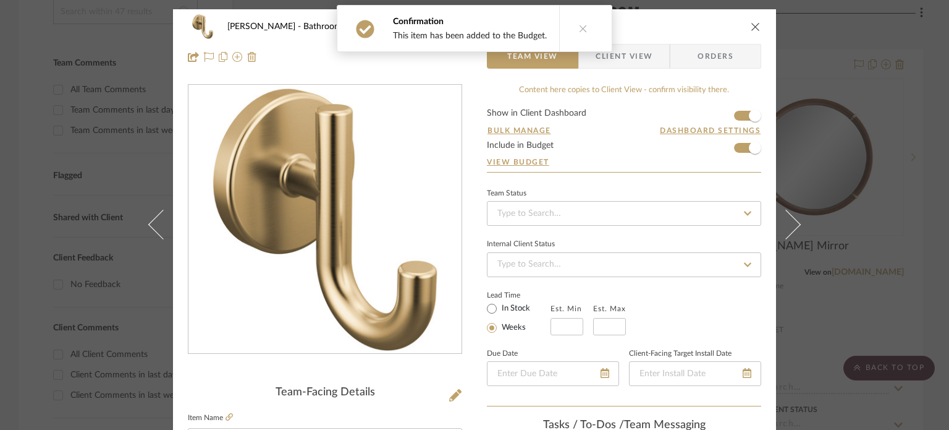
click at [755, 25] on icon "close" at bounding box center [756, 27] width 10 height 10
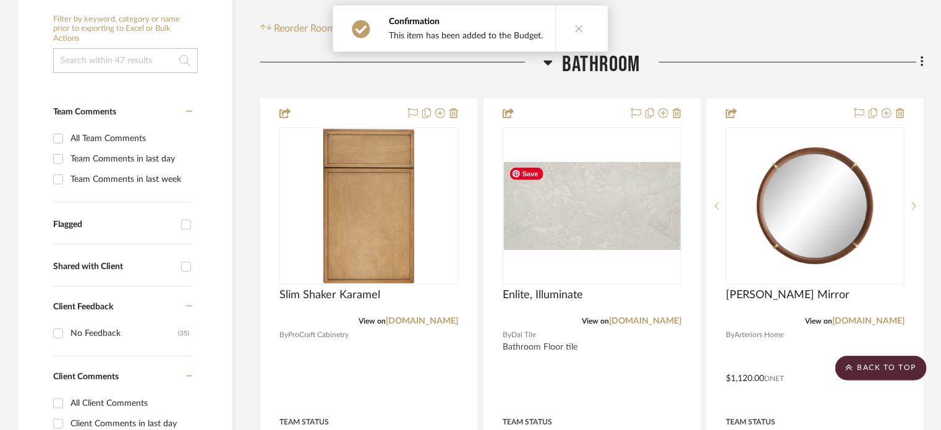
scroll to position [124, 0]
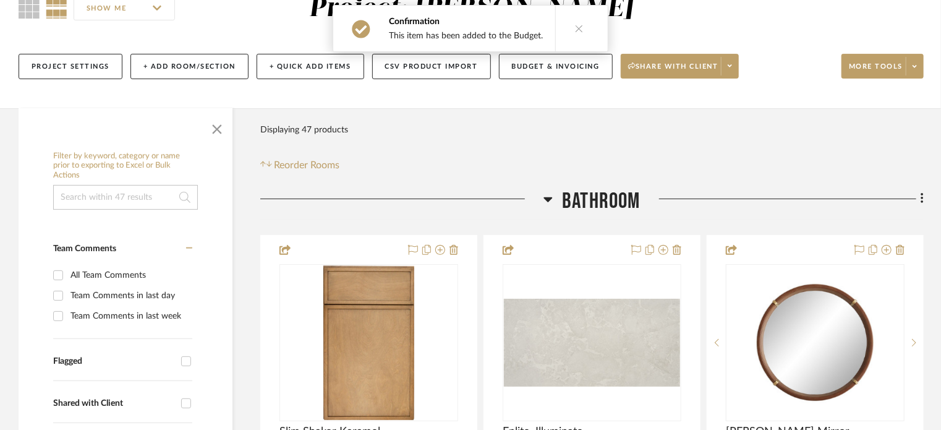
click at [546, 198] on icon at bounding box center [548, 199] width 9 height 5
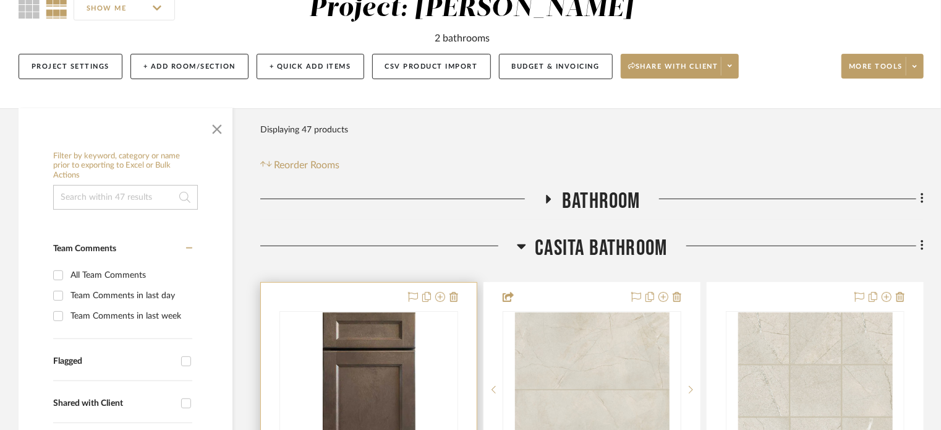
click at [0, 0] on div at bounding box center [0, 0] width 0 height 0
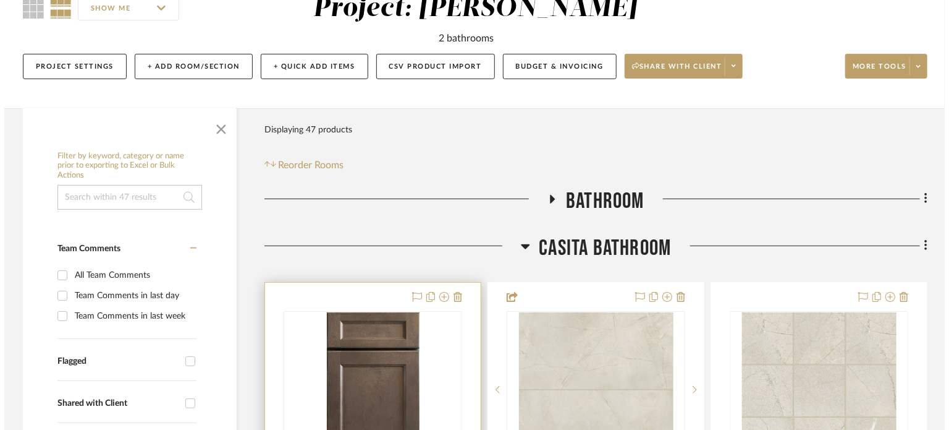
scroll to position [0, 0]
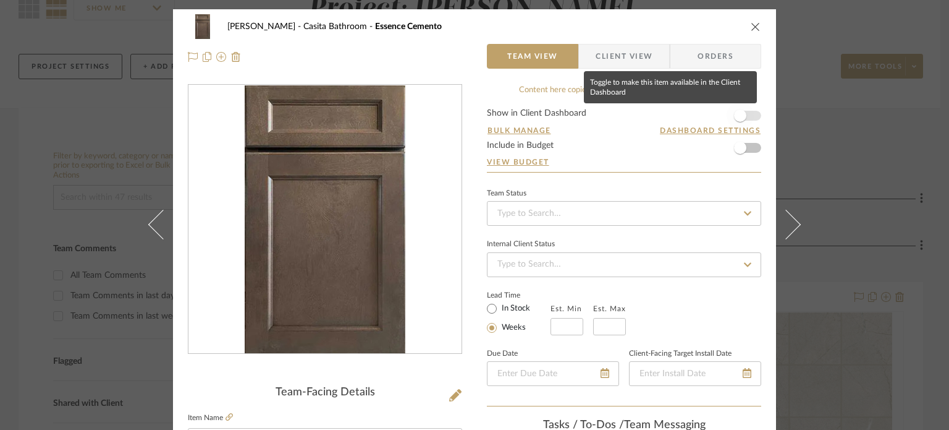
click at [742, 116] on span "button" at bounding box center [740, 115] width 12 height 12
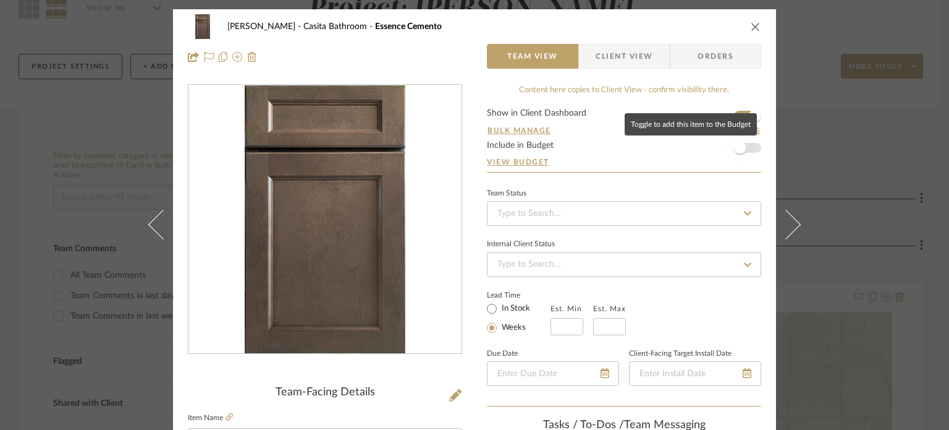
click at [739, 143] on span "button" at bounding box center [740, 148] width 12 height 12
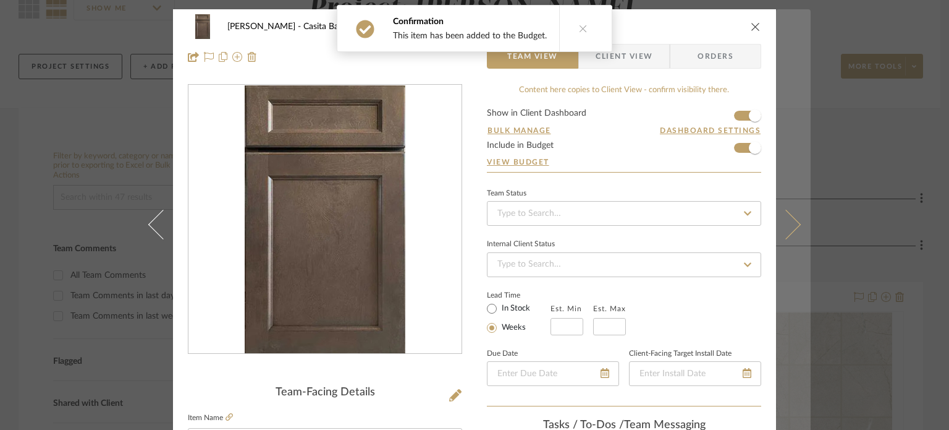
click at [788, 234] on button at bounding box center [793, 224] width 35 height 430
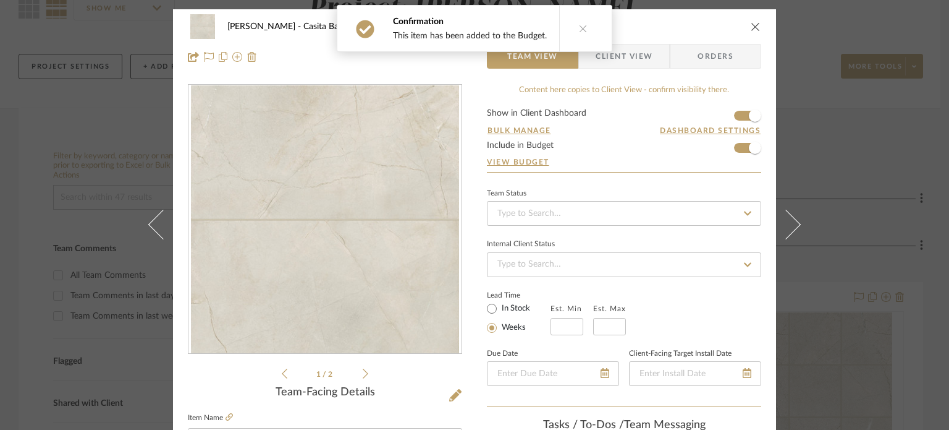
drag, startPoint x: 757, startPoint y: 20, endPoint x: 752, endPoint y: 26, distance: 8.3
click at [757, 20] on div "Pierce Casita Bathroom Crema Marfil 24" x 48" Satin Porcelain Field Tile Team V…" at bounding box center [474, 41] width 603 height 65
click at [752, 26] on icon "close" at bounding box center [756, 27] width 10 height 10
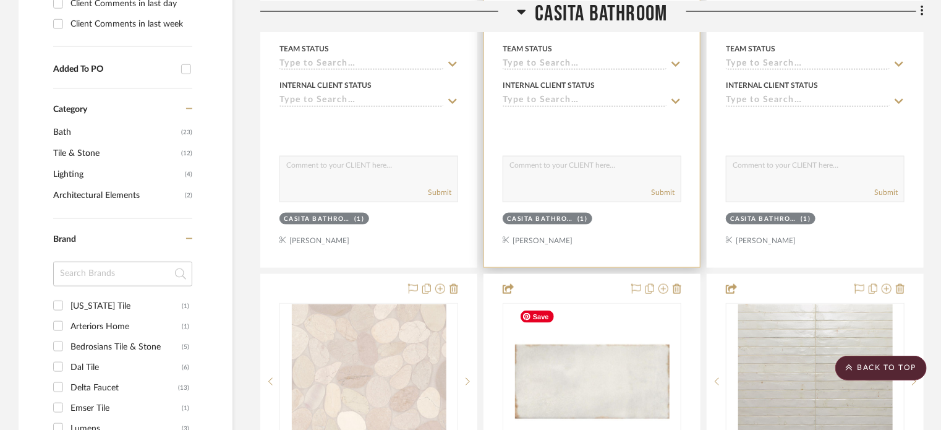
scroll to position [803, 0]
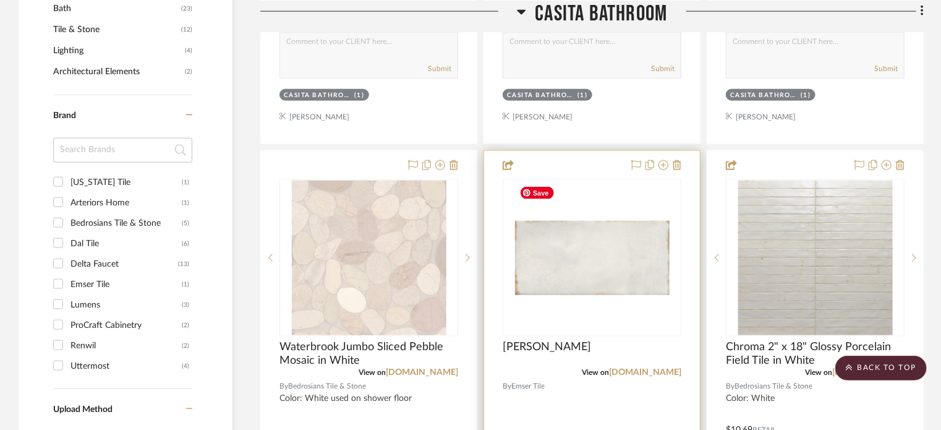
click at [600, 265] on img "0" at bounding box center [592, 257] width 155 height 155
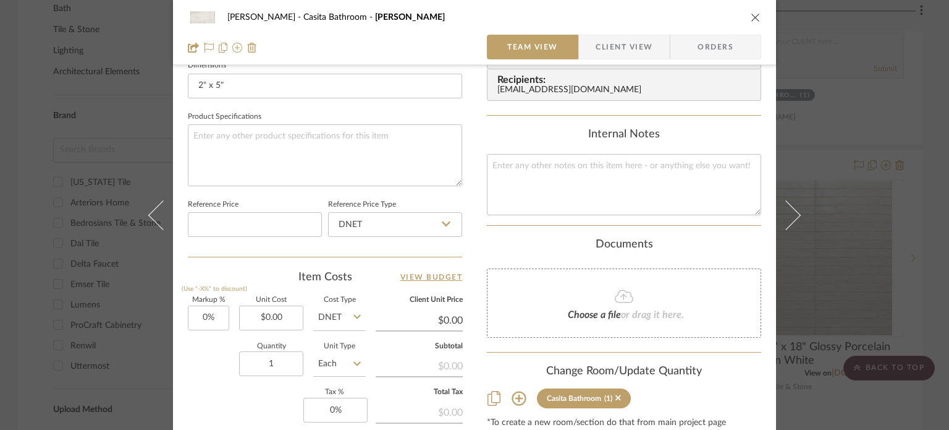
scroll to position [618, 0]
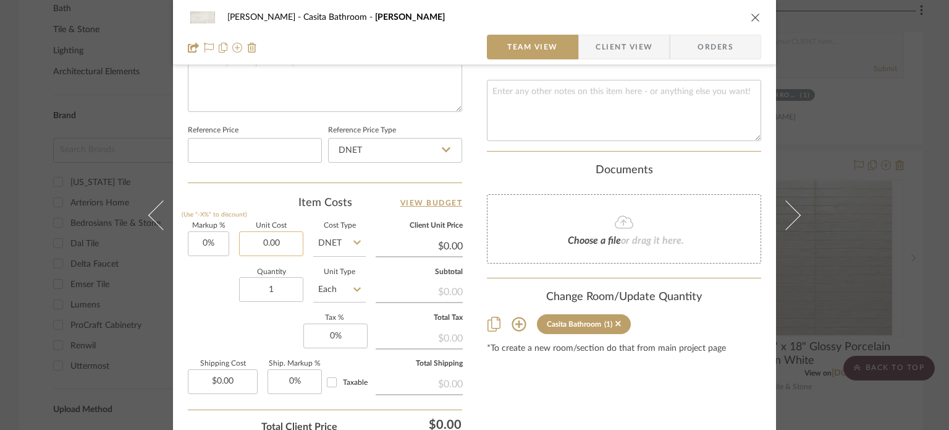
click at [288, 244] on input "0.00" at bounding box center [271, 243] width 64 height 25
type input "$6.10"
click at [198, 292] on div "Quantity 1 Unit Type Each" at bounding box center [277, 291] width 178 height 44
type input "$6.10"
click at [752, 16] on icon "close" at bounding box center [756, 17] width 10 height 10
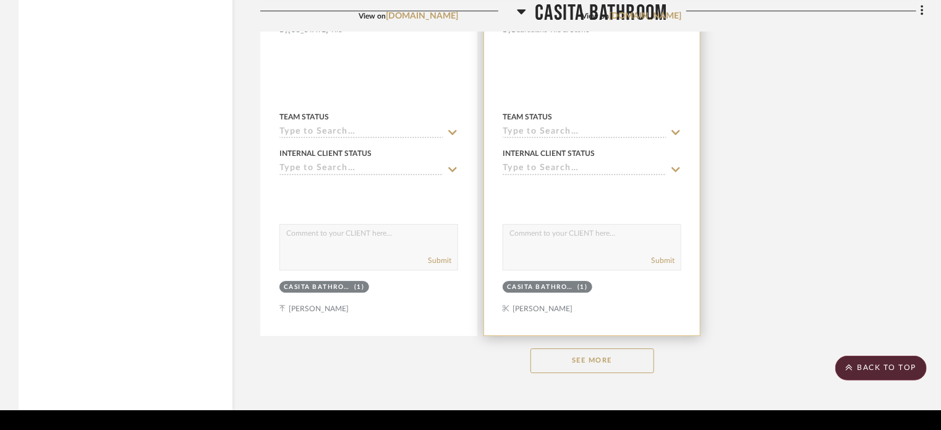
scroll to position [1745, 0]
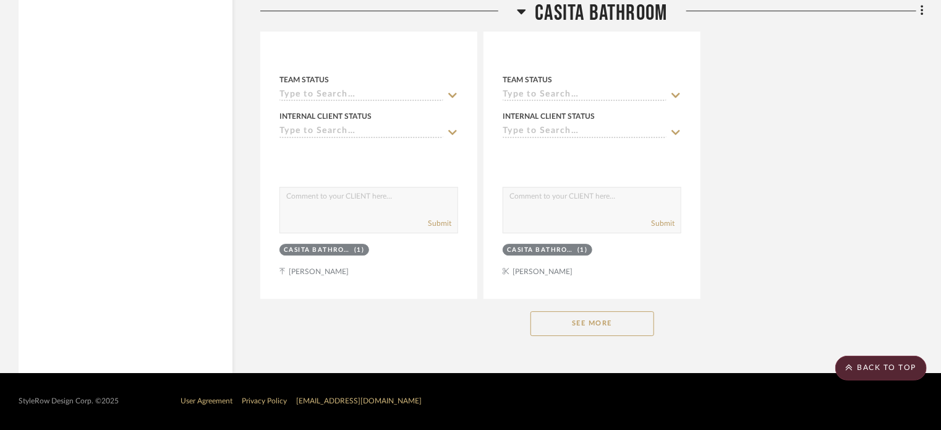
click at [610, 331] on button "See More" at bounding box center [592, 323] width 124 height 25
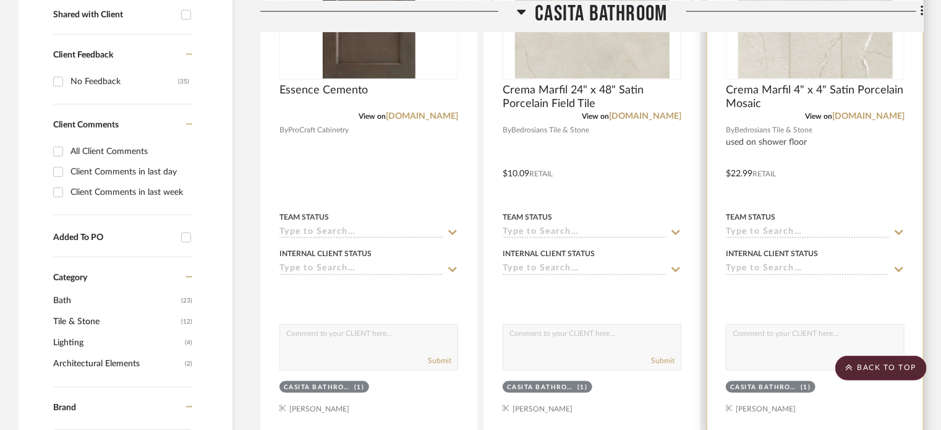
scroll to position [265, 0]
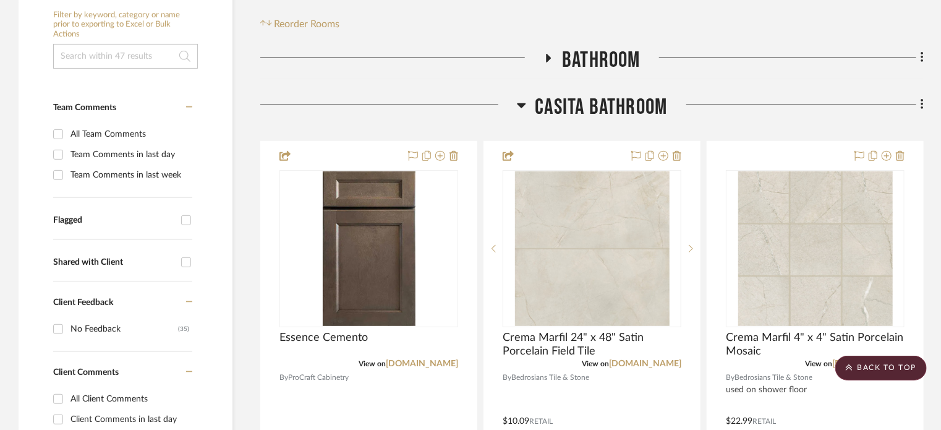
click at [921, 108] on icon at bounding box center [921, 105] width 2 height 11
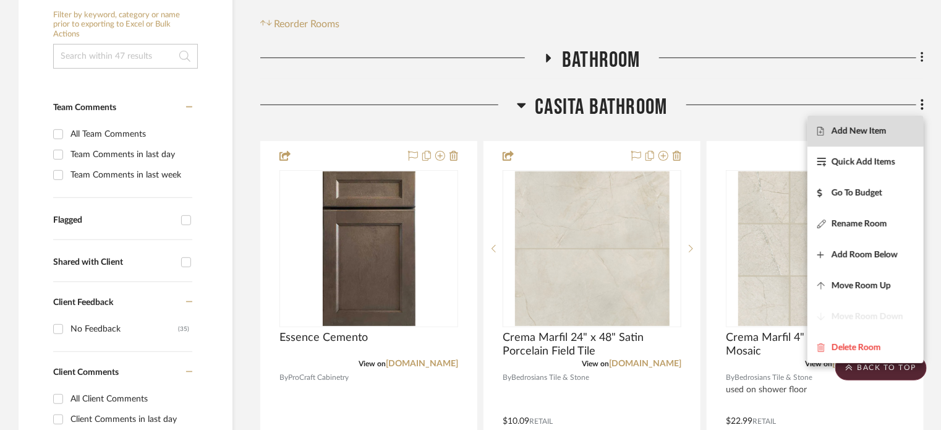
click at [865, 130] on span "Add New Item" at bounding box center [858, 130] width 55 height 11
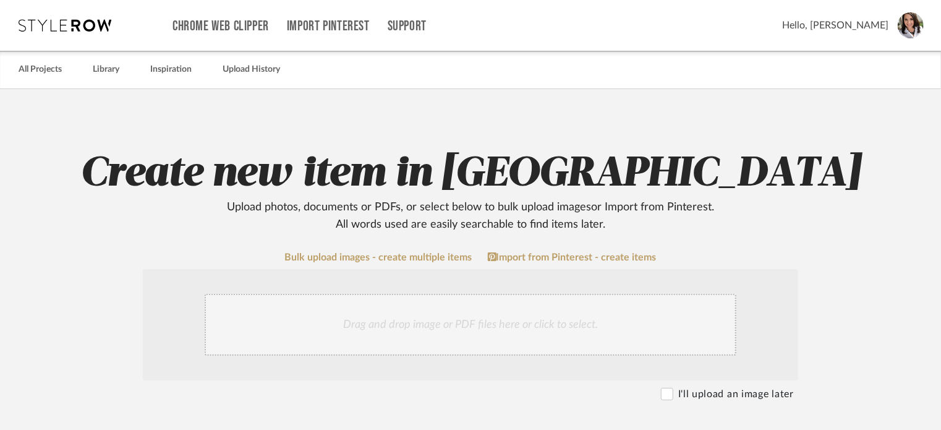
click at [471, 319] on div "Drag and drop image or PDF files here or click to select." at bounding box center [471, 325] width 532 height 62
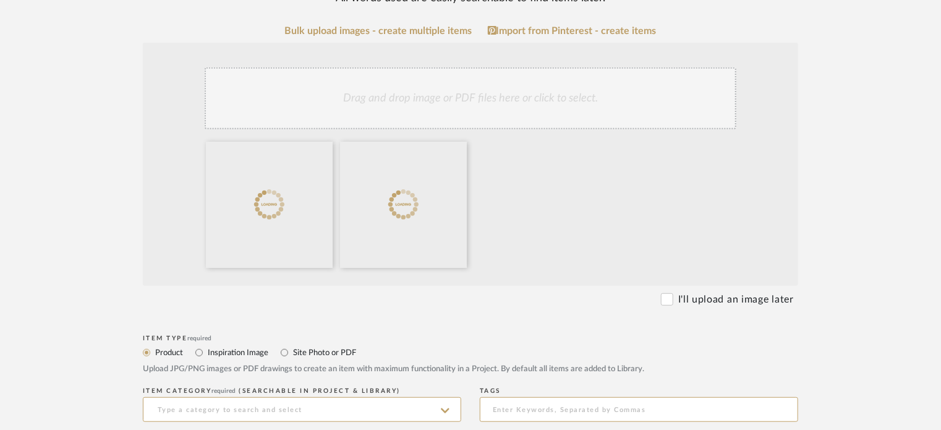
scroll to position [309, 0]
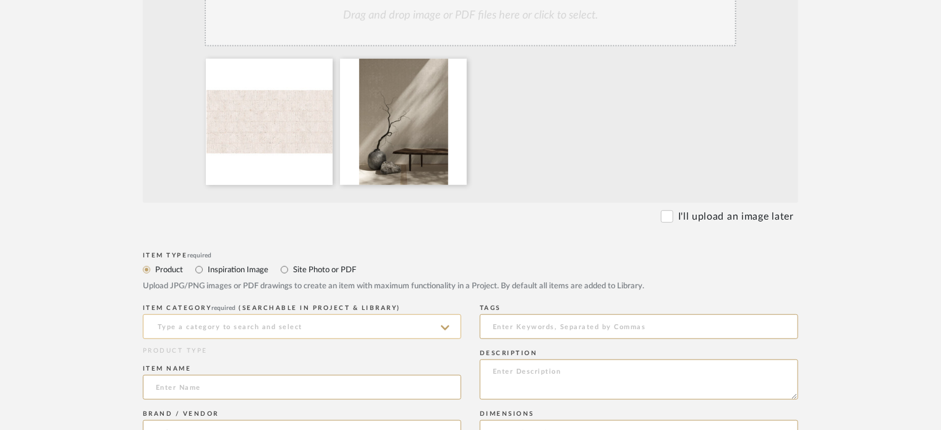
click at [271, 326] on input at bounding box center [302, 326] width 318 height 25
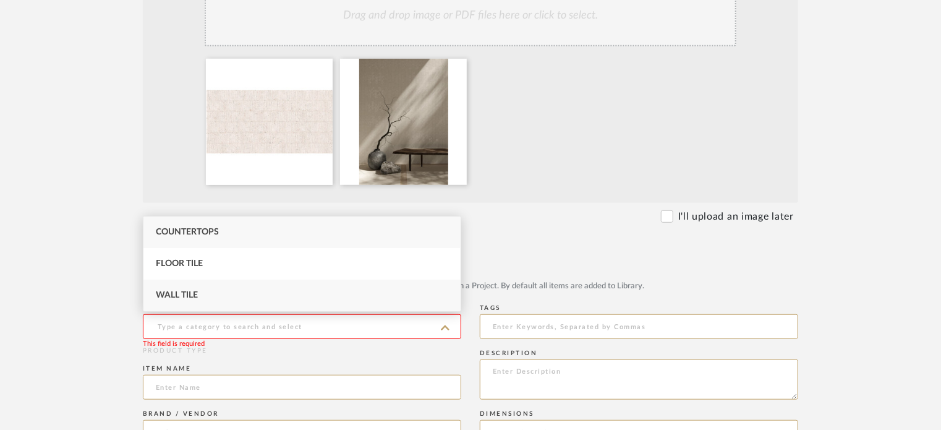
click at [261, 301] on div "Wall Tile" at bounding box center [301, 295] width 317 height 32
type input "Wall Tile"
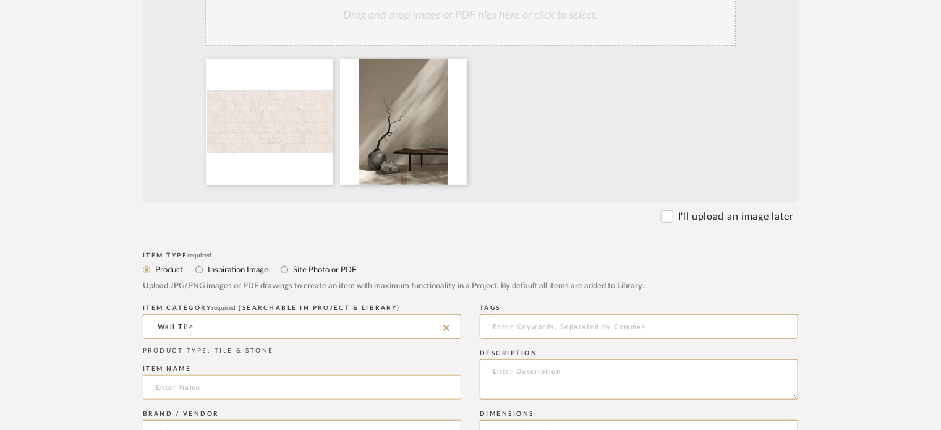
click at [252, 390] on input at bounding box center [302, 387] width 318 height 25
paste input "Impression: Bone / Bamboo Lappato Porcelain Tile"
type input "Impression: Bone / Bamboo Lappato Porcelain Tile"
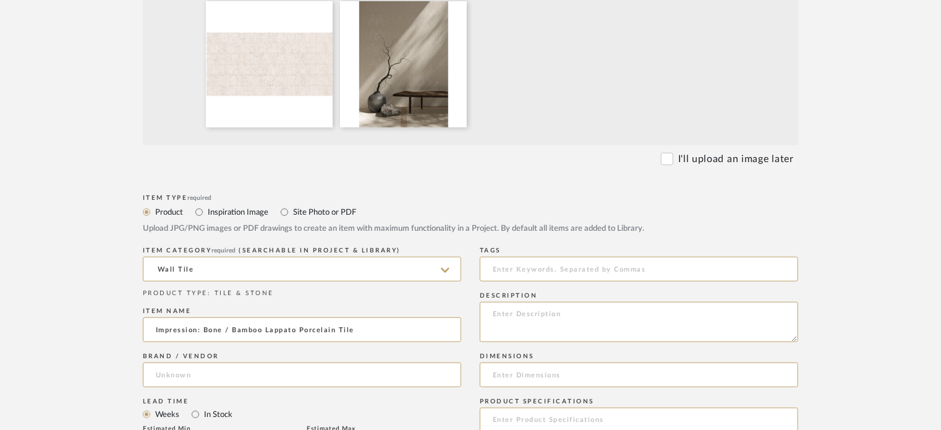
scroll to position [433, 0]
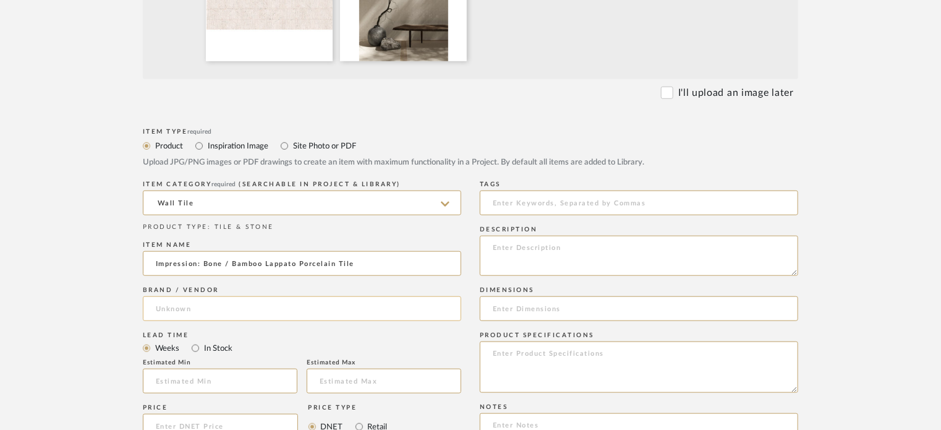
click at [232, 307] on input at bounding box center [302, 308] width 318 height 25
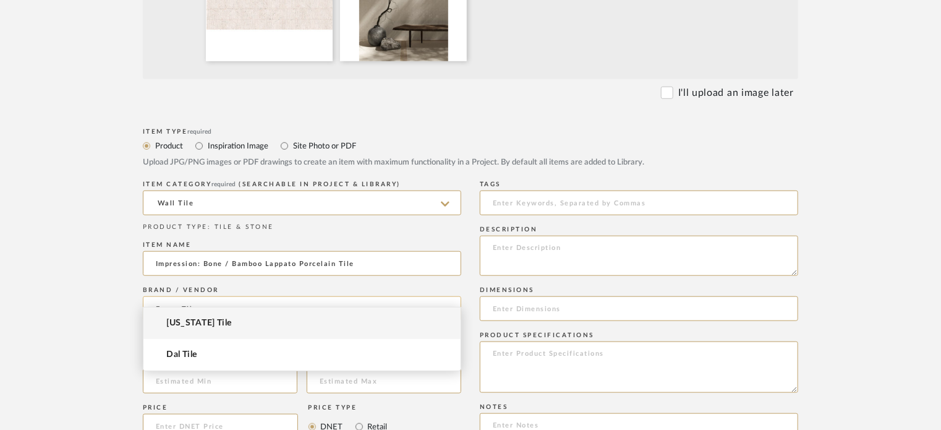
scroll to position [494, 0]
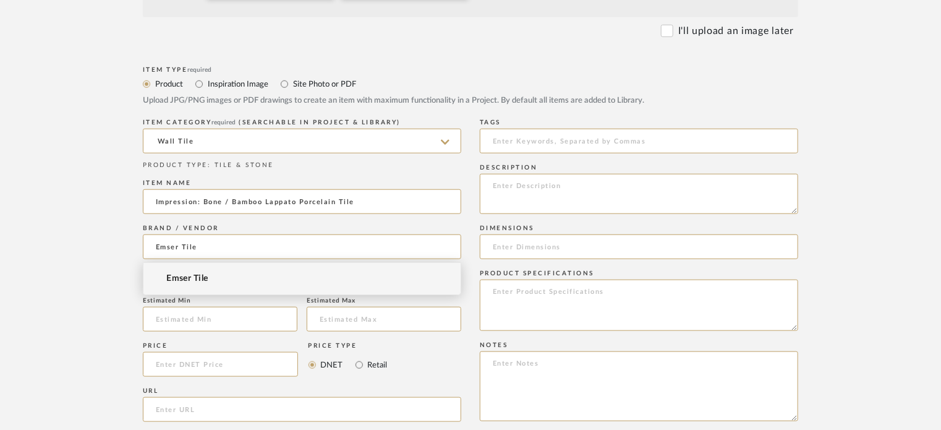
type input "Emser Tile"
click at [187, 280] on span "Emser Tile" at bounding box center [186, 278] width 41 height 11
click at [222, 357] on input at bounding box center [220, 364] width 155 height 25
type input "$13.08"
click at [287, 397] on input "url" at bounding box center [302, 409] width 318 height 25
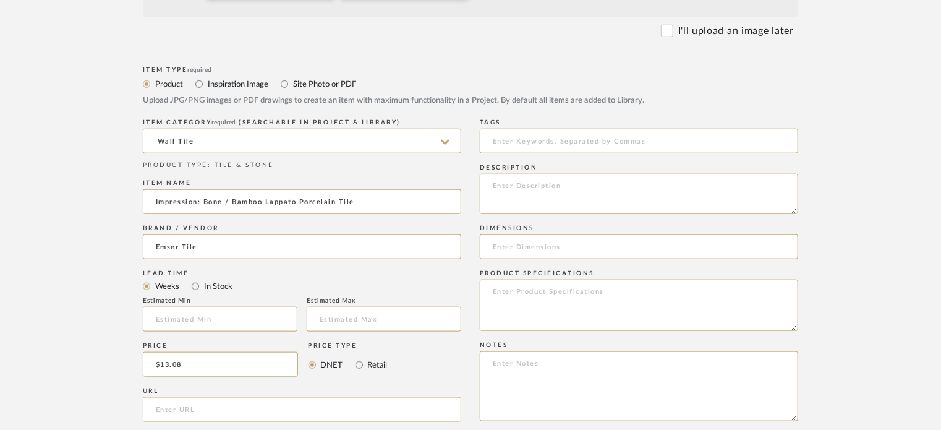
paste input "https://www.peratile.com/product/24-x-48-porcelain-impression-bamboo-bone/"
type input "https://www.peratile.com/product/24-x-48-porcelain-impression-bamboo-bone/"
click at [500, 244] on input at bounding box center [639, 246] width 318 height 25
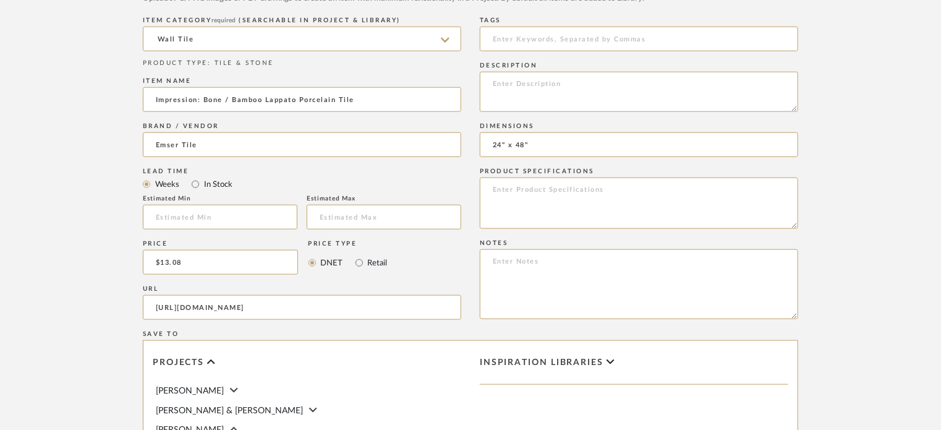
scroll to position [618, 0]
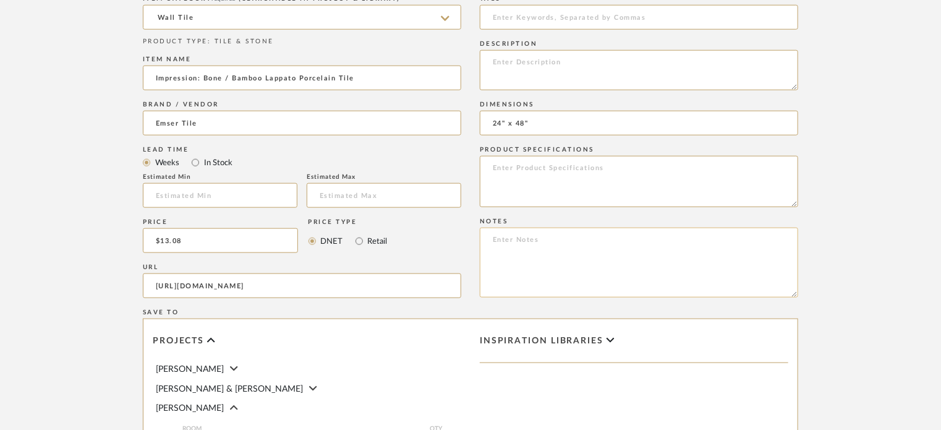
type input "24" x 48""
click at [541, 253] on textarea at bounding box center [639, 262] width 318 height 70
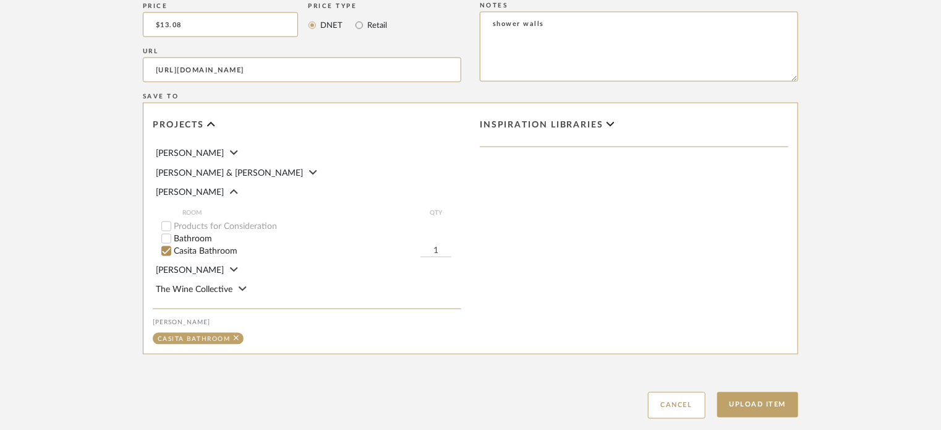
scroll to position [910, 0]
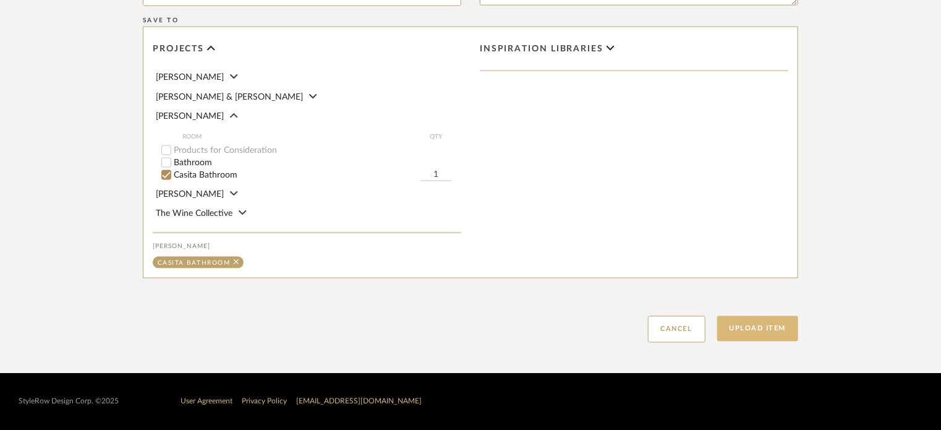
type textarea "shower walls"
click at [751, 333] on button "Upload Item" at bounding box center [758, 328] width 82 height 25
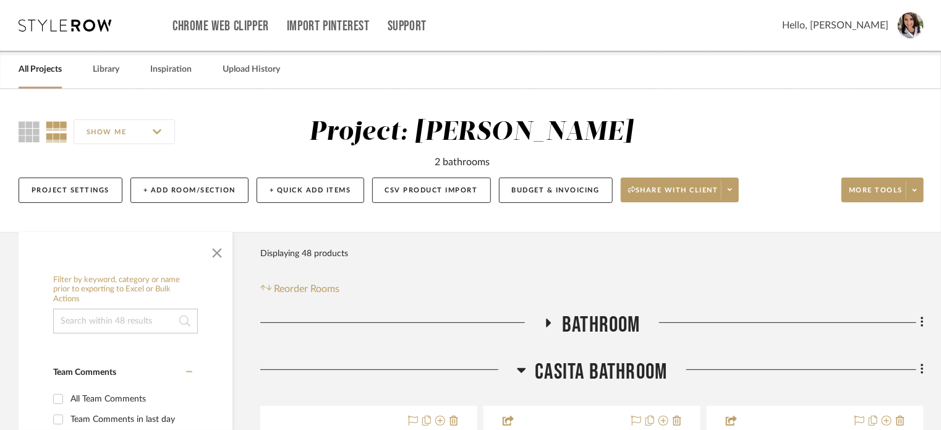
click at [549, 321] on icon at bounding box center [548, 322] width 5 height 9
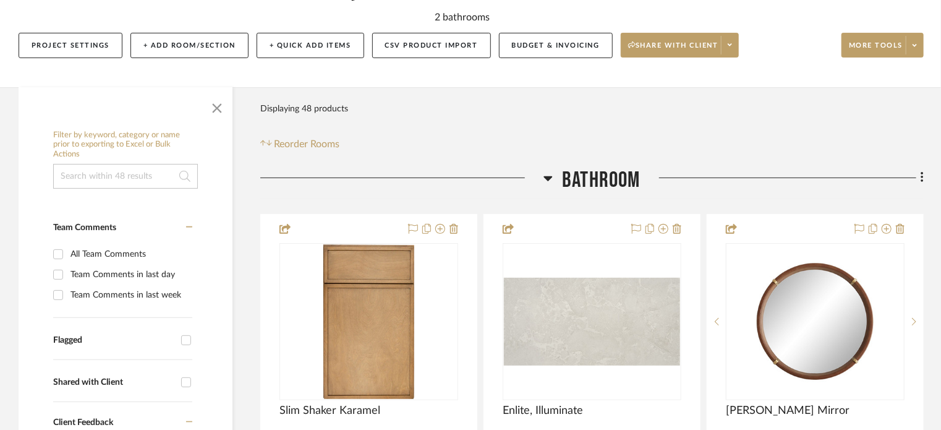
scroll to position [247, 0]
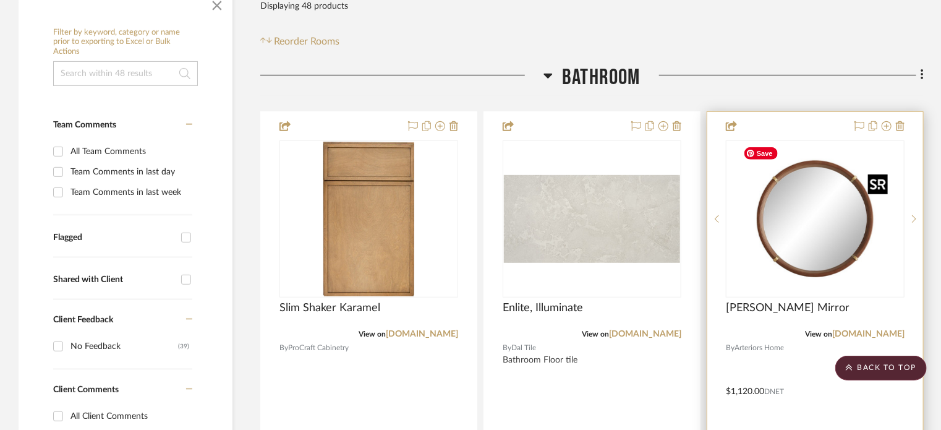
click at [0, 0] on img at bounding box center [0, 0] width 0 height 0
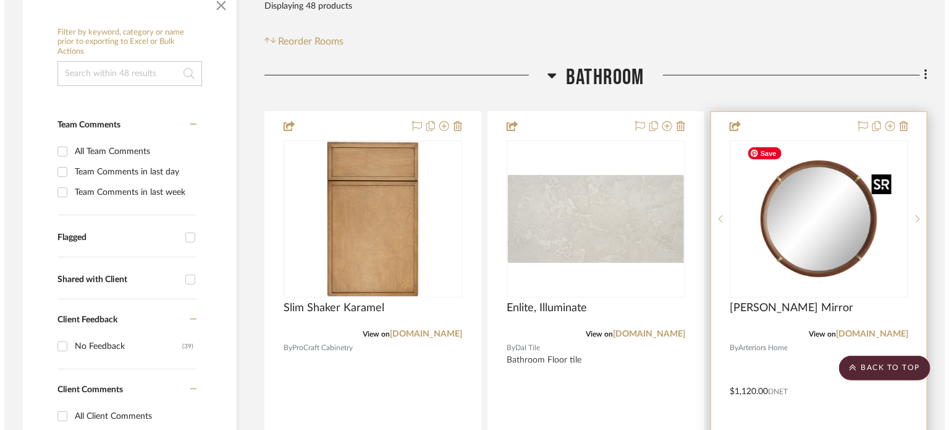
scroll to position [0, 0]
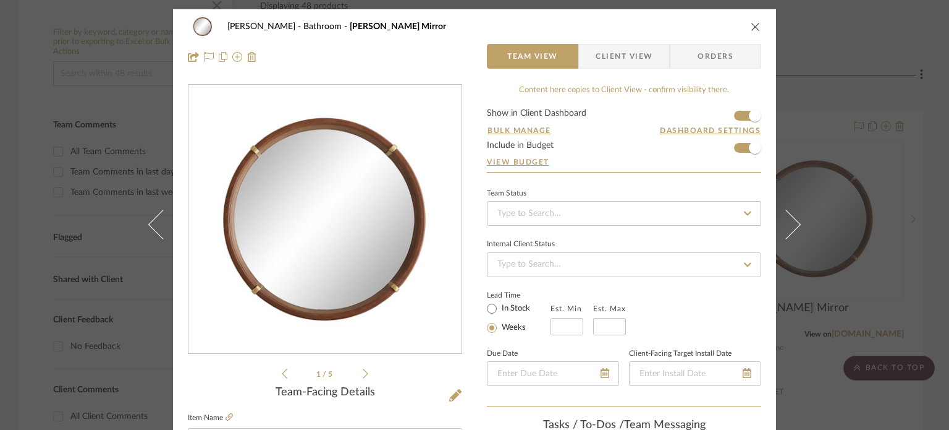
click at [751, 27] on icon "close" at bounding box center [756, 27] width 10 height 10
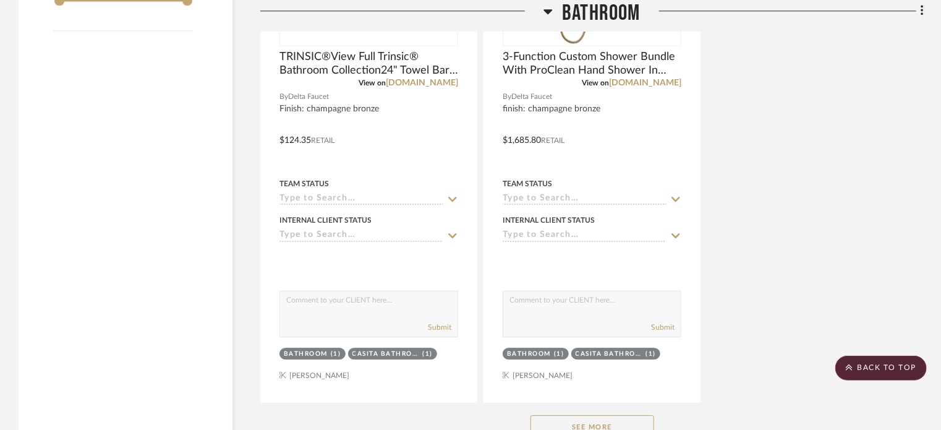
scroll to position [1792, 0]
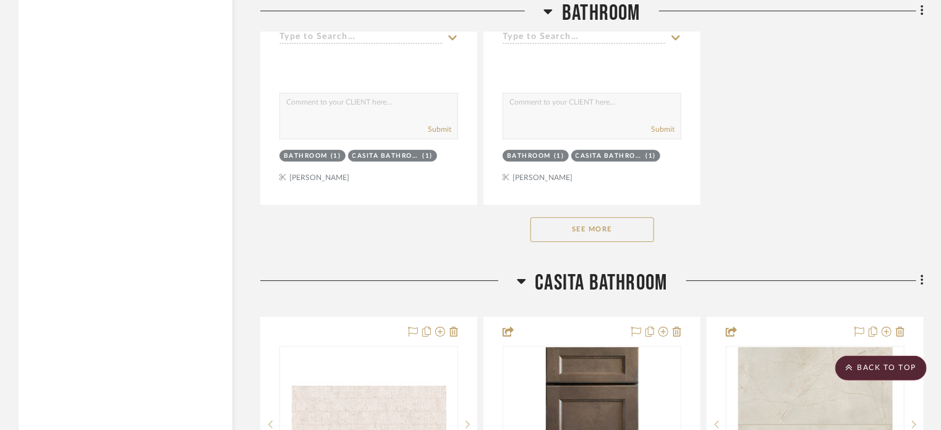
click at [595, 229] on button "See More" at bounding box center [592, 229] width 124 height 25
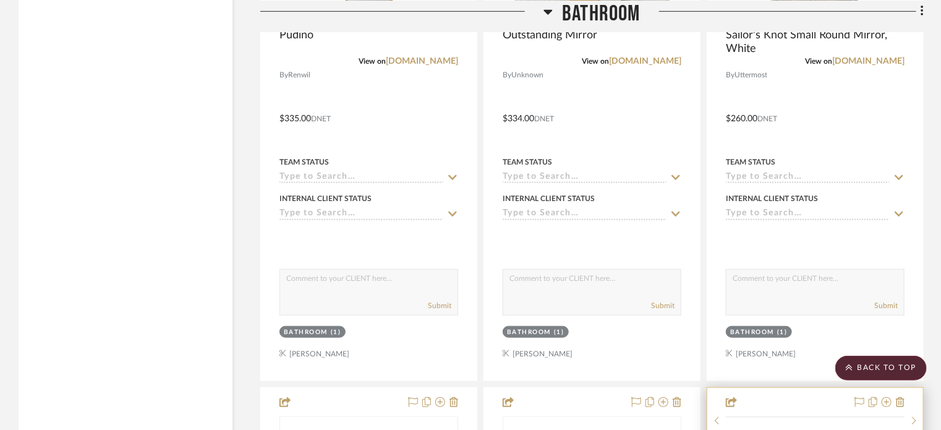
scroll to position [2967, 0]
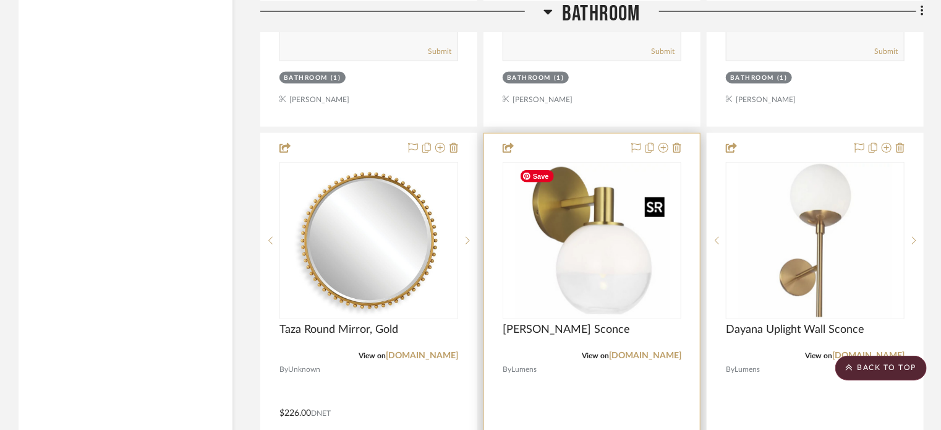
click at [0, 0] on img at bounding box center [0, 0] width 0 height 0
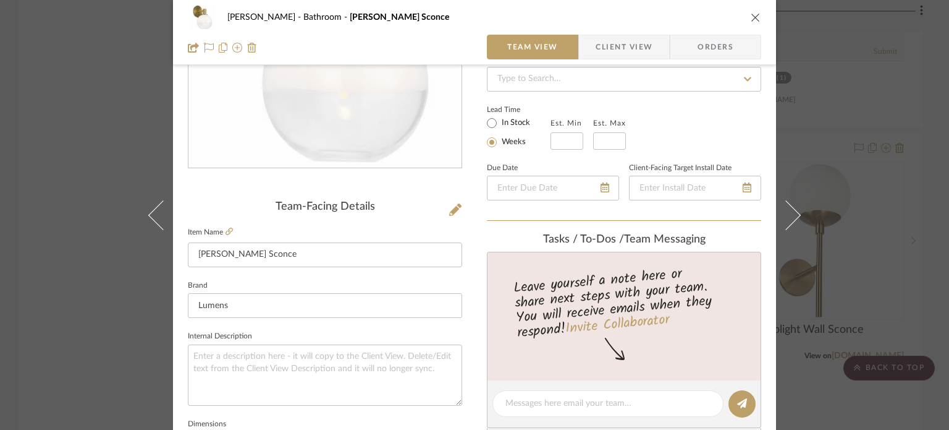
scroll to position [0, 0]
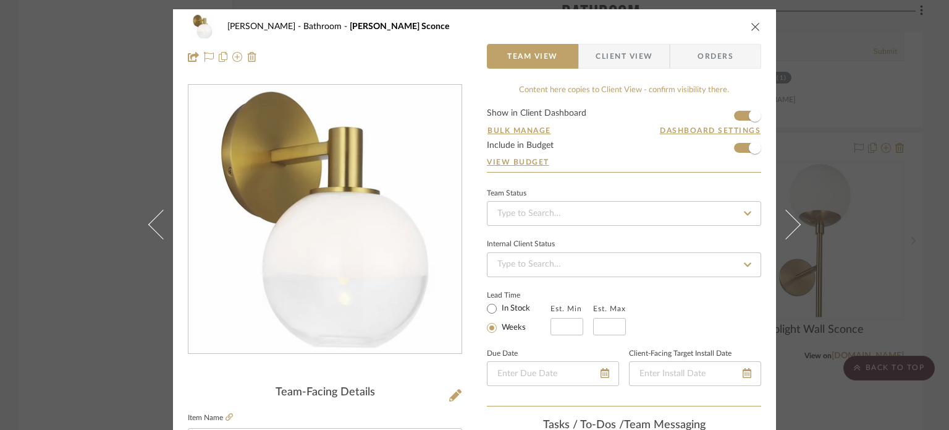
click at [747, 20] on div "Pierce Bathroom Torian Wall Sconce" at bounding box center [475, 26] width 574 height 25
click at [751, 27] on icon "close" at bounding box center [756, 27] width 10 height 10
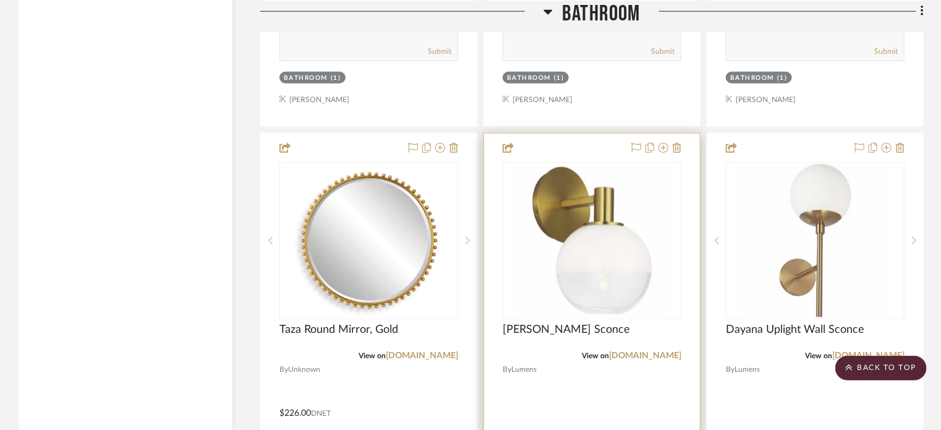
scroll to position [3152, 0]
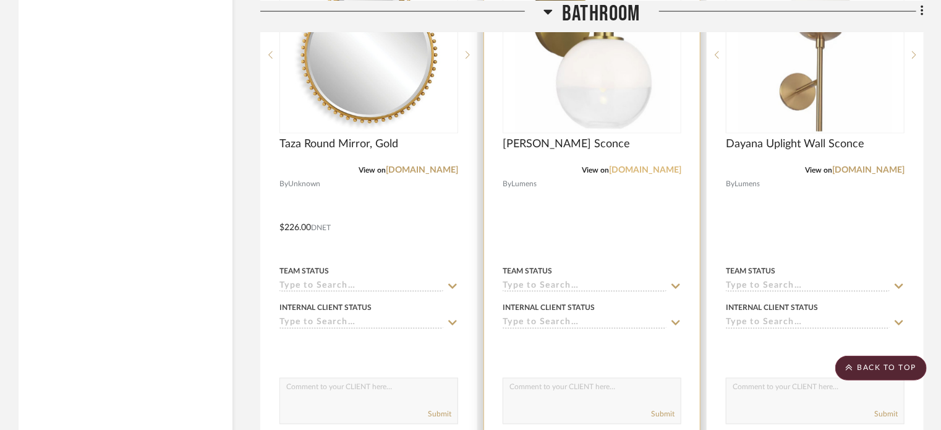
click at [664, 168] on link "[DOMAIN_NAME]" at bounding box center [645, 170] width 72 height 9
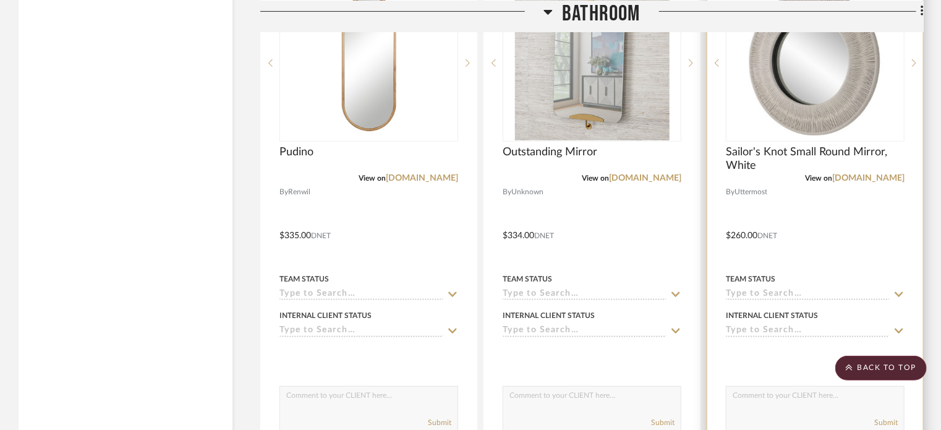
scroll to position [2534, 0]
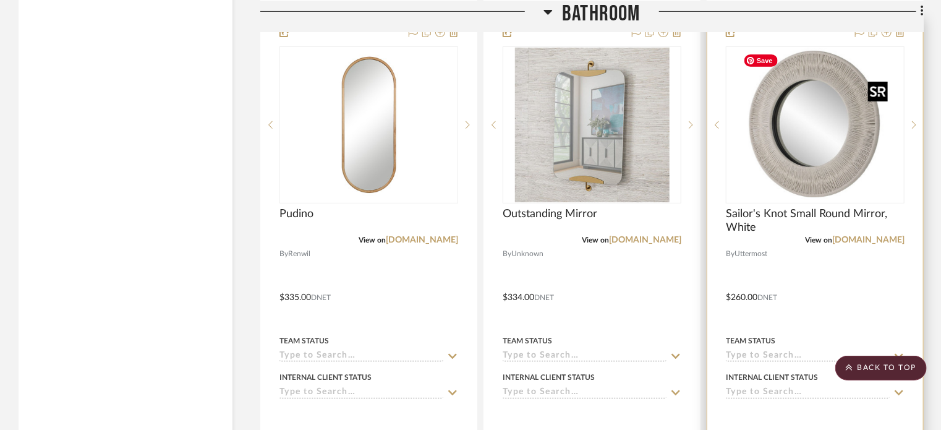
click at [803, 135] on img "0" at bounding box center [815, 125] width 155 height 155
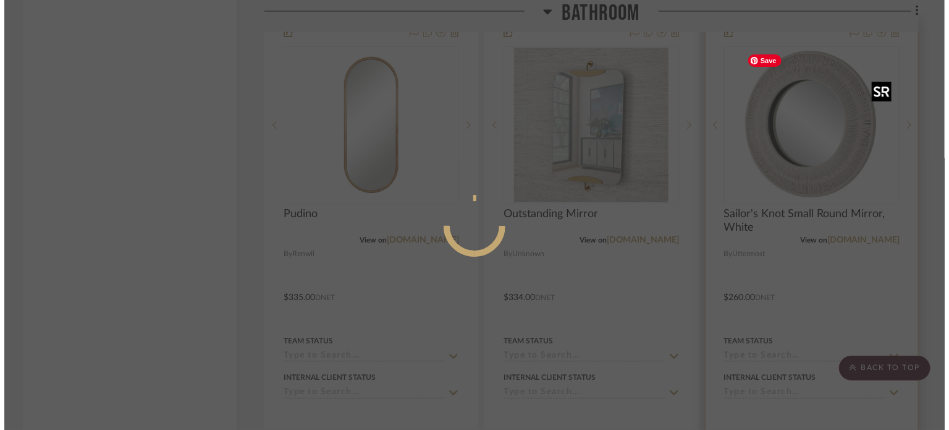
scroll to position [0, 0]
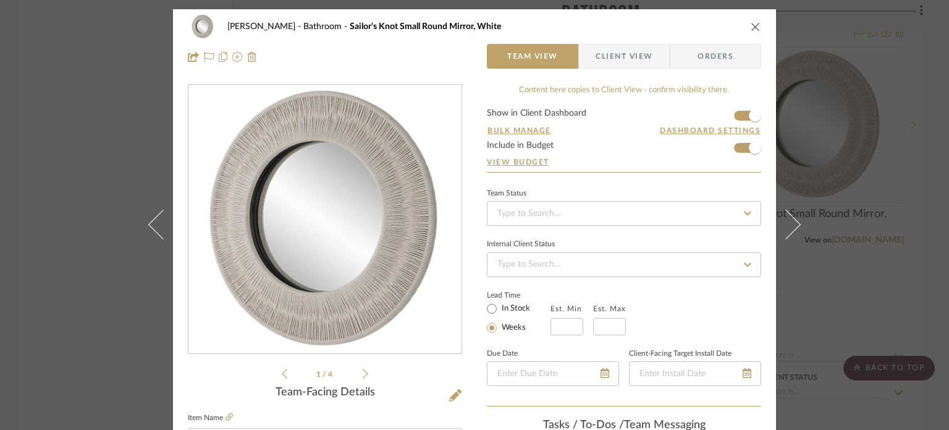
click at [363, 375] on icon at bounding box center [366, 373] width 6 height 11
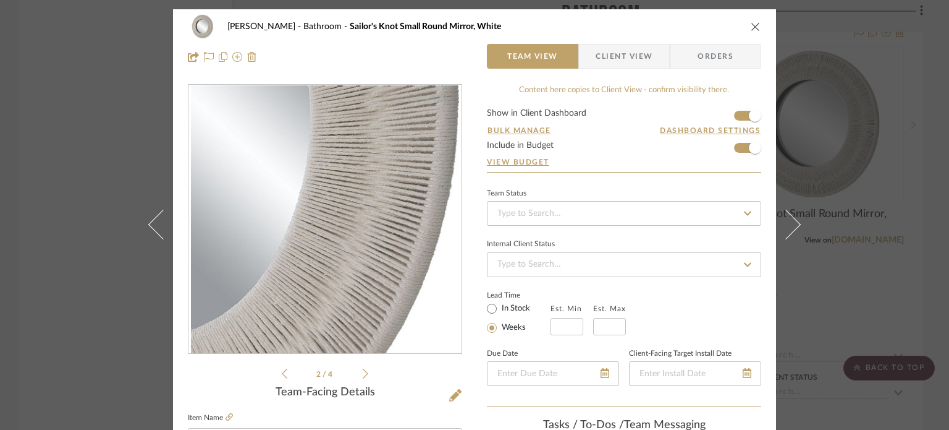
click at [363, 375] on icon at bounding box center [366, 373] width 6 height 11
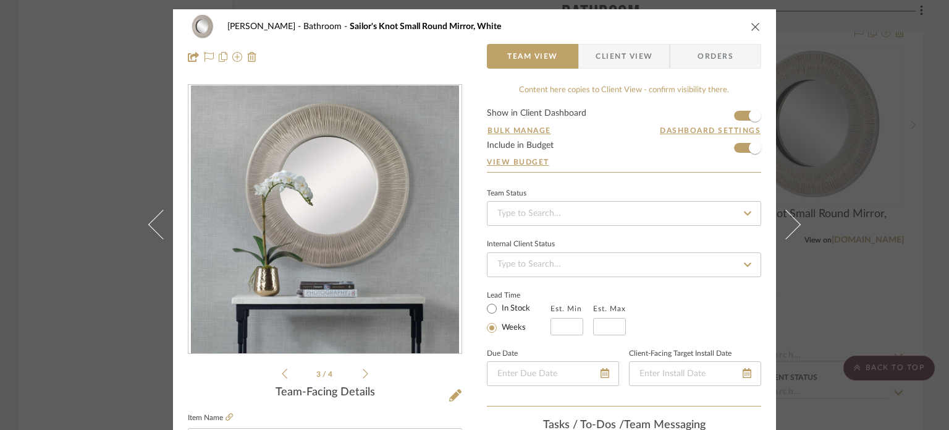
click at [363, 375] on icon at bounding box center [366, 373] width 6 height 11
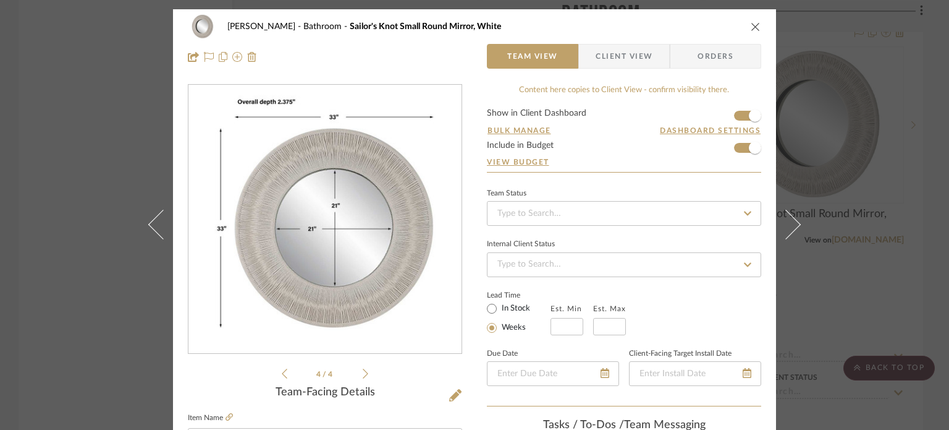
click at [363, 375] on icon at bounding box center [366, 373] width 6 height 11
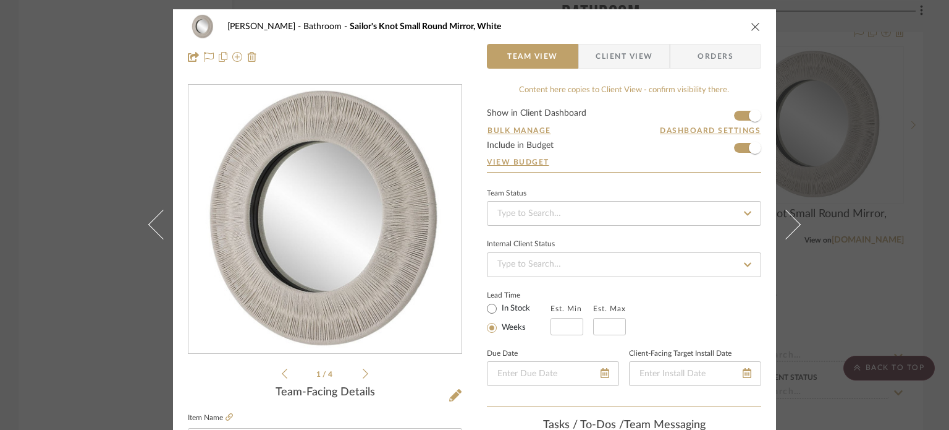
drag, startPoint x: 360, startPoint y: 375, endPoint x: 425, endPoint y: 376, distance: 64.3
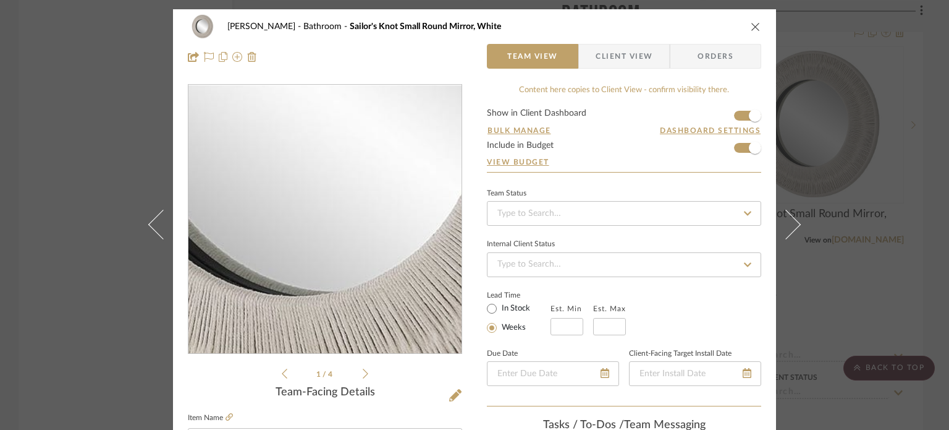
drag, startPoint x: 321, startPoint y: 266, endPoint x: 749, endPoint y: 27, distance: 490.3
click at [749, 27] on div "Pierce Bathroom Sailor's Knot Small Round Mirror, White" at bounding box center [475, 26] width 574 height 25
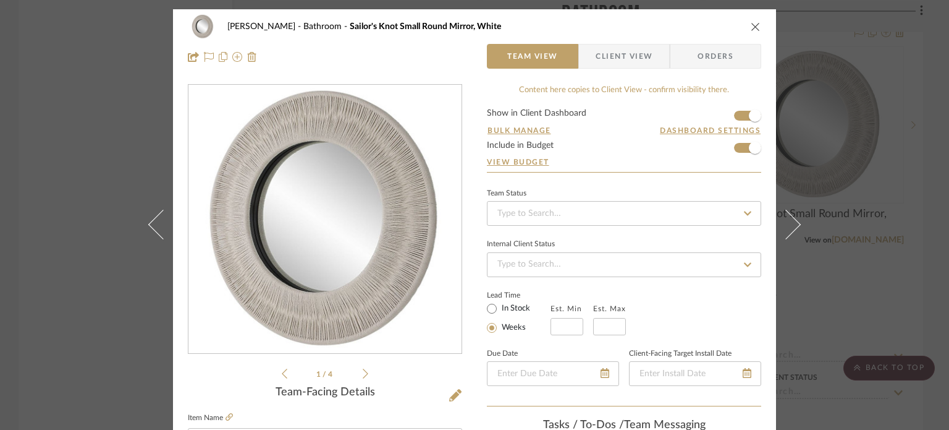
click at [878, 238] on div "Pierce Bathroom Sailor's Knot Small Round Mirror, White Team View Client View O…" at bounding box center [474, 215] width 949 height 430
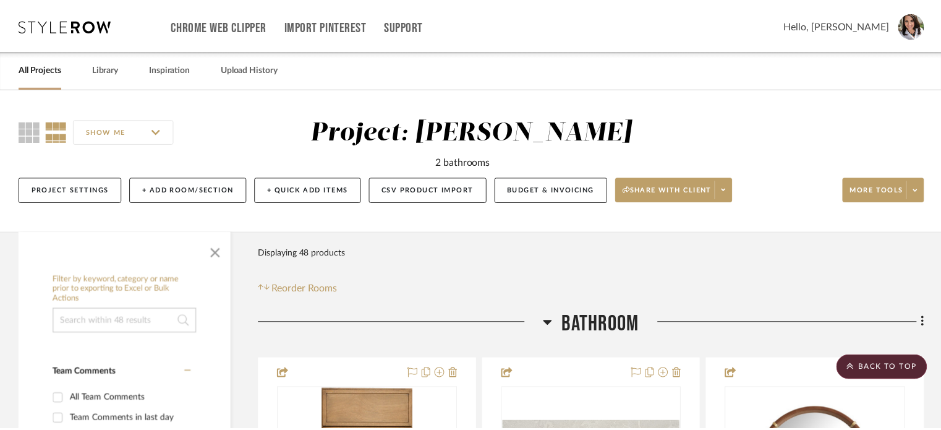
scroll to position [2534, 0]
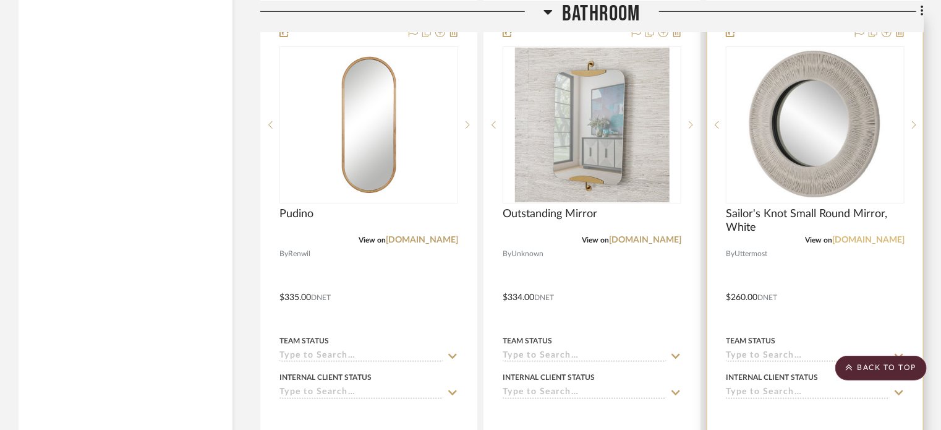
click at [872, 235] on link "[DOMAIN_NAME]" at bounding box center [868, 239] width 72 height 9
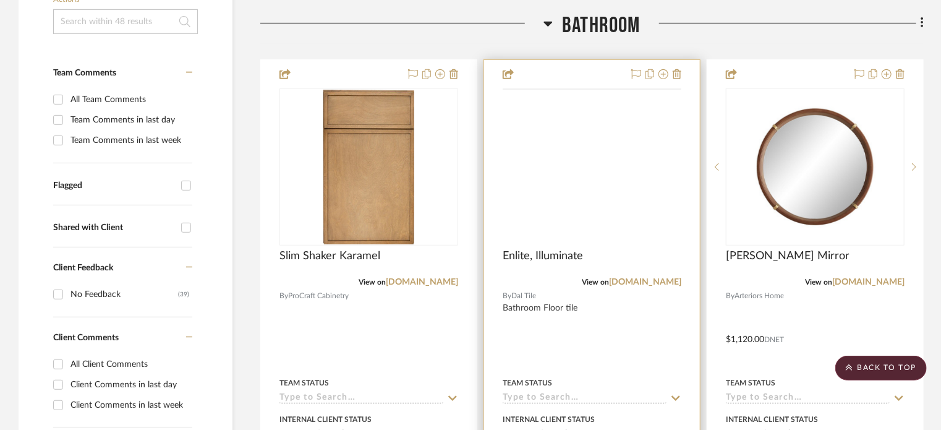
scroll to position [309, 0]
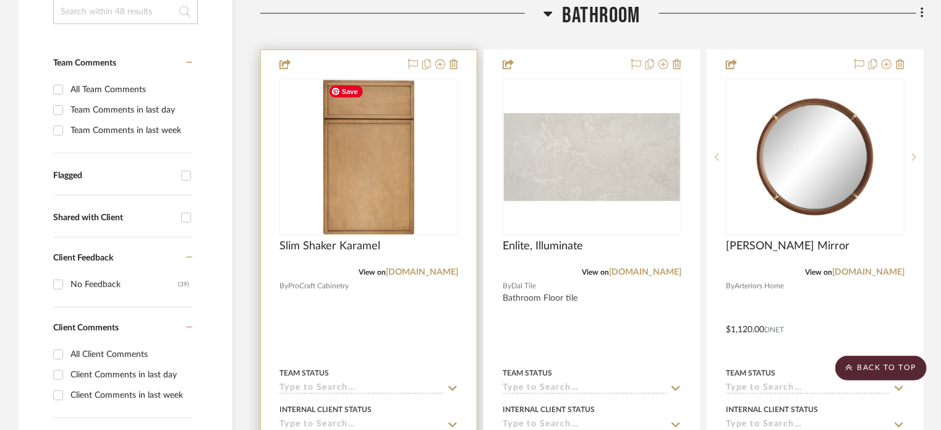
click at [0, 0] on img at bounding box center [0, 0] width 0 height 0
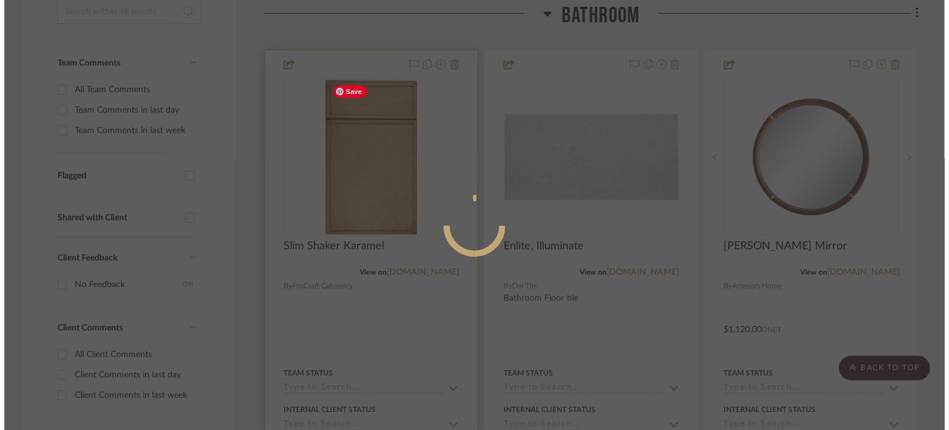
scroll to position [0, 0]
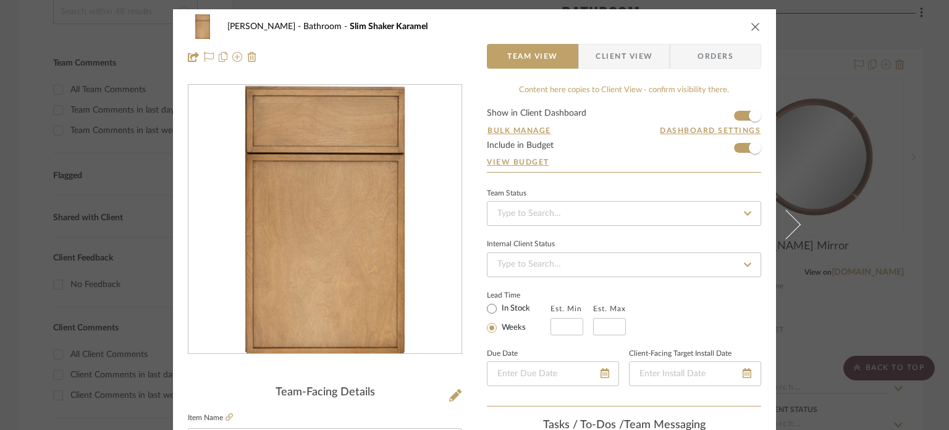
click at [751, 28] on icon "close" at bounding box center [756, 27] width 10 height 10
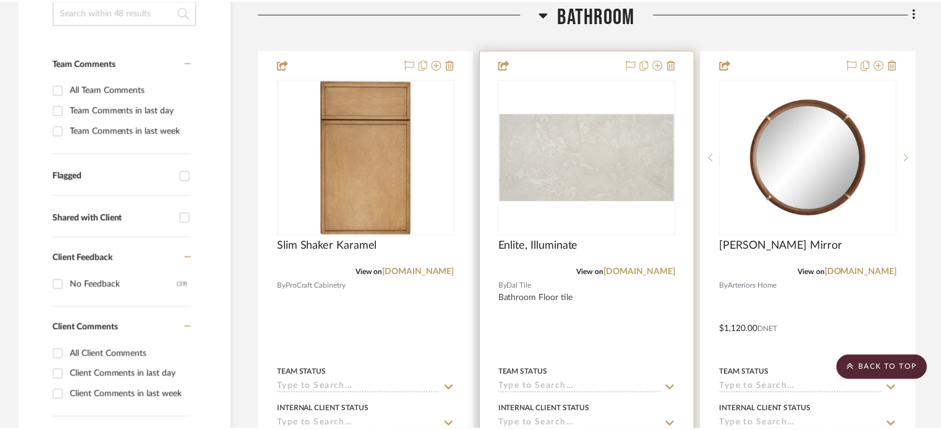
scroll to position [309, 0]
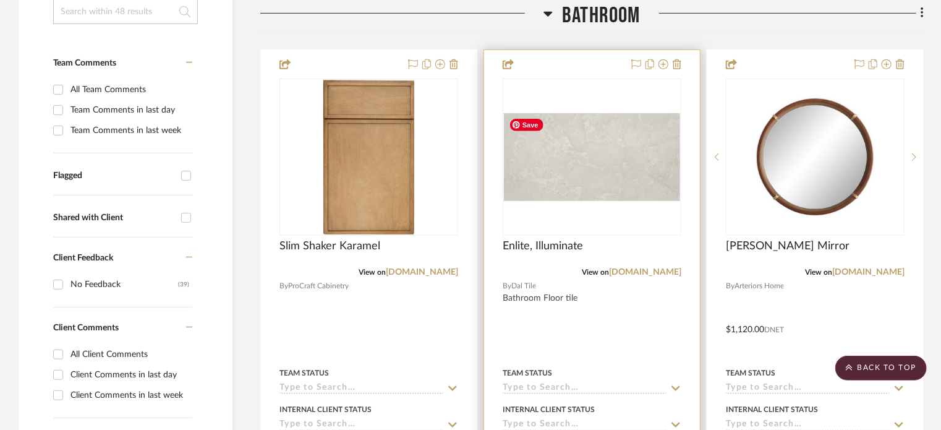
click at [603, 155] on img "0" at bounding box center [592, 157] width 176 height 88
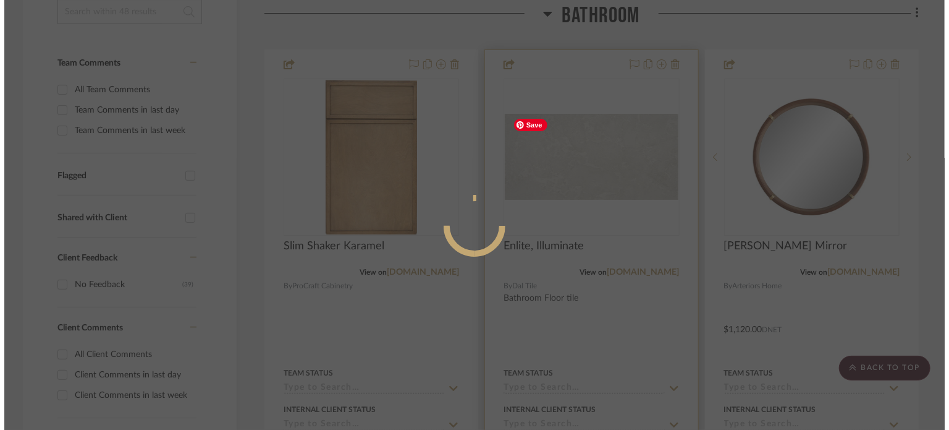
scroll to position [0, 0]
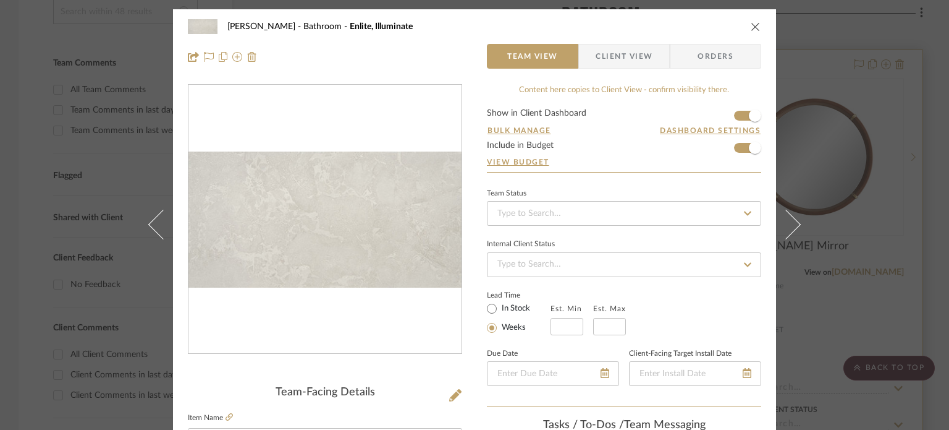
drag, startPoint x: 749, startPoint y: 22, endPoint x: 725, endPoint y: 220, distance: 199.2
click at [751, 23] on icon "close" at bounding box center [756, 27] width 10 height 10
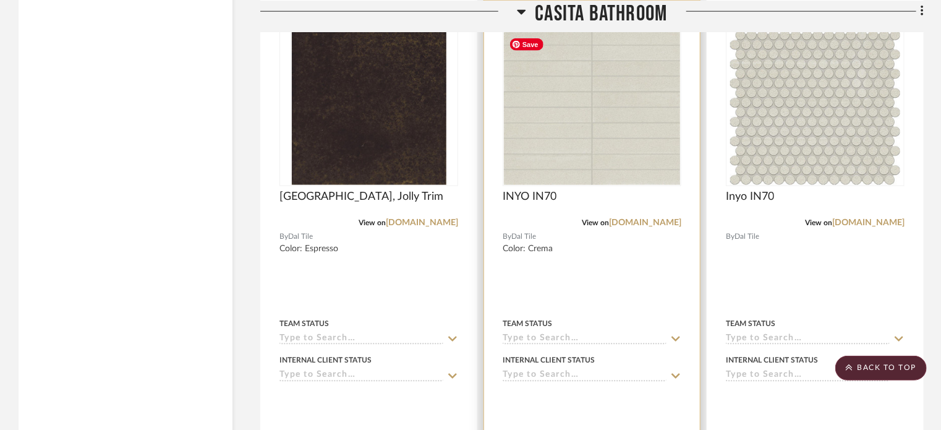
scroll to position [5509, 0]
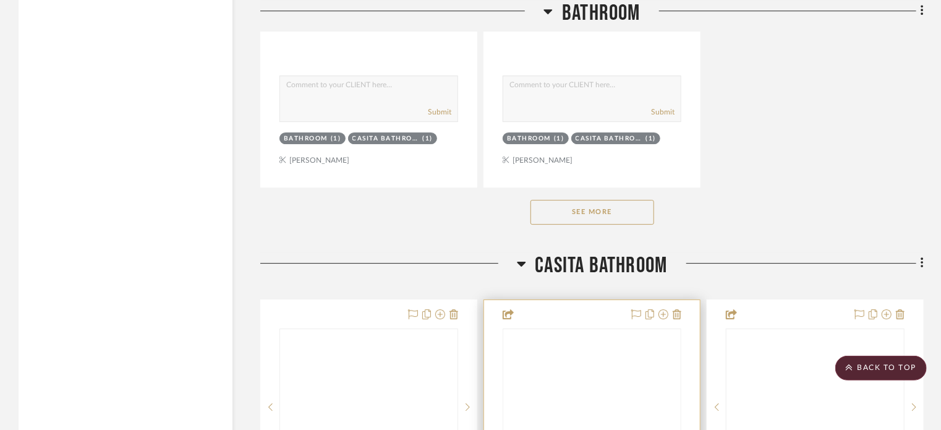
scroll to position [1978, 0]
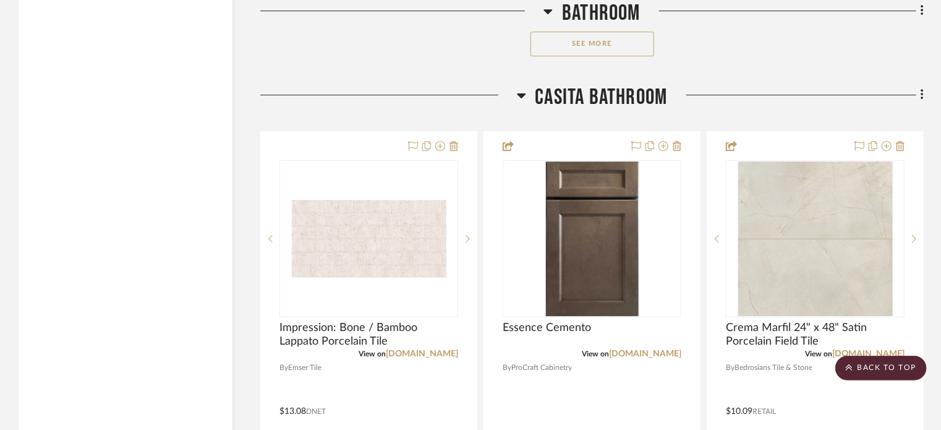
click at [575, 42] on button "See More" at bounding box center [592, 44] width 124 height 25
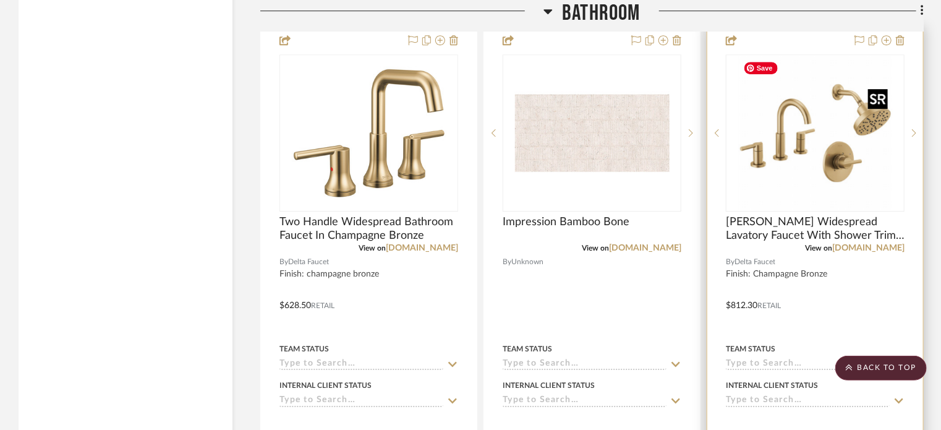
click at [800, 182] on img "0" at bounding box center [815, 133] width 155 height 155
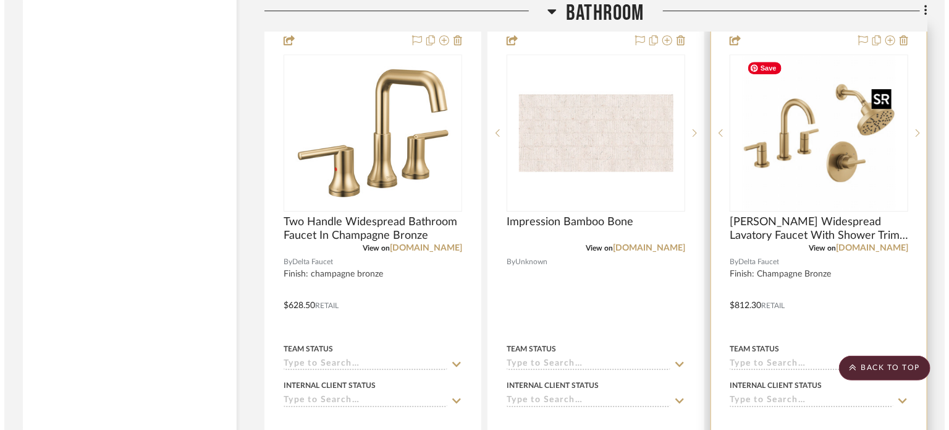
scroll to position [0, 0]
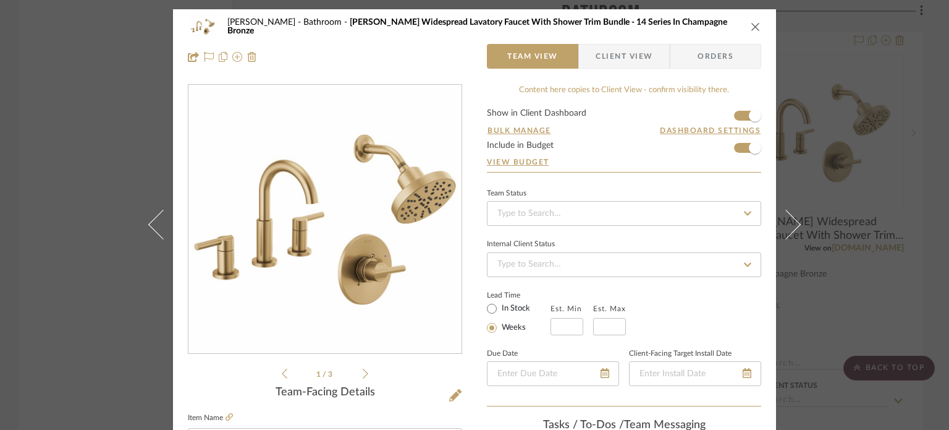
click at [751, 30] on icon "close" at bounding box center [756, 27] width 10 height 10
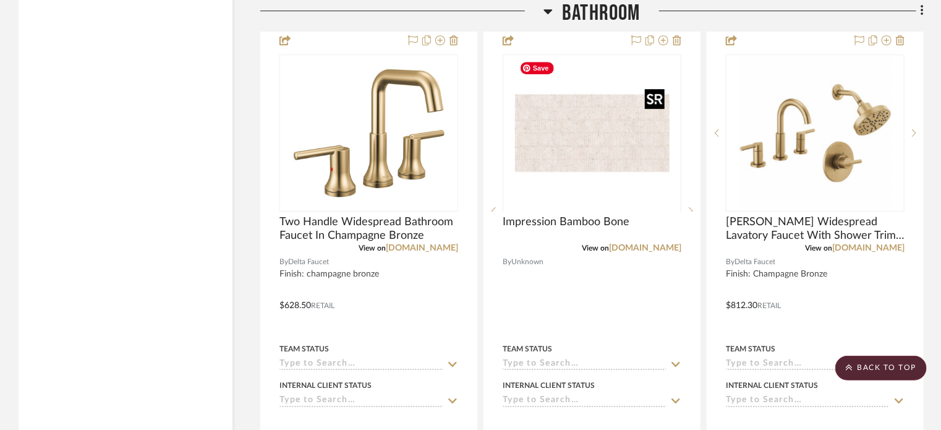
scroll to position [1669, 0]
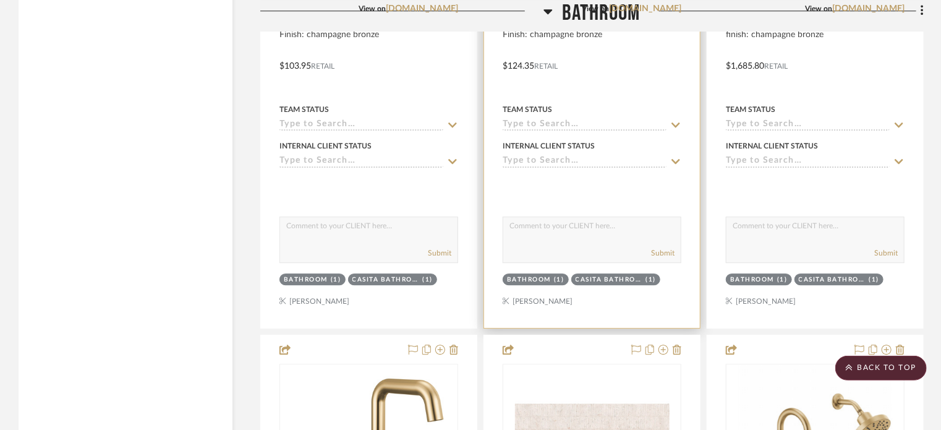
click at [548, 10] on div "View on [DOMAIN_NAME]" at bounding box center [591, 8] width 179 height 11
click at [549, 14] on div "View on [DOMAIN_NAME]" at bounding box center [591, 8] width 179 height 11
click at [545, 9] on div "View on [DOMAIN_NAME]" at bounding box center [591, 8] width 179 height 11
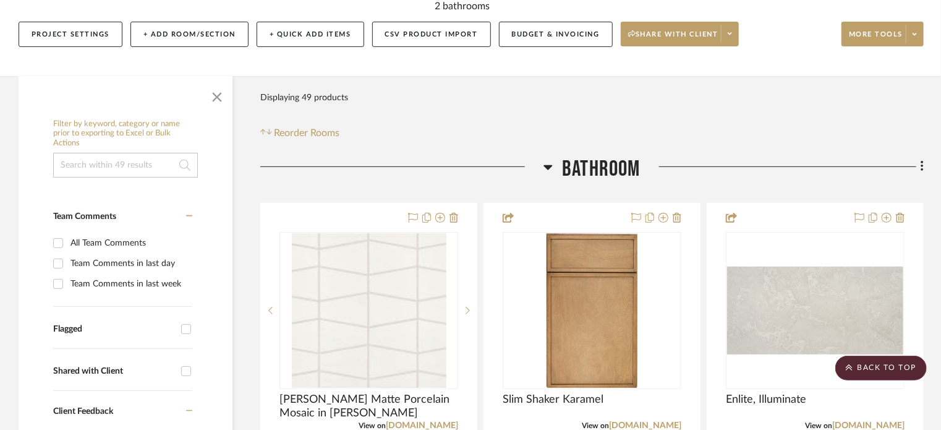
scroll to position [0, 0]
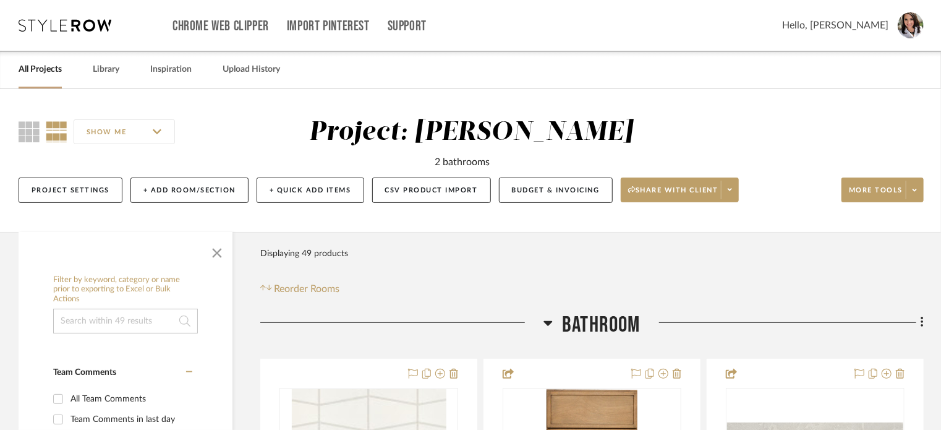
click at [546, 324] on icon at bounding box center [548, 323] width 9 height 5
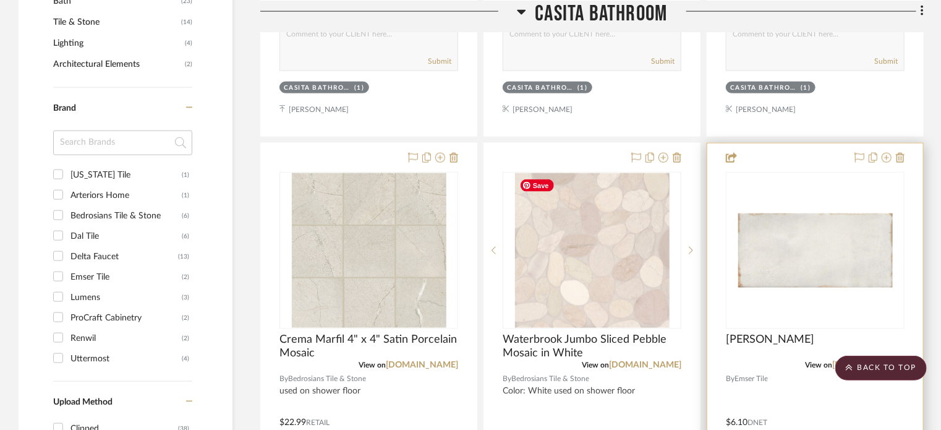
scroll to position [865, 0]
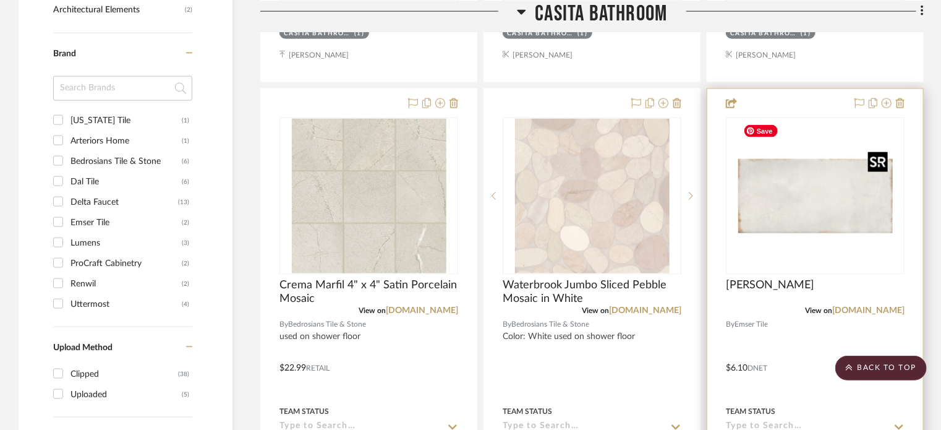
click at [0, 0] on img at bounding box center [0, 0] width 0 height 0
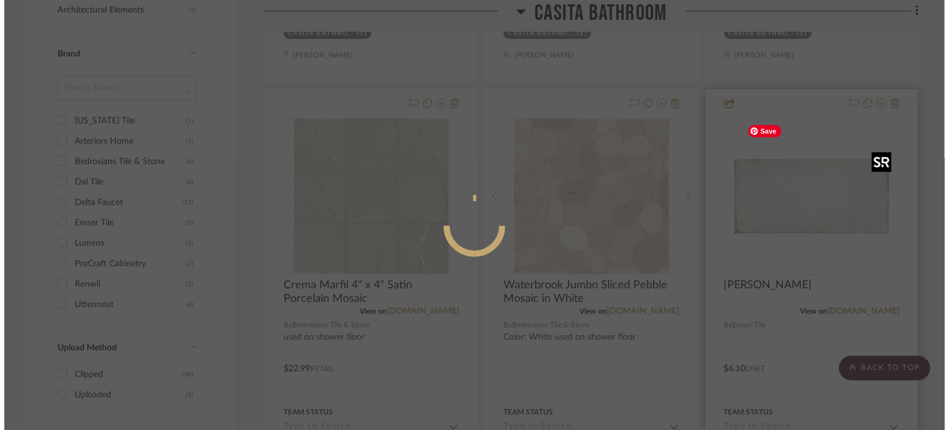
scroll to position [0, 0]
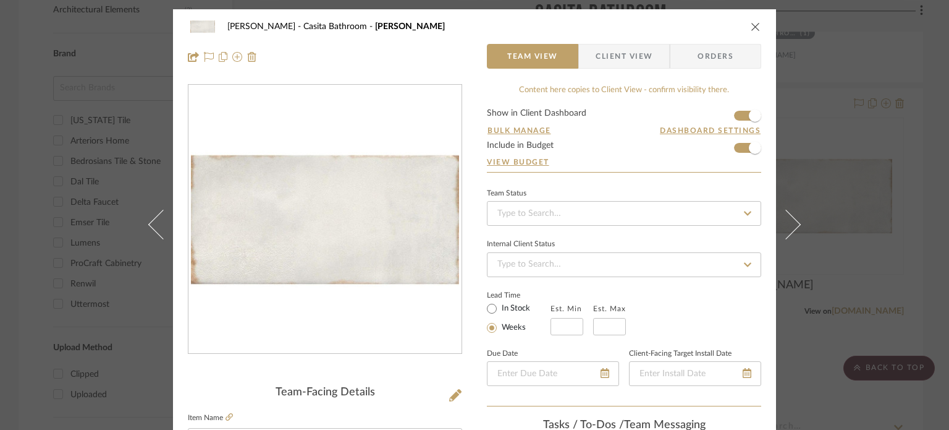
click at [751, 27] on icon "close" at bounding box center [756, 27] width 10 height 10
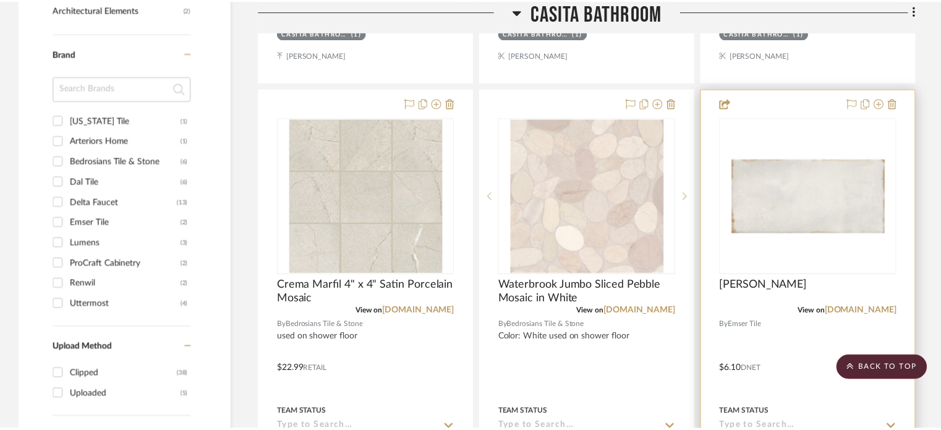
scroll to position [865, 0]
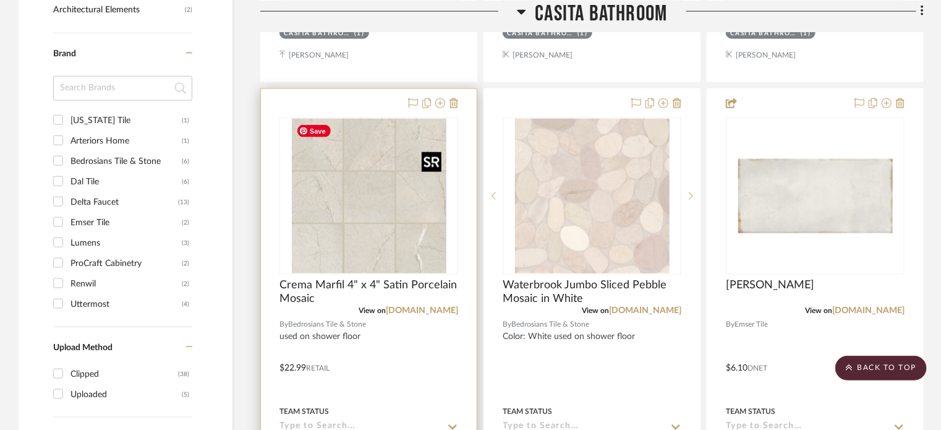
click at [380, 244] on img "0" at bounding box center [369, 196] width 155 height 155
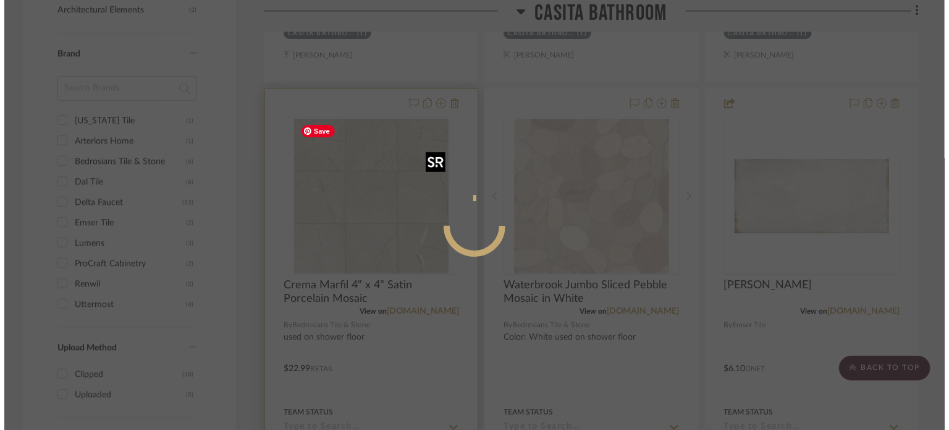
scroll to position [0, 0]
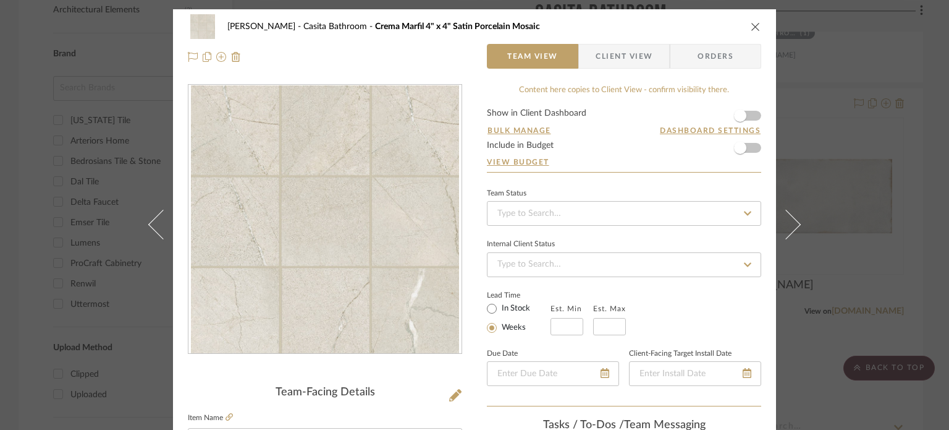
click at [751, 28] on icon "close" at bounding box center [756, 27] width 10 height 10
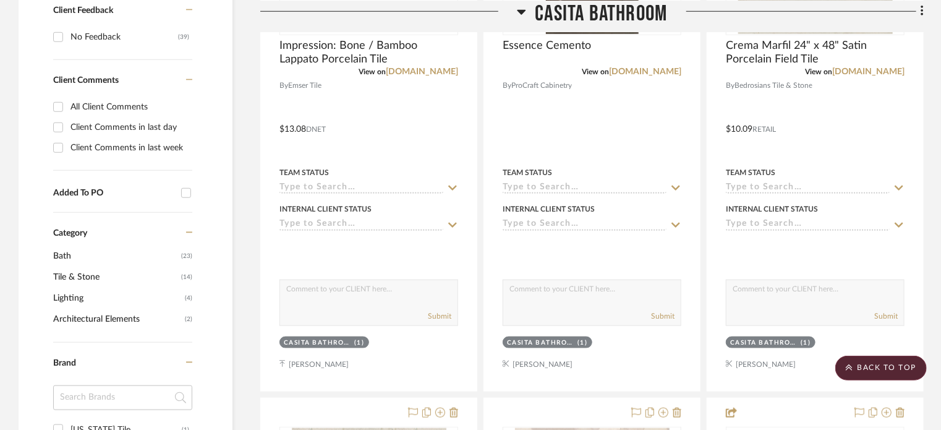
scroll to position [309, 0]
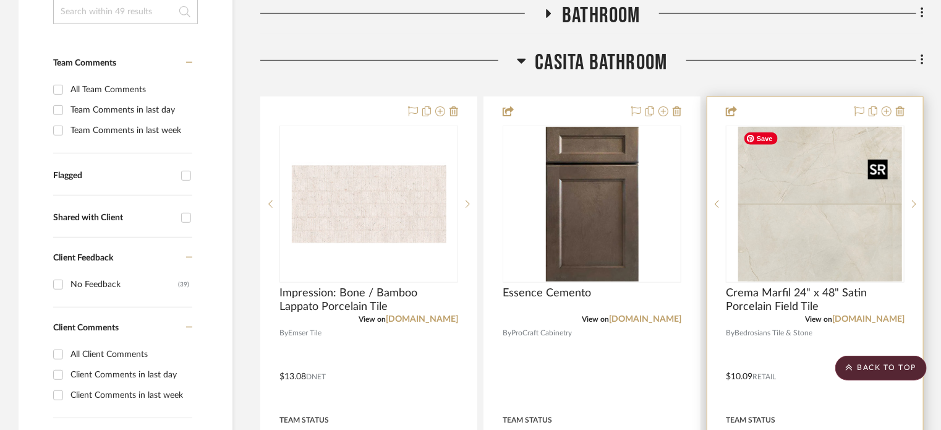
click at [801, 221] on img "0" at bounding box center [824, 204] width 155 height 155
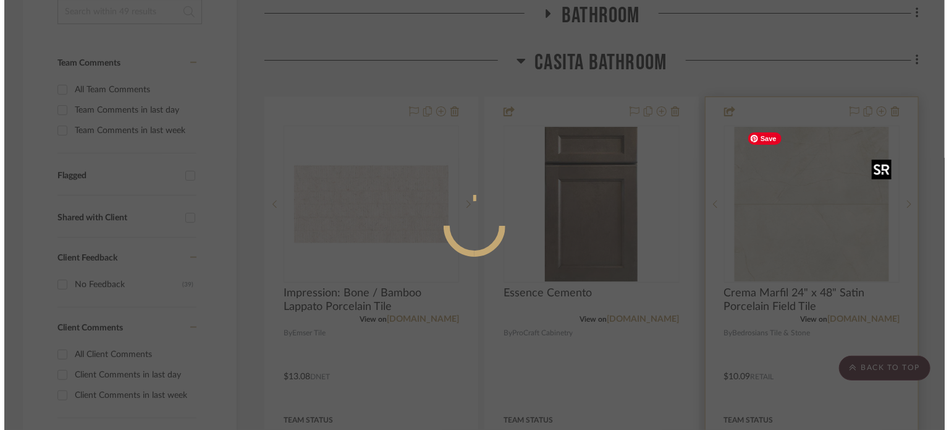
scroll to position [0, 0]
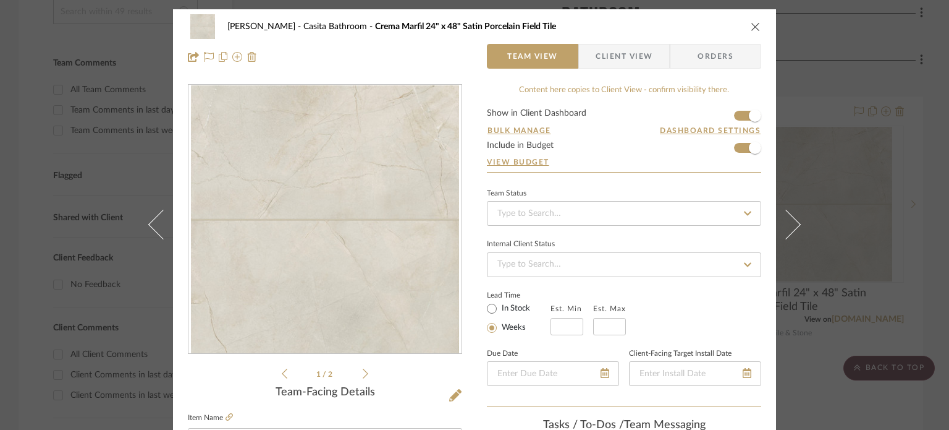
drag, startPoint x: 748, startPoint y: 23, endPoint x: 712, endPoint y: 81, distance: 68.3
click at [751, 23] on icon "close" at bounding box center [756, 27] width 10 height 10
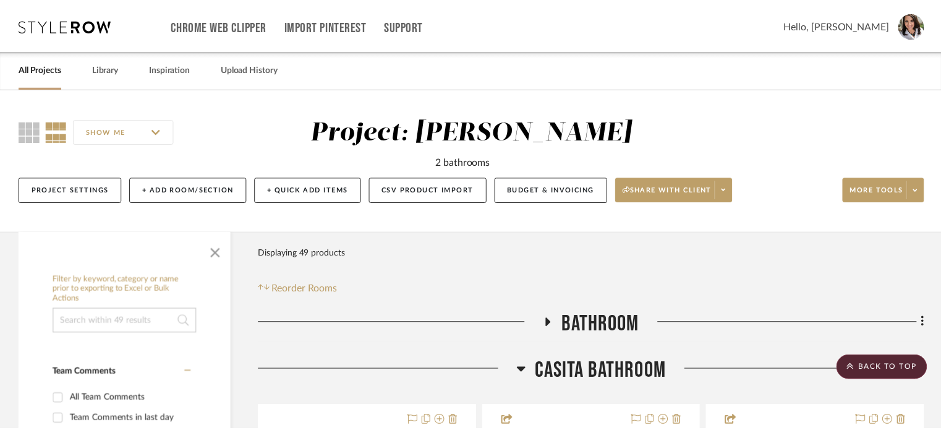
scroll to position [309, 0]
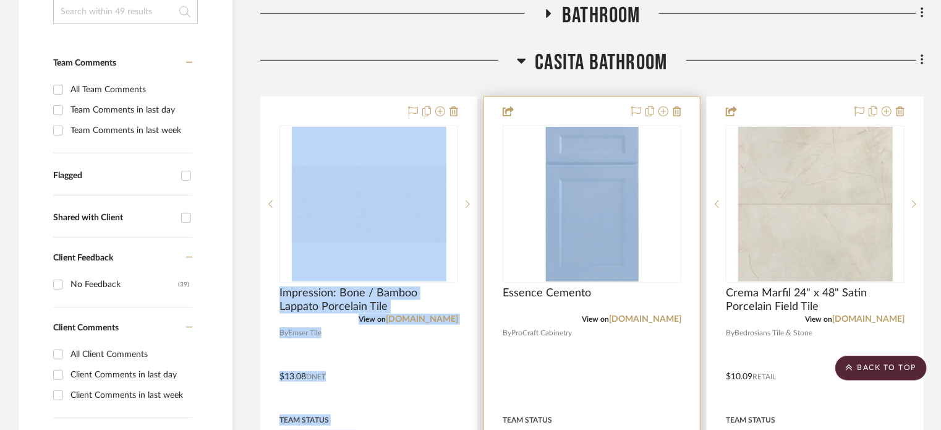
drag, startPoint x: 514, startPoint y: 57, endPoint x: 506, endPoint y: 229, distance: 172.0
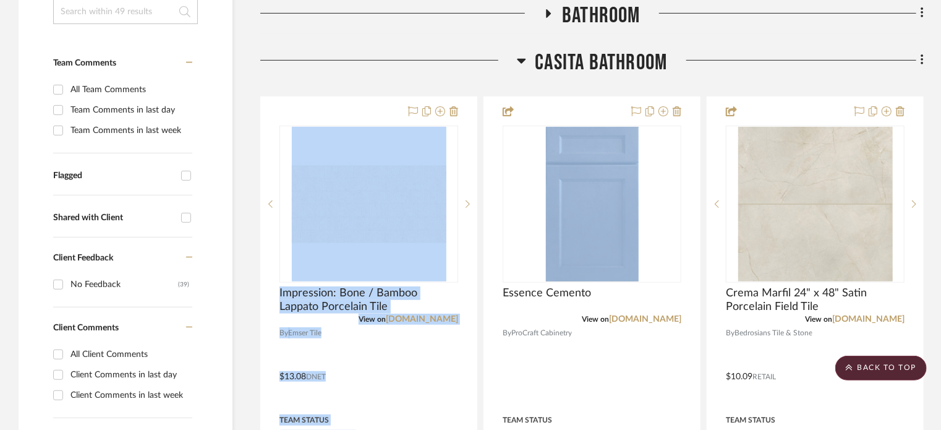
click at [527, 56] on h3 "Casita Bathroom" at bounding box center [592, 62] width 151 height 27
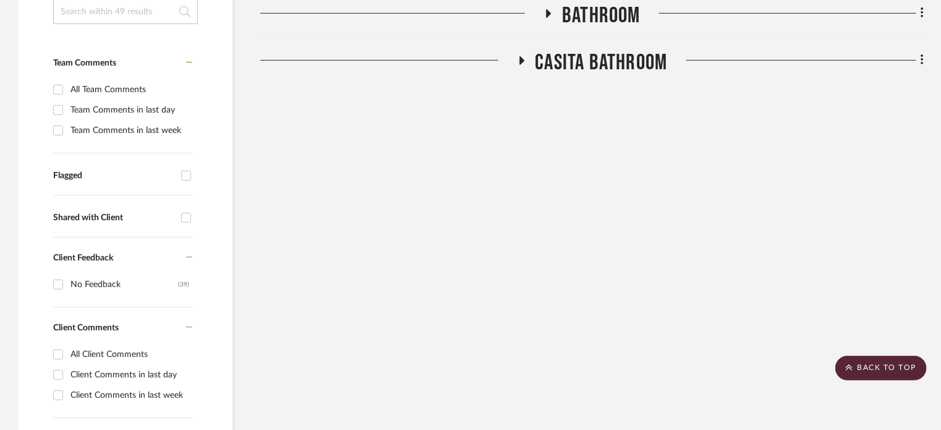
click at [516, 59] on icon at bounding box center [521, 60] width 15 height 9
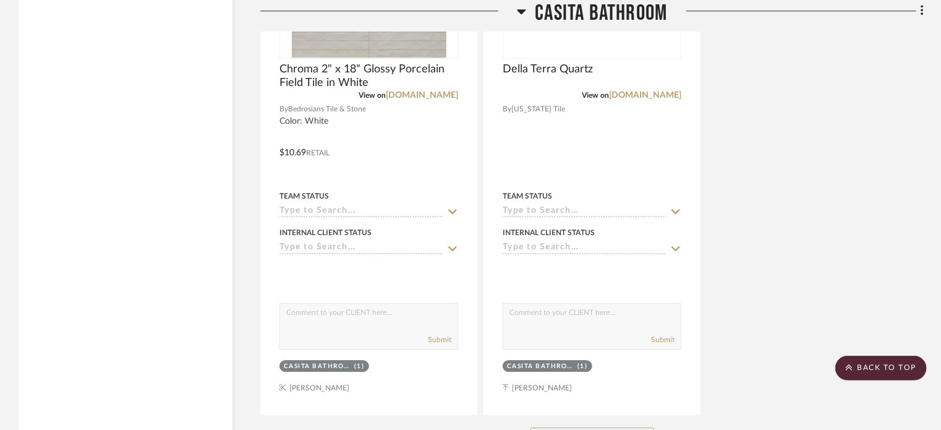
scroll to position [1731, 0]
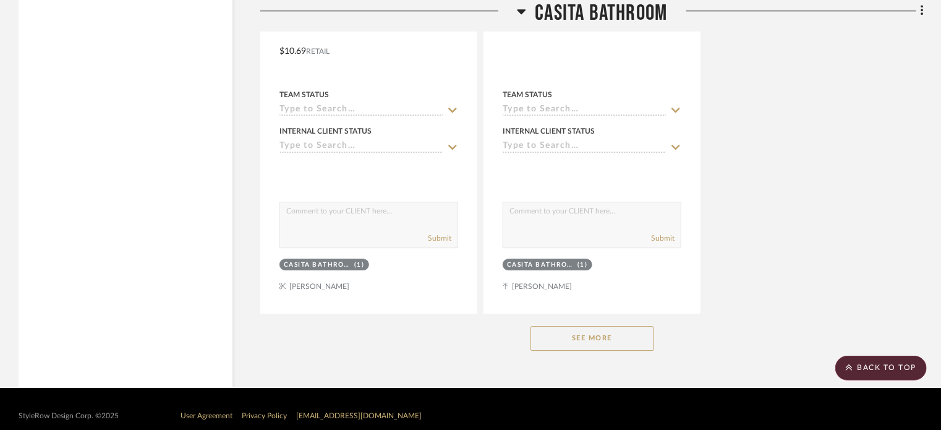
click at [599, 350] on button "See More" at bounding box center [592, 338] width 124 height 25
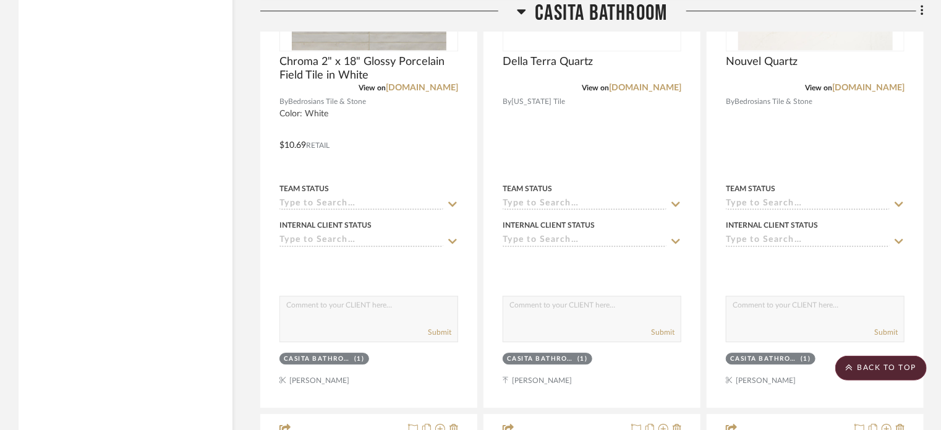
scroll to position [1854, 0]
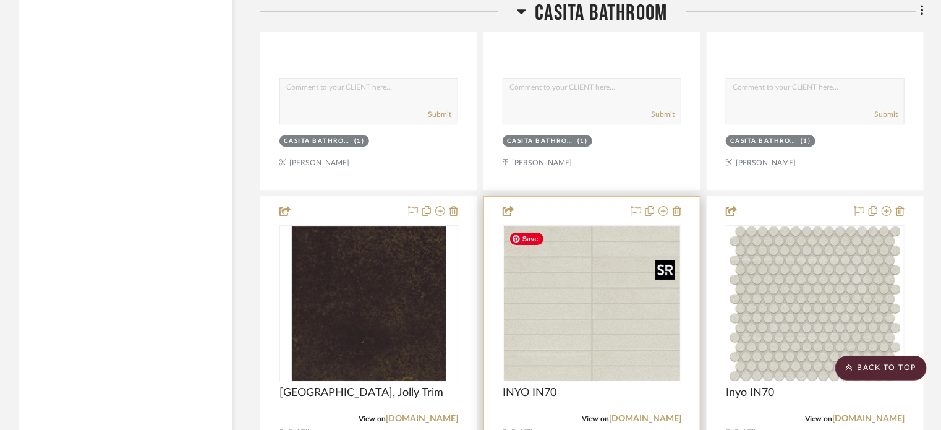
click at [579, 310] on img "0" at bounding box center [592, 303] width 176 height 155
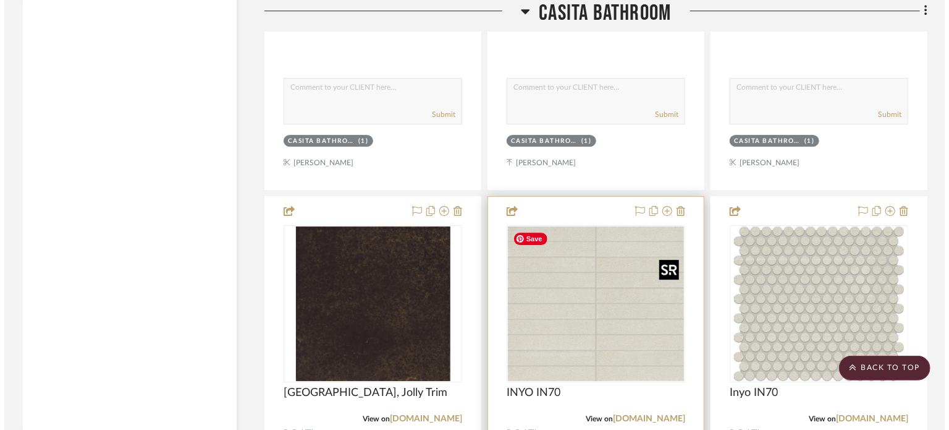
scroll to position [0, 0]
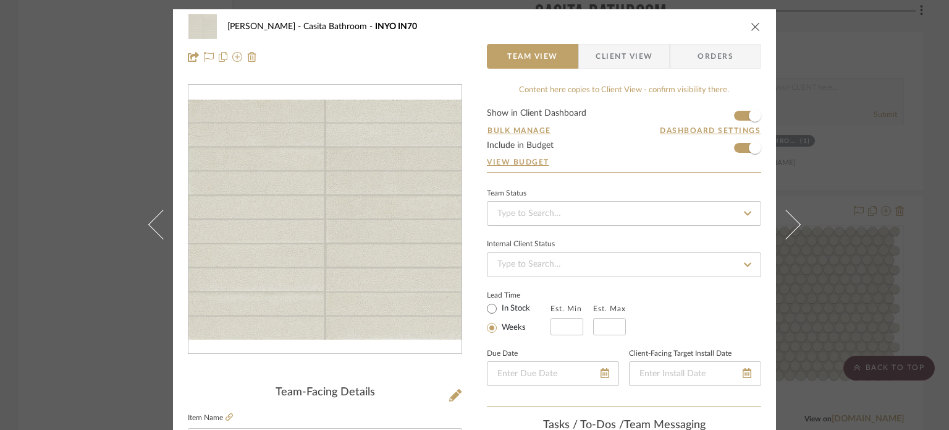
click at [751, 28] on icon "close" at bounding box center [756, 27] width 10 height 10
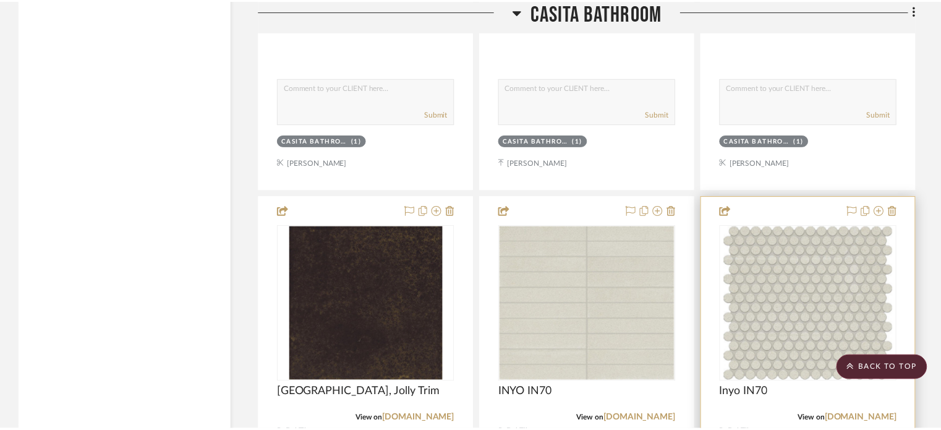
scroll to position [1854, 0]
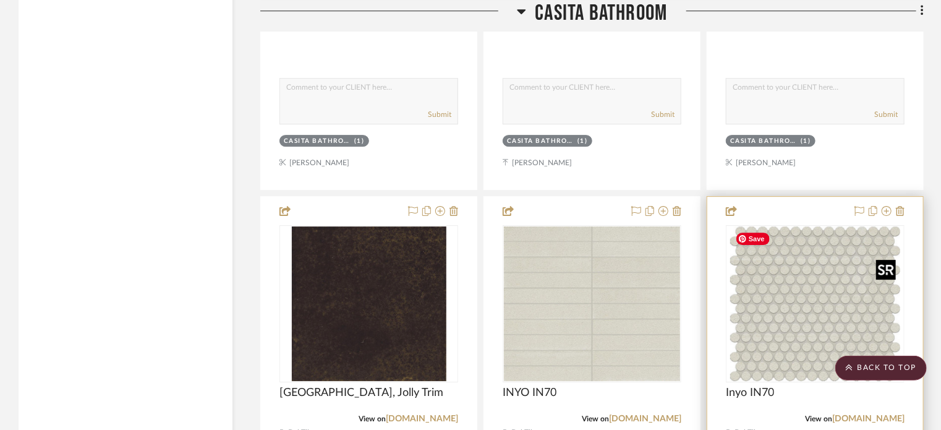
click at [784, 313] on img "0" at bounding box center [815, 303] width 170 height 155
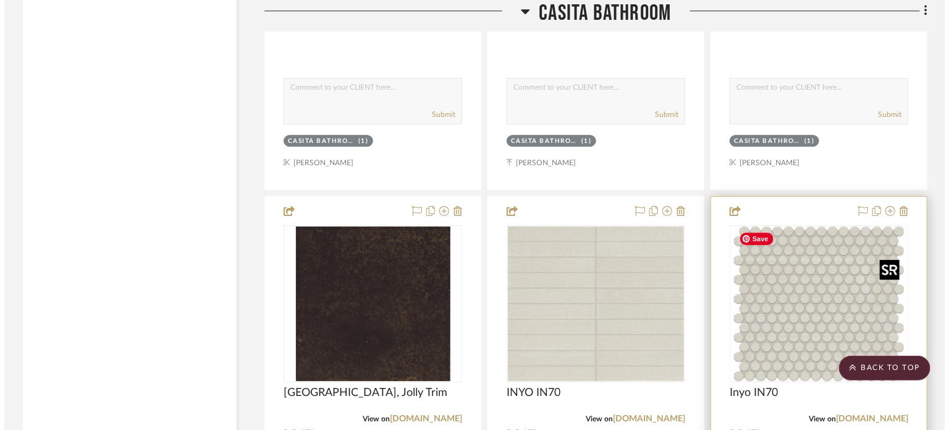
scroll to position [0, 0]
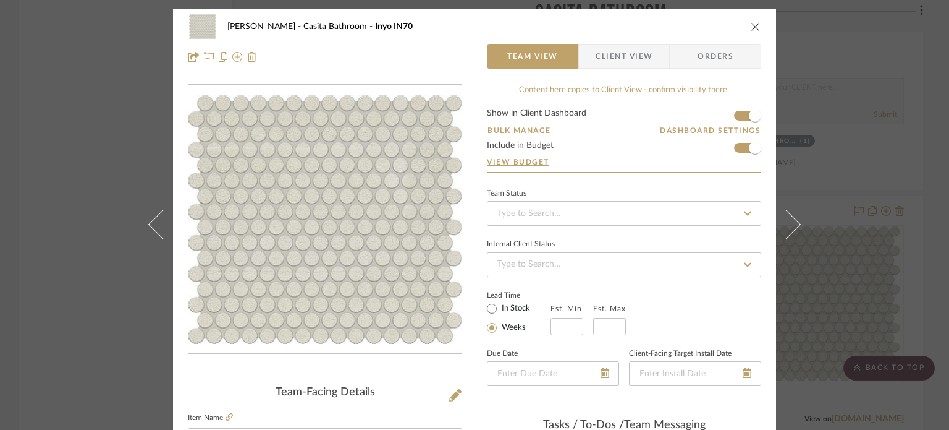
click at [756, 20] on div "[PERSON_NAME] Casita Bathroom Inyo IN70" at bounding box center [475, 26] width 574 height 25
click at [751, 27] on icon "close" at bounding box center [756, 27] width 10 height 10
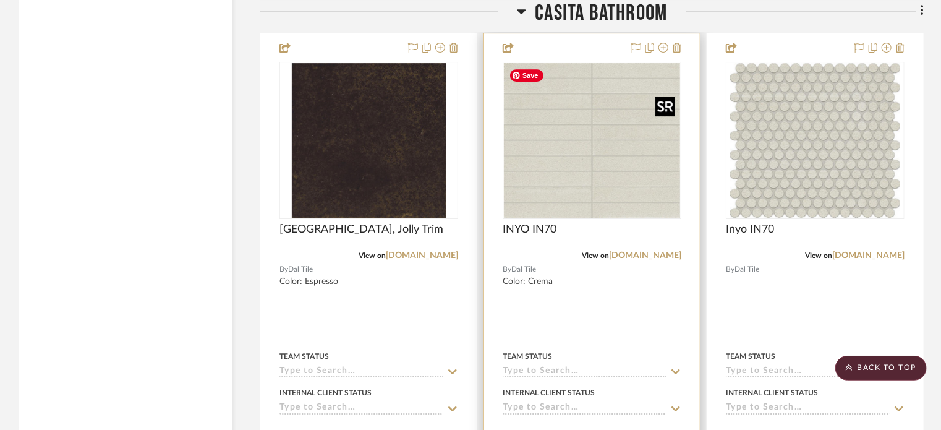
scroll to position [2163, 0]
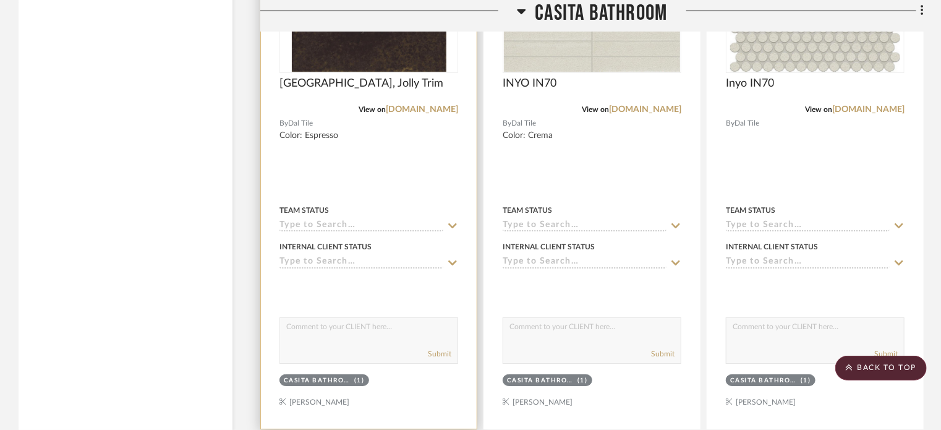
click at [0, 0] on img at bounding box center [0, 0] width 0 height 0
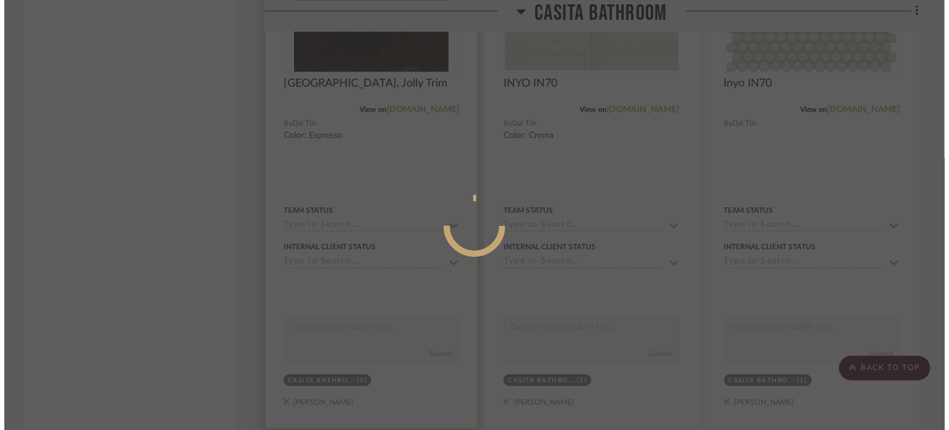
scroll to position [0, 0]
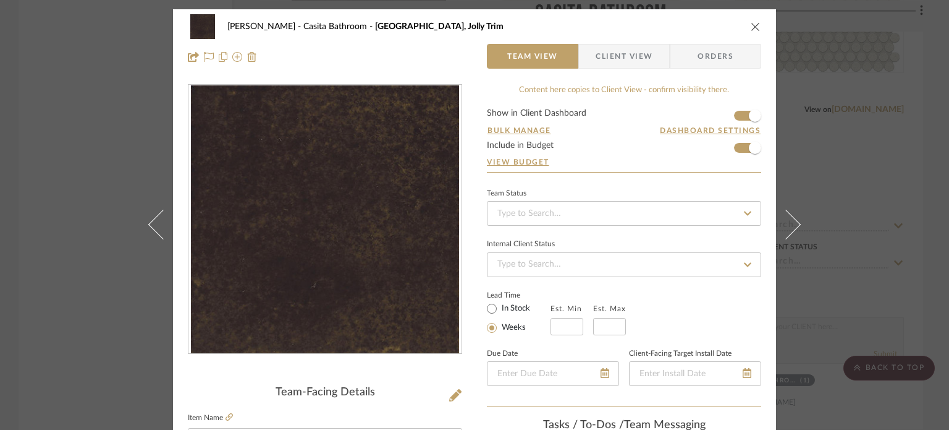
drag, startPoint x: 751, startPoint y: 24, endPoint x: 768, endPoint y: 252, distance: 228.1
click at [751, 28] on icon "close" at bounding box center [756, 27] width 10 height 10
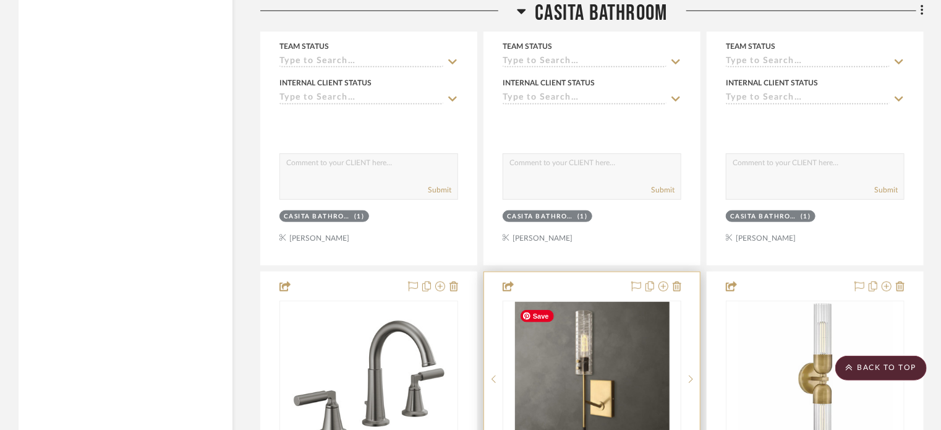
scroll to position [5315, 0]
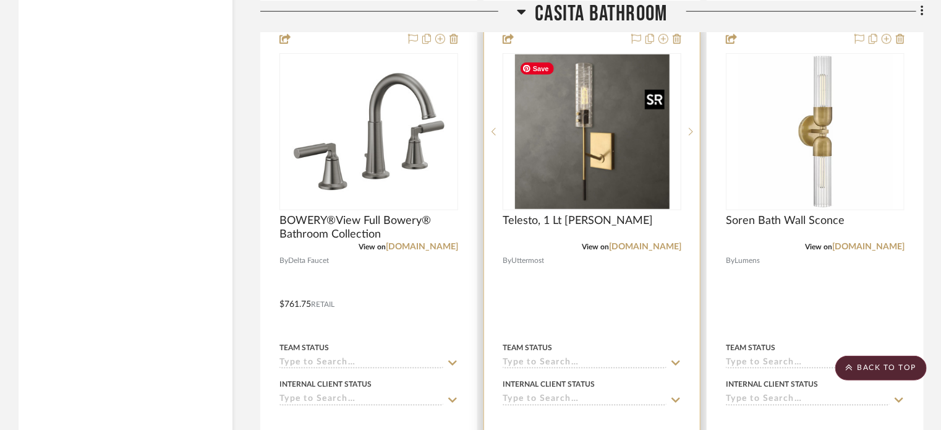
click at [618, 156] on img "0" at bounding box center [592, 131] width 155 height 155
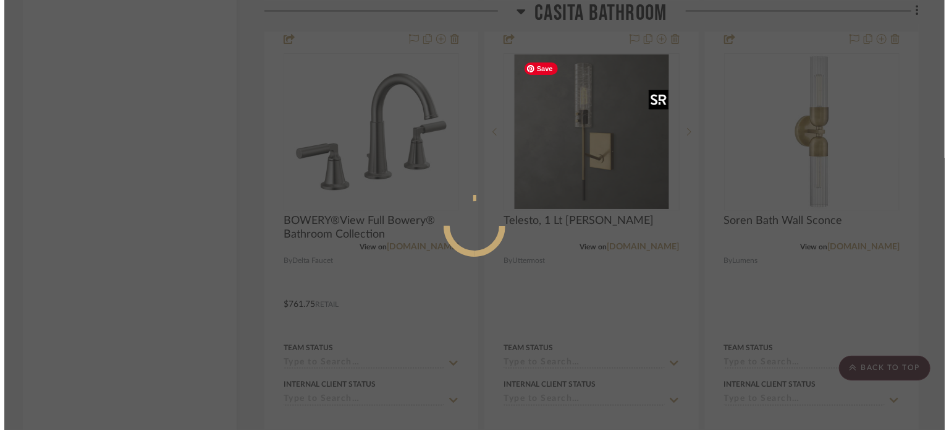
scroll to position [0, 0]
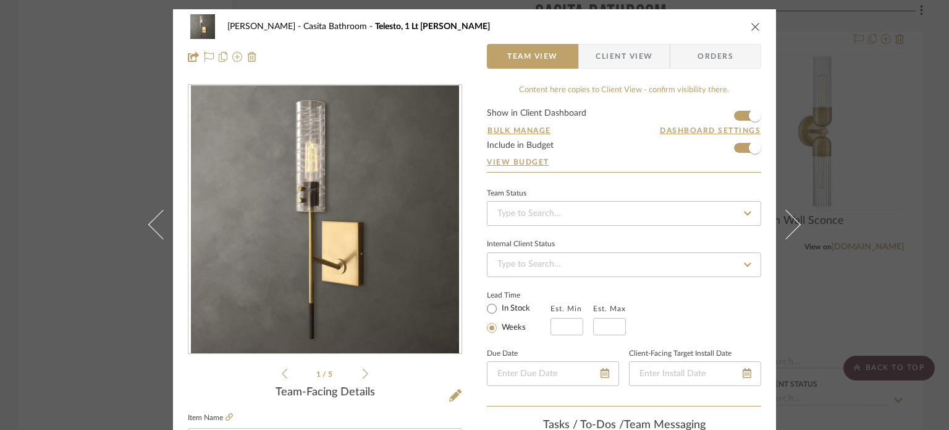
click at [363, 370] on icon at bounding box center [366, 373] width 6 height 10
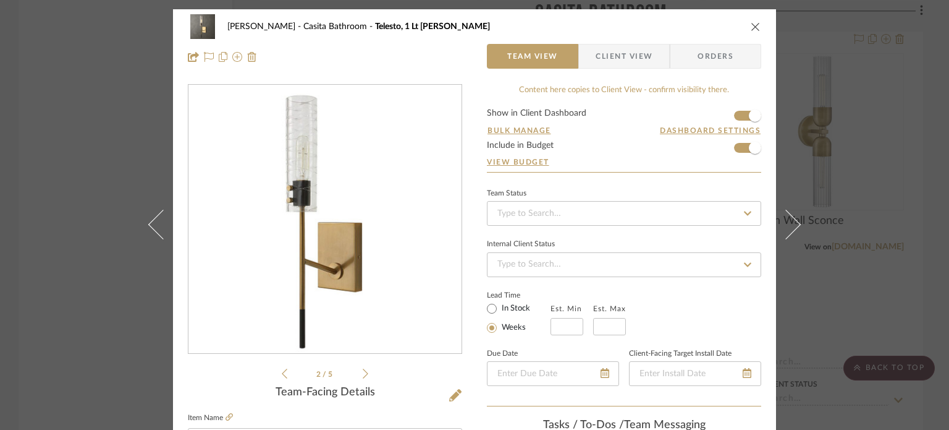
click at [363, 370] on icon at bounding box center [366, 373] width 6 height 10
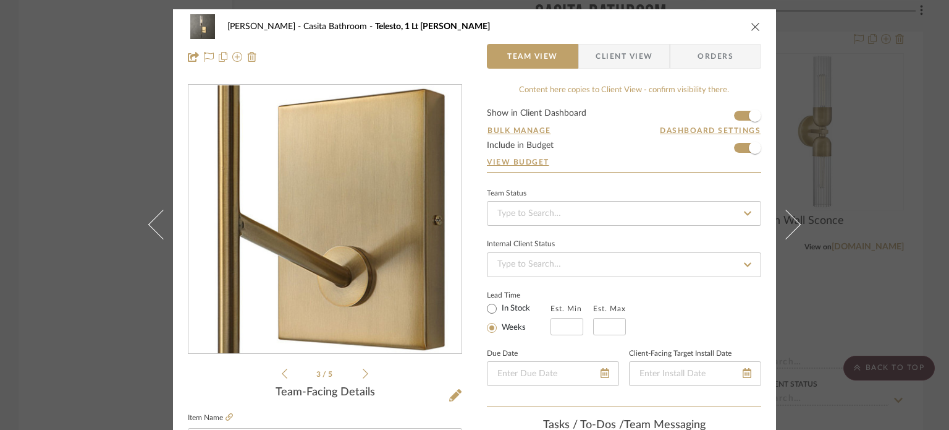
click at [363, 370] on icon at bounding box center [366, 373] width 6 height 10
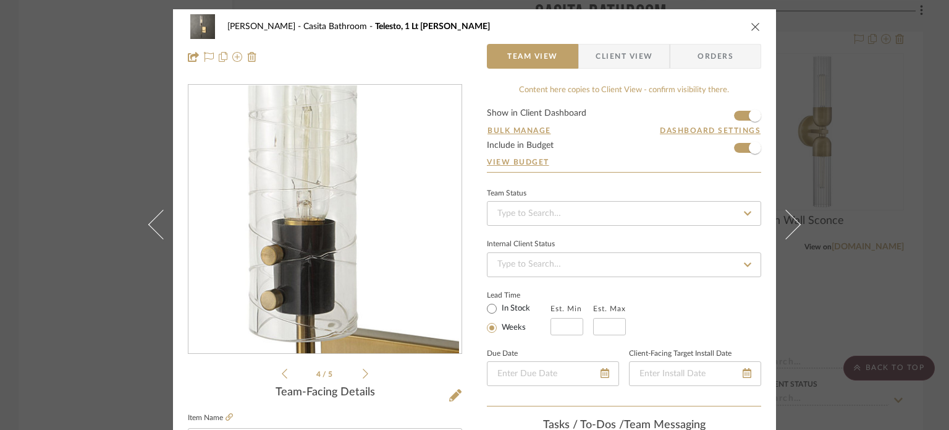
click at [363, 370] on icon at bounding box center [366, 373] width 6 height 10
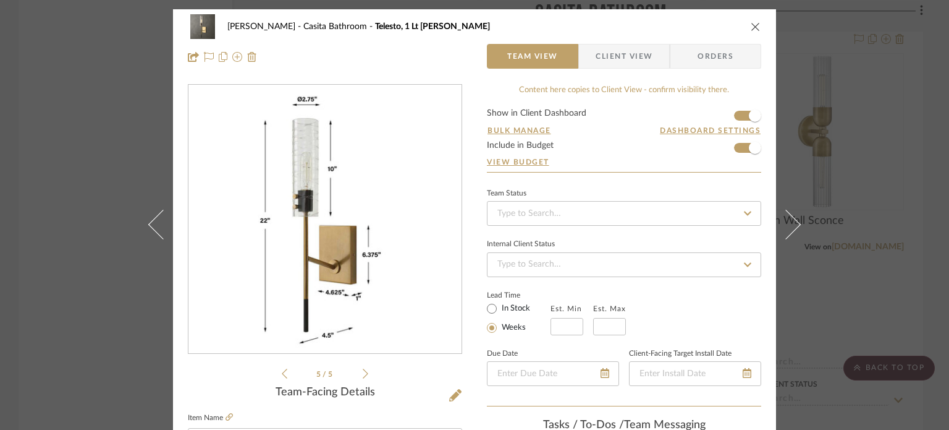
click at [363, 370] on icon at bounding box center [366, 373] width 6 height 10
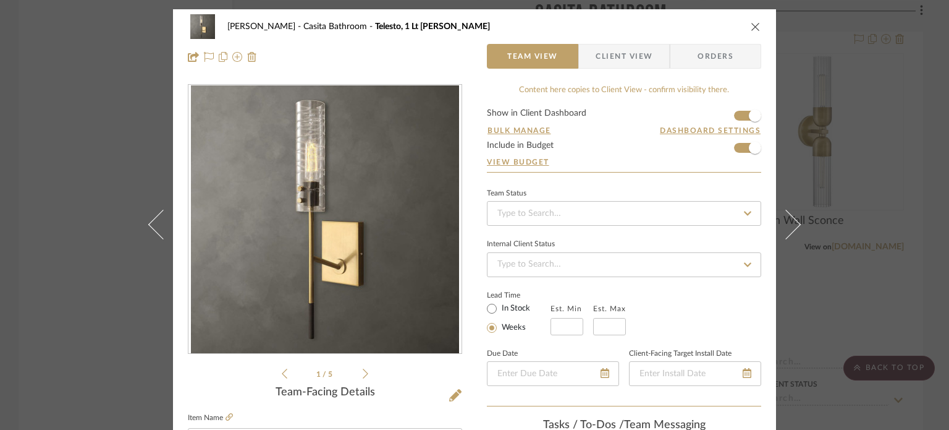
click at [363, 370] on icon at bounding box center [366, 373] width 6 height 10
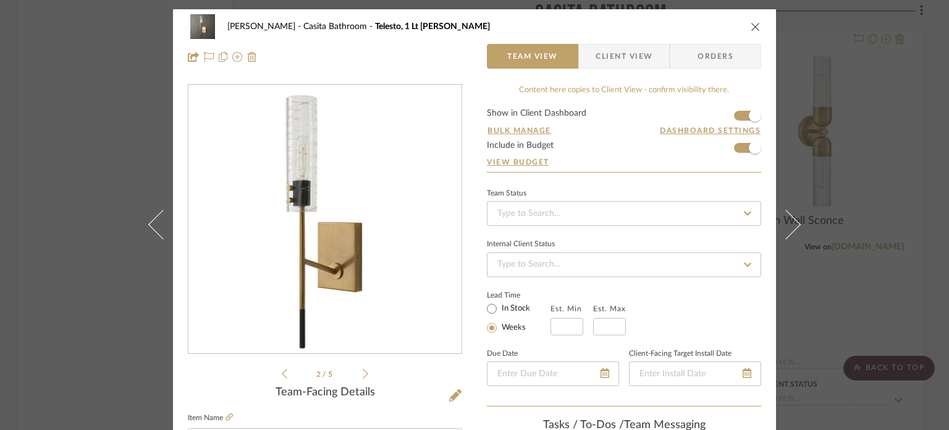
drag, startPoint x: 750, startPoint y: 32, endPoint x: 750, endPoint y: 69, distance: 37.1
click at [750, 32] on div "[PERSON_NAME] Casita Bathroom Telesto, 1 Lt [PERSON_NAME]" at bounding box center [475, 26] width 574 height 25
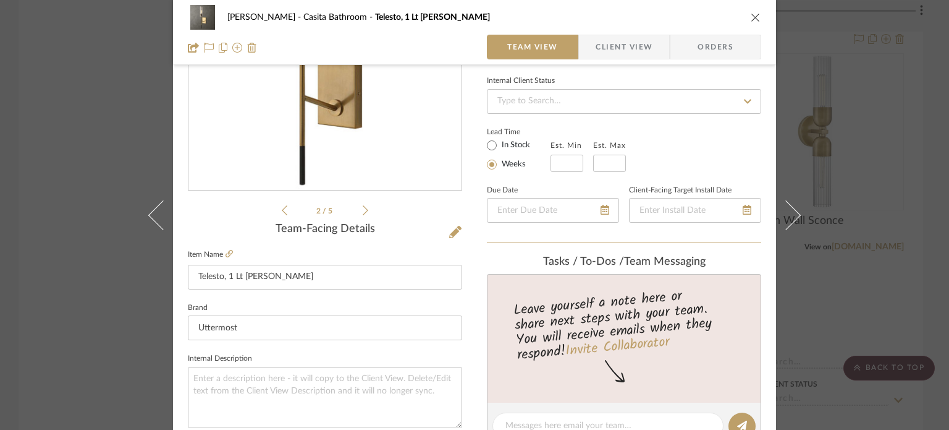
scroll to position [62, 0]
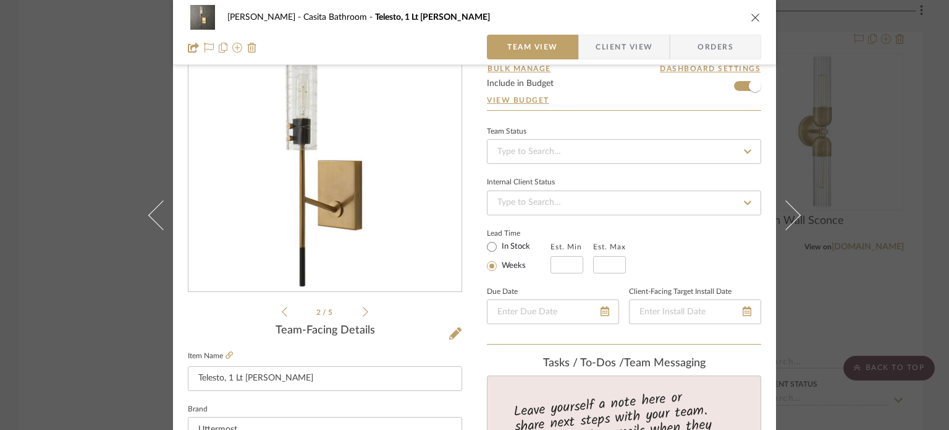
click at [751, 16] on icon "close" at bounding box center [756, 17] width 10 height 10
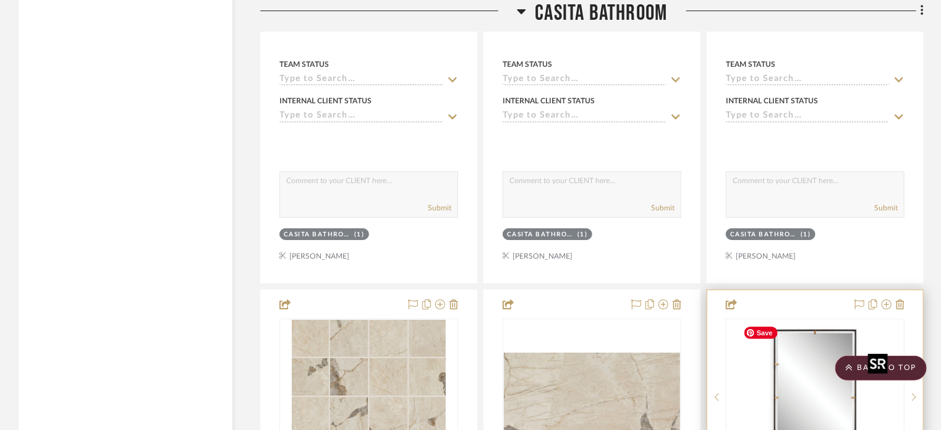
scroll to position [2495, 0]
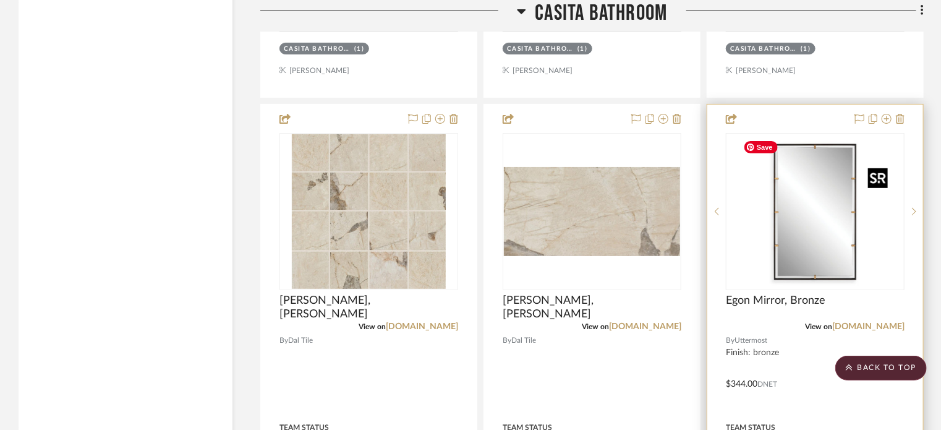
click at [829, 222] on img "0" at bounding box center [815, 211] width 155 height 155
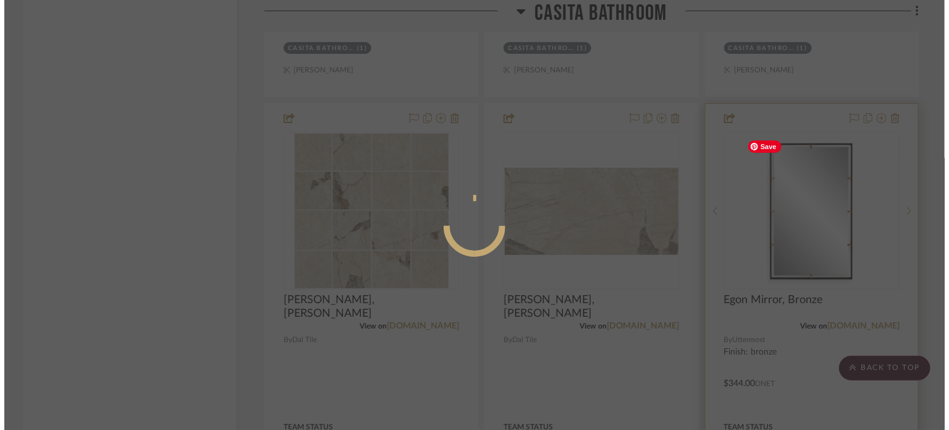
scroll to position [0, 0]
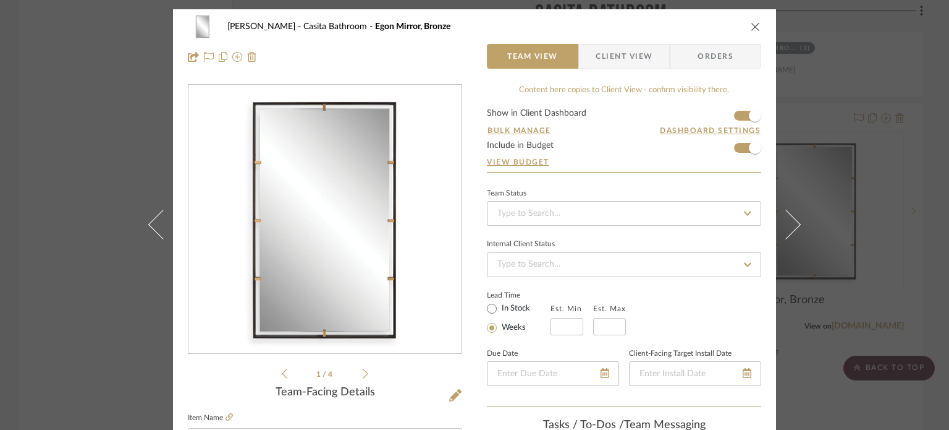
drag, startPoint x: 757, startPoint y: 22, endPoint x: 738, endPoint y: 67, distance: 48.5
click at [755, 23] on div "[PERSON_NAME] Casita Bathroom Egon Mirror, Bronze Team View Client View Orders" at bounding box center [474, 41] width 603 height 65
click at [751, 27] on icon "close" at bounding box center [756, 27] width 10 height 10
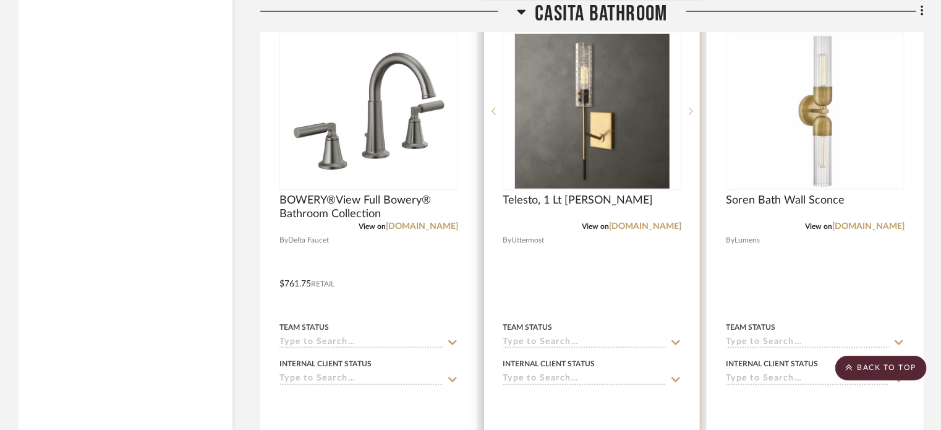
scroll to position [5338, 0]
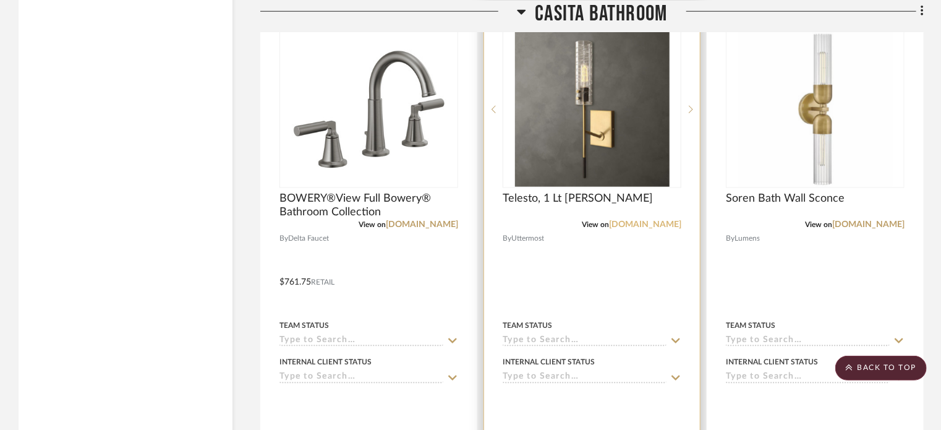
click at [658, 223] on link "[DOMAIN_NAME]" at bounding box center [645, 224] width 72 height 9
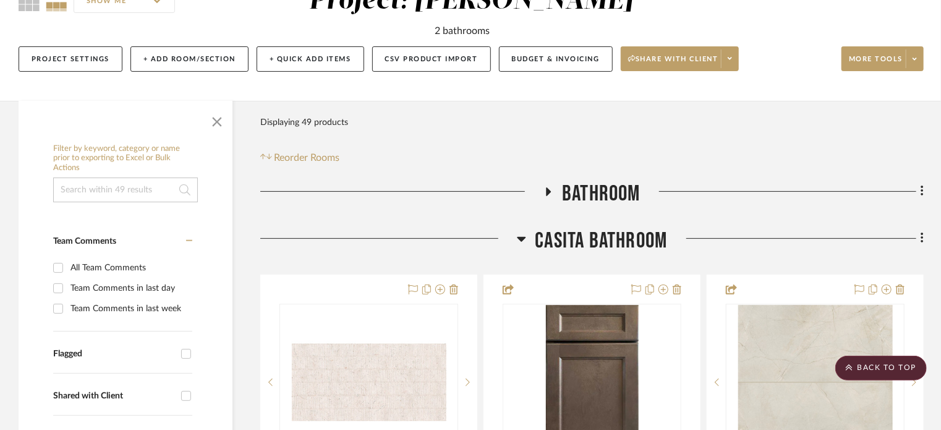
scroll to position [0, 0]
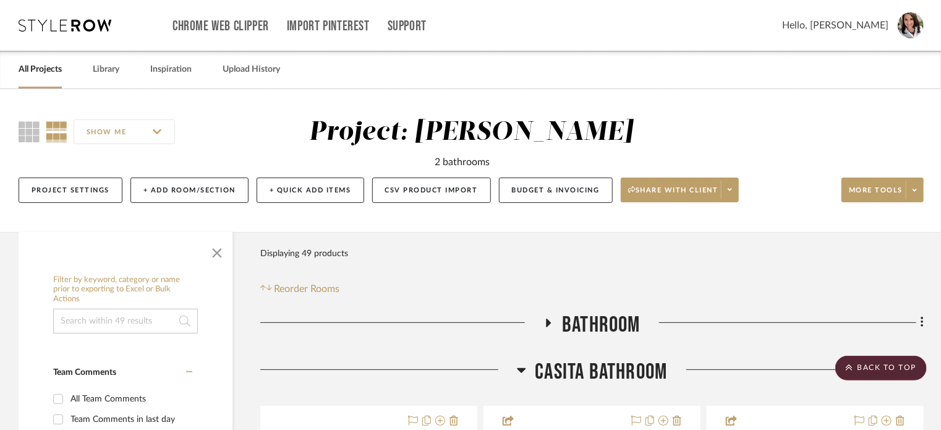
click at [875, 27] on span "Hello, [PERSON_NAME]" at bounding box center [835, 25] width 106 height 15
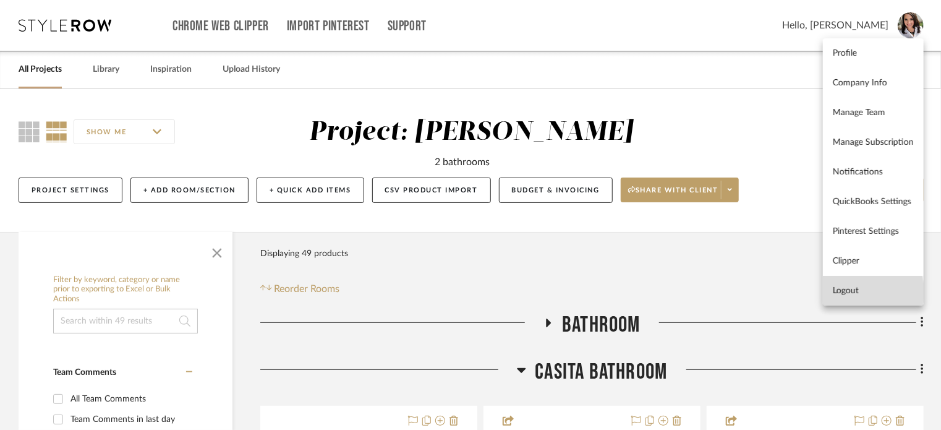
click at [847, 292] on span "Logout" at bounding box center [873, 291] width 81 height 11
